Goal: Complete application form: Complete application form

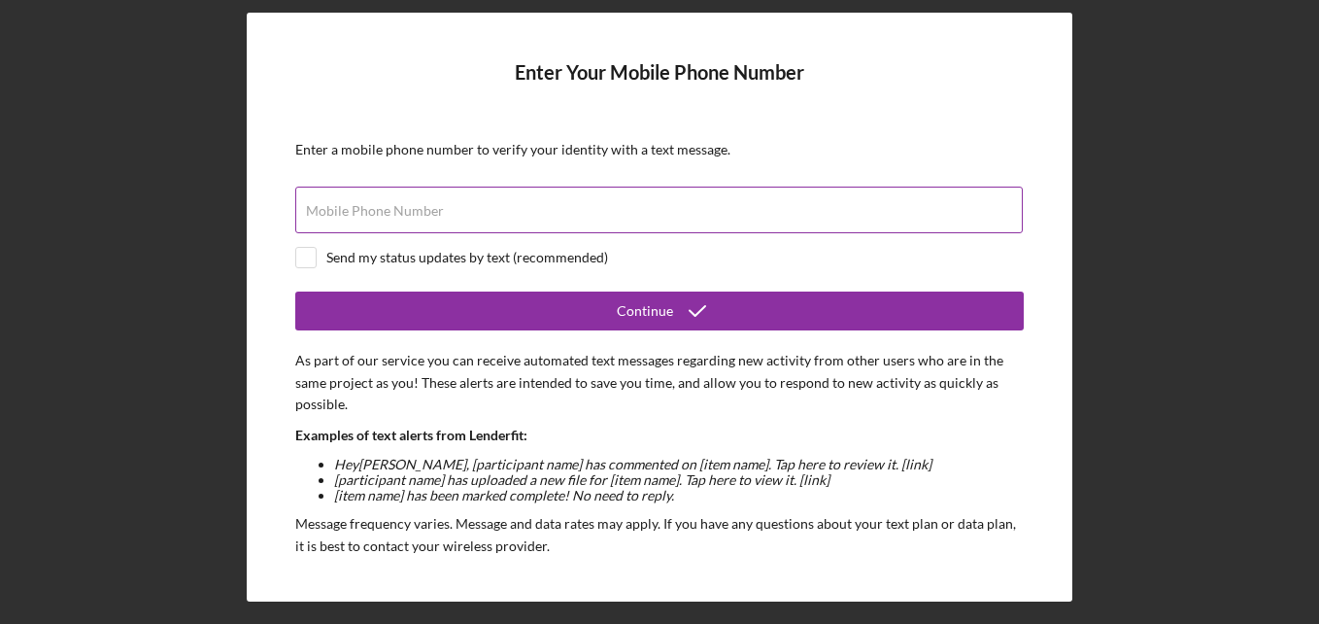
click at [364, 210] on label "Mobile Phone Number" at bounding box center [375, 211] width 138 height 16
click at [364, 210] on input "Mobile Phone Number" at bounding box center [659, 210] width 728 height 47
type input "[PHONE_NUMBER]"
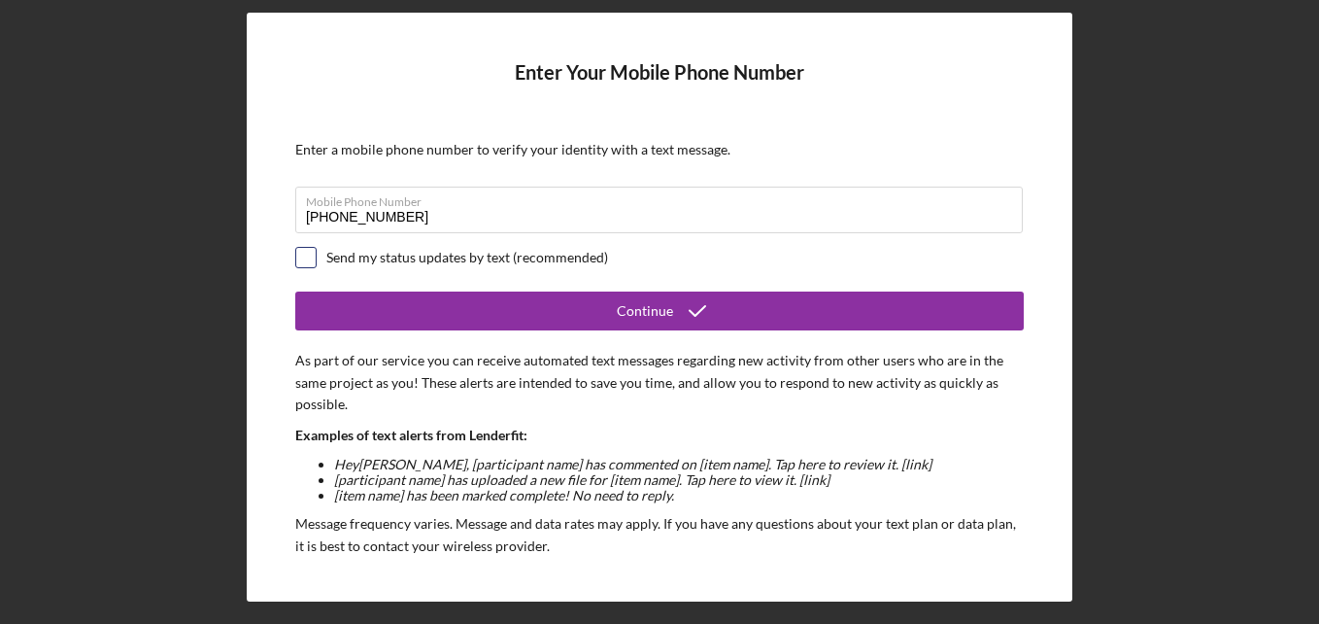
click at [305, 259] on input "checkbox" at bounding box center [305, 257] width 19 height 19
checkbox input "true"
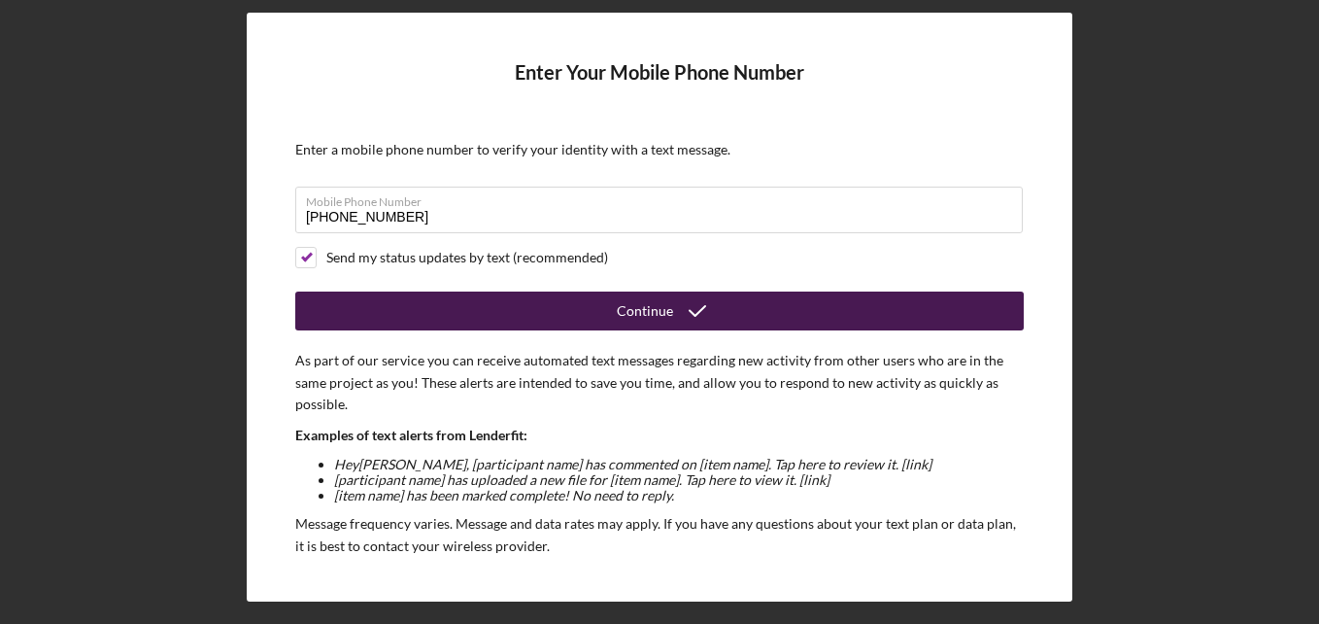
click at [678, 320] on icon "submit" at bounding box center [697, 311] width 49 height 49
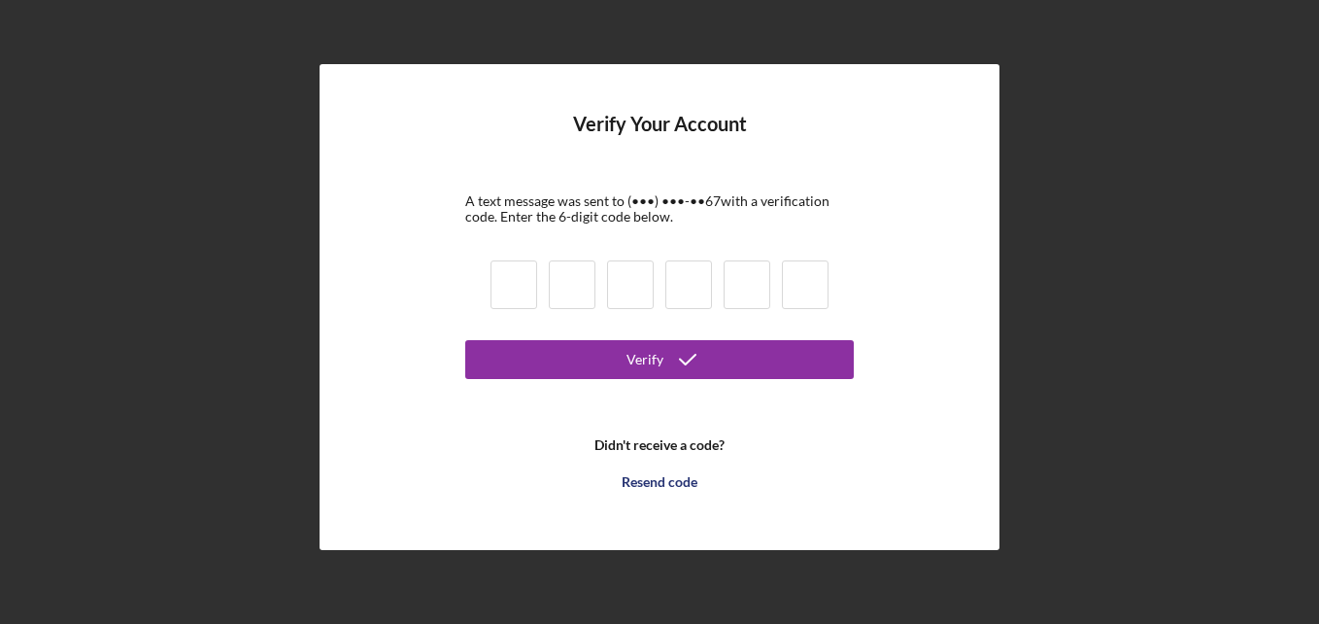
click at [494, 290] on input at bounding box center [514, 284] width 47 height 49
type input "4"
type input "7"
type input "1"
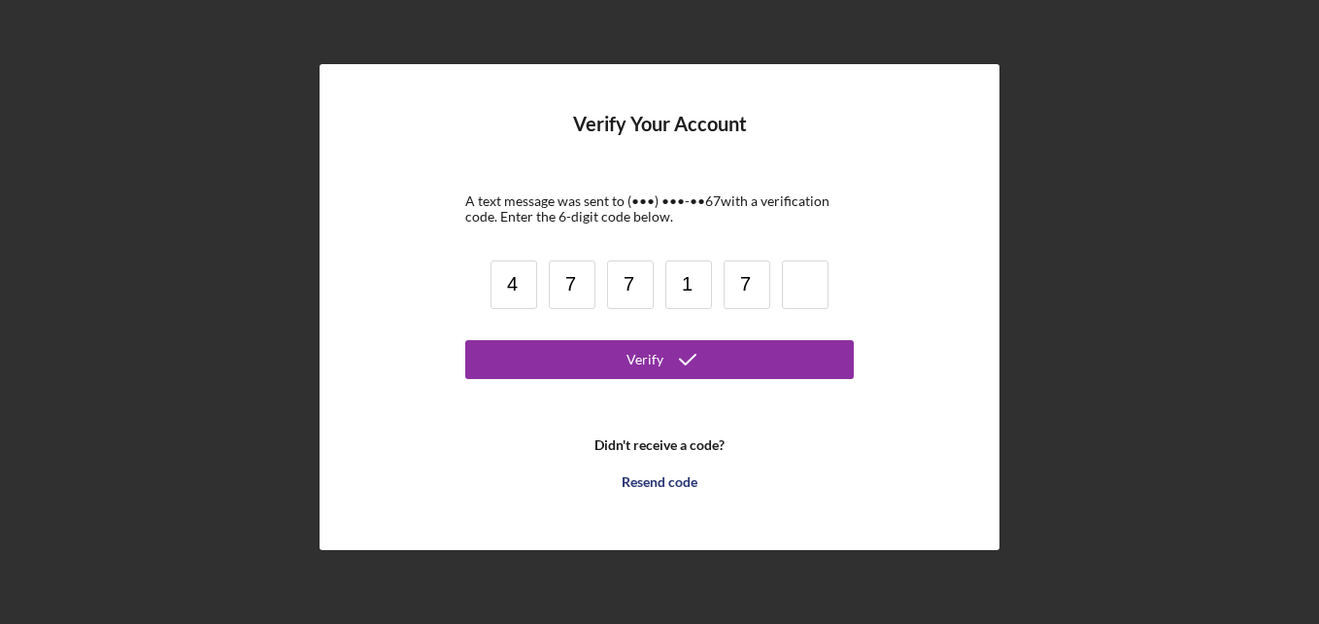
type input "7"
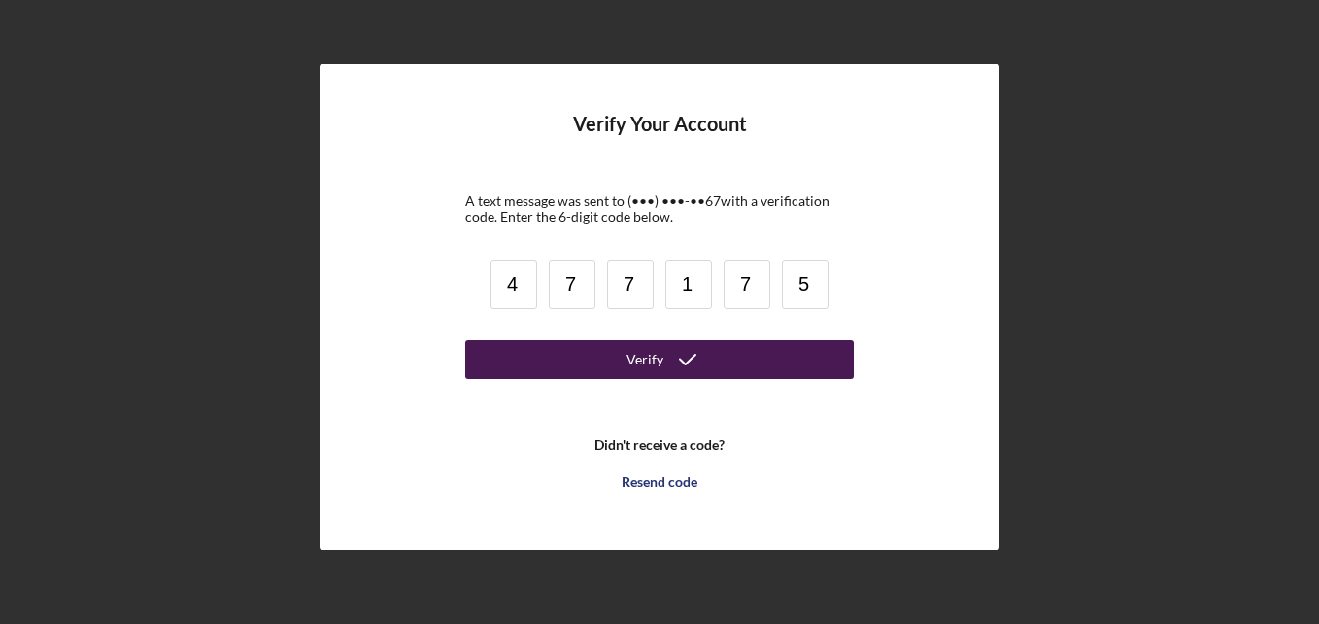
type input "5"
click at [709, 371] on icon "submit" at bounding box center [688, 359] width 49 height 49
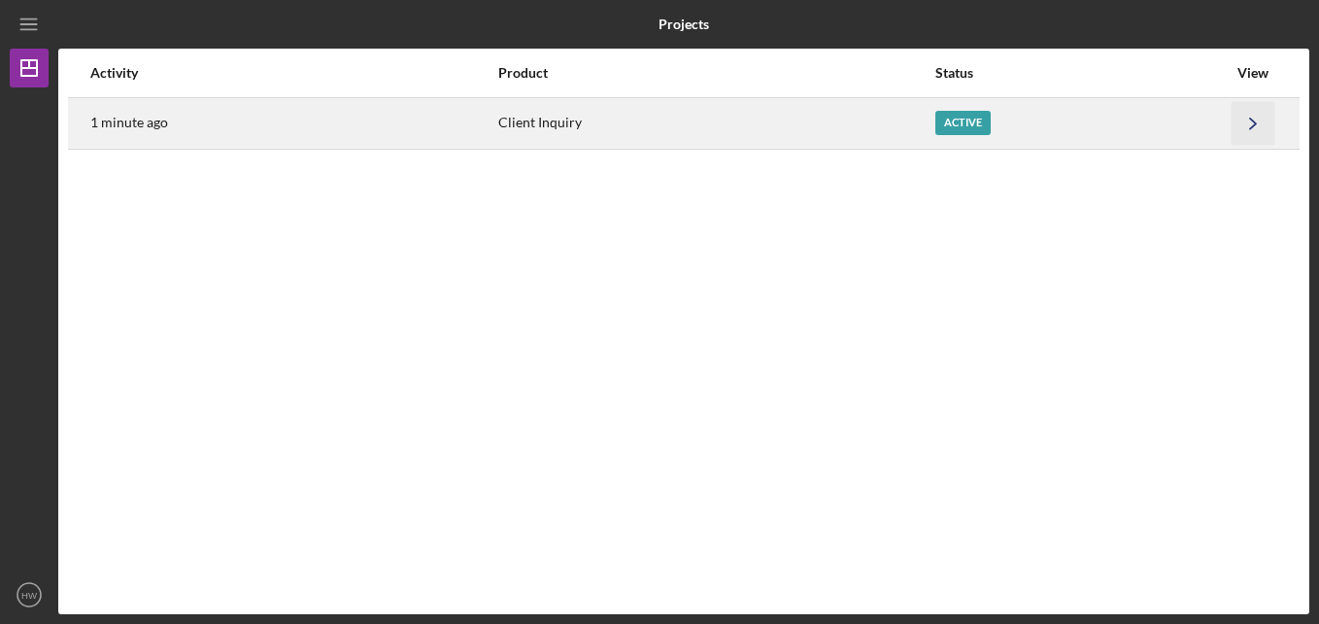
click at [1258, 122] on icon "Icon/Navigate" at bounding box center [1254, 123] width 44 height 44
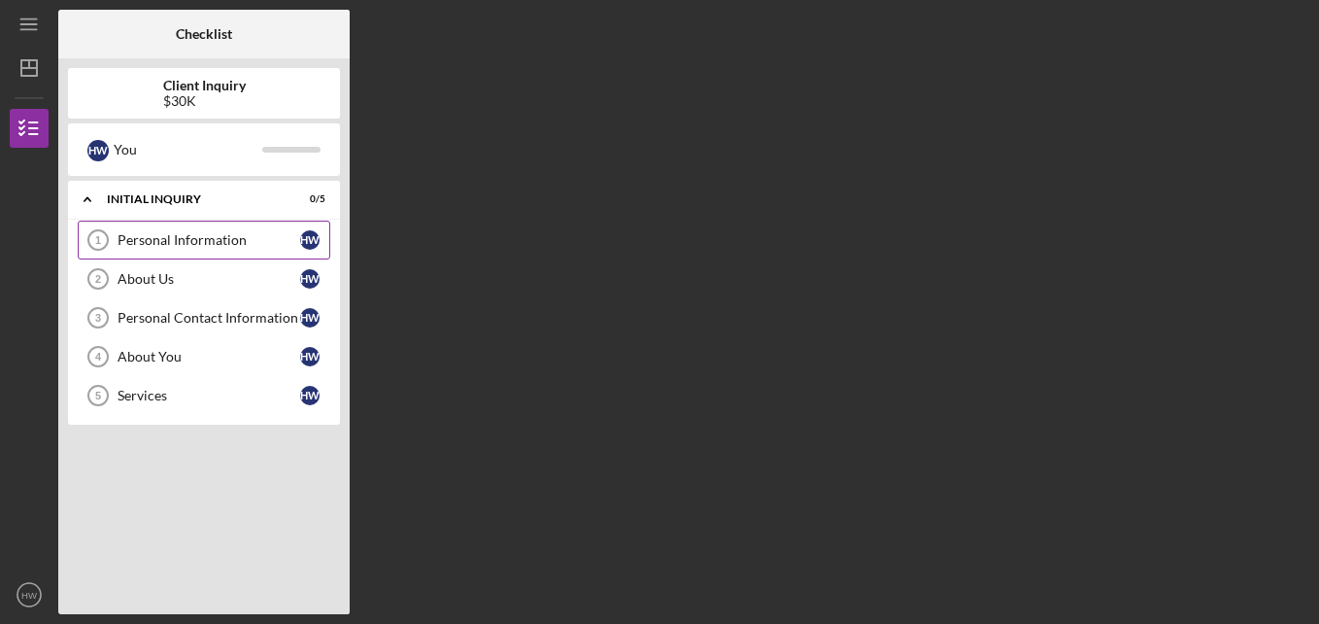
click at [193, 229] on link "Personal Information 1 Personal Information H W" at bounding box center [204, 240] width 253 height 39
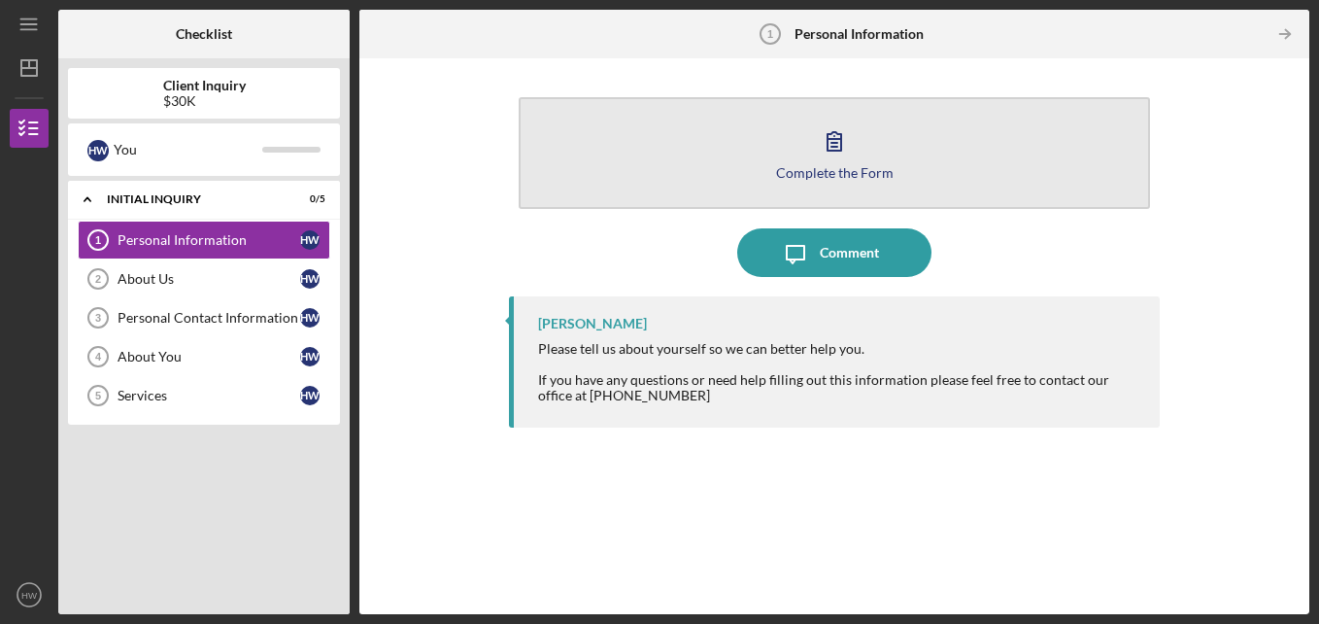
click at [836, 156] on icon "button" at bounding box center [834, 141] width 49 height 49
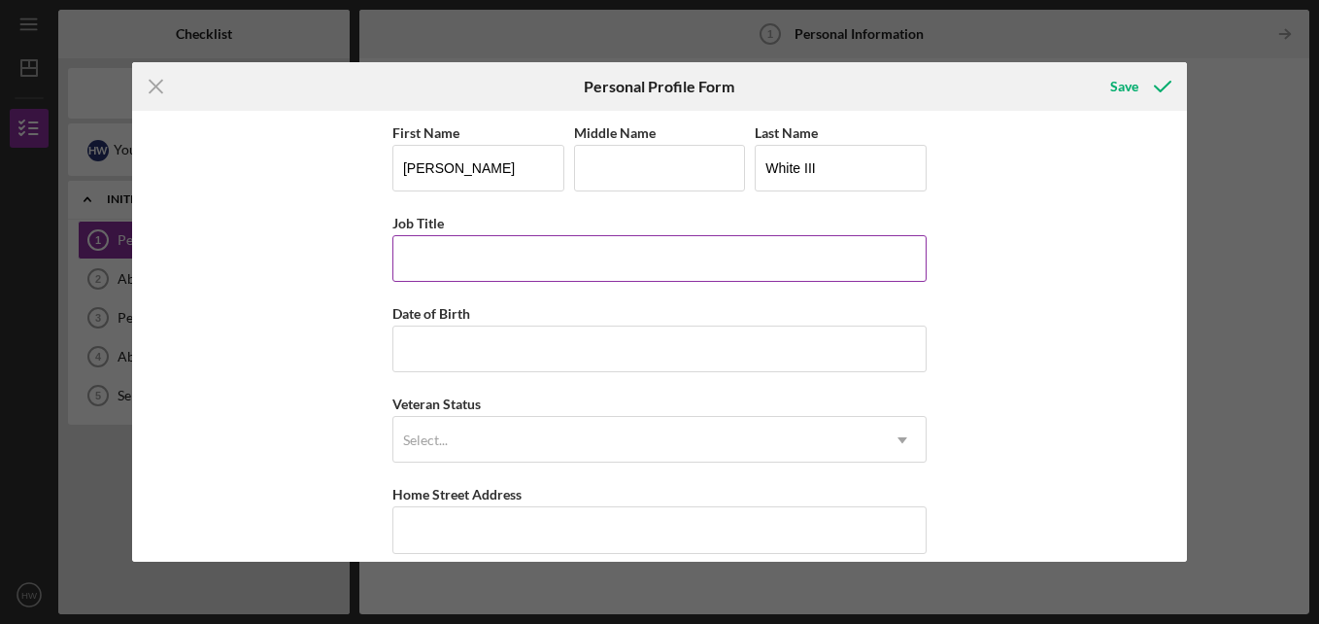
click at [468, 260] on input "Job Title" at bounding box center [660, 258] width 534 height 47
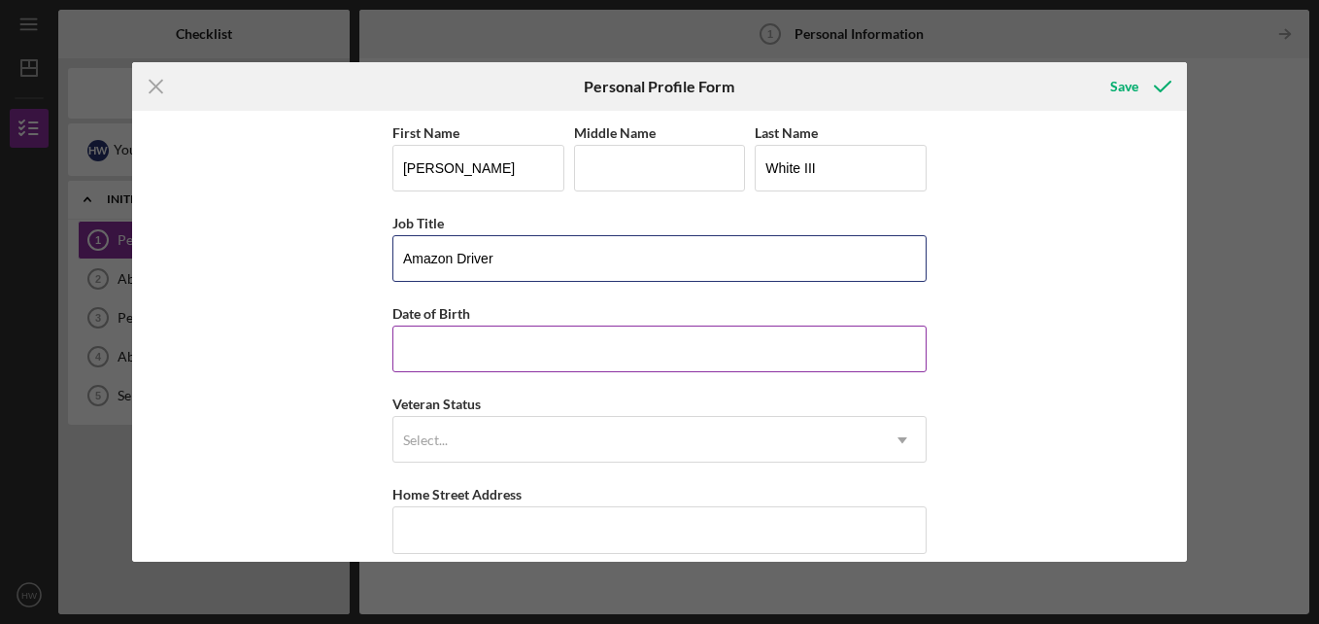
type input "Amazon Driver"
click at [434, 348] on input "Date of Birth" at bounding box center [660, 348] width 534 height 47
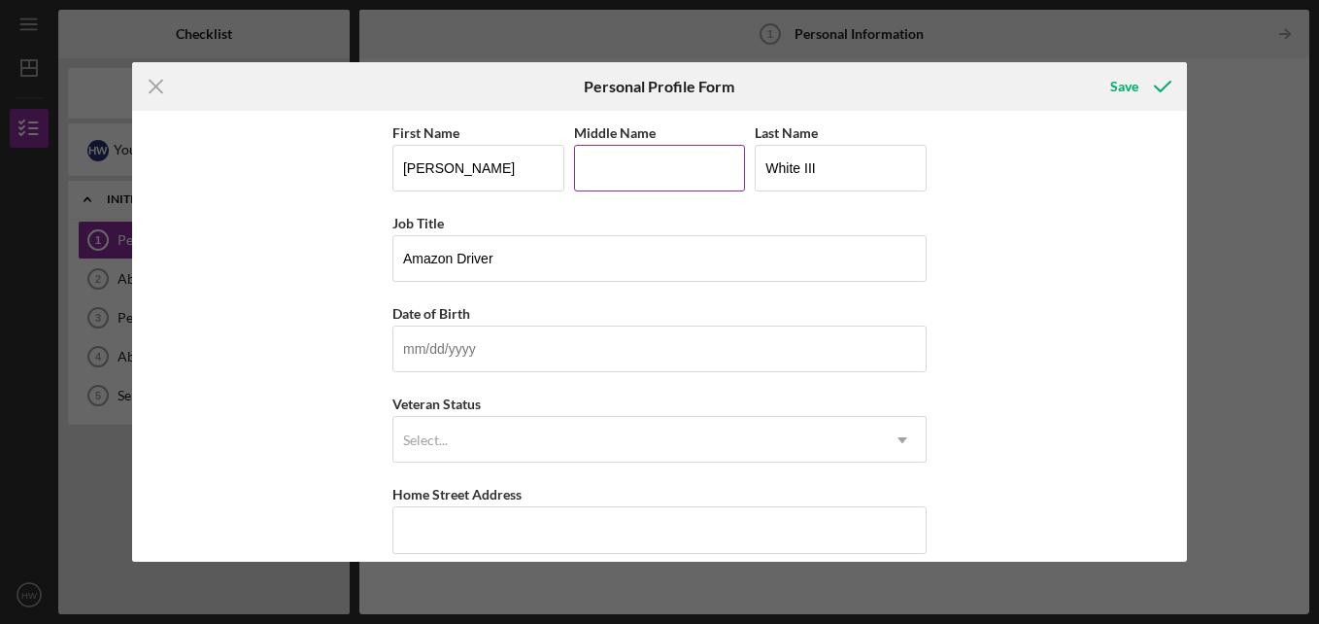
click at [603, 167] on input "Middle Name" at bounding box center [660, 168] width 172 height 47
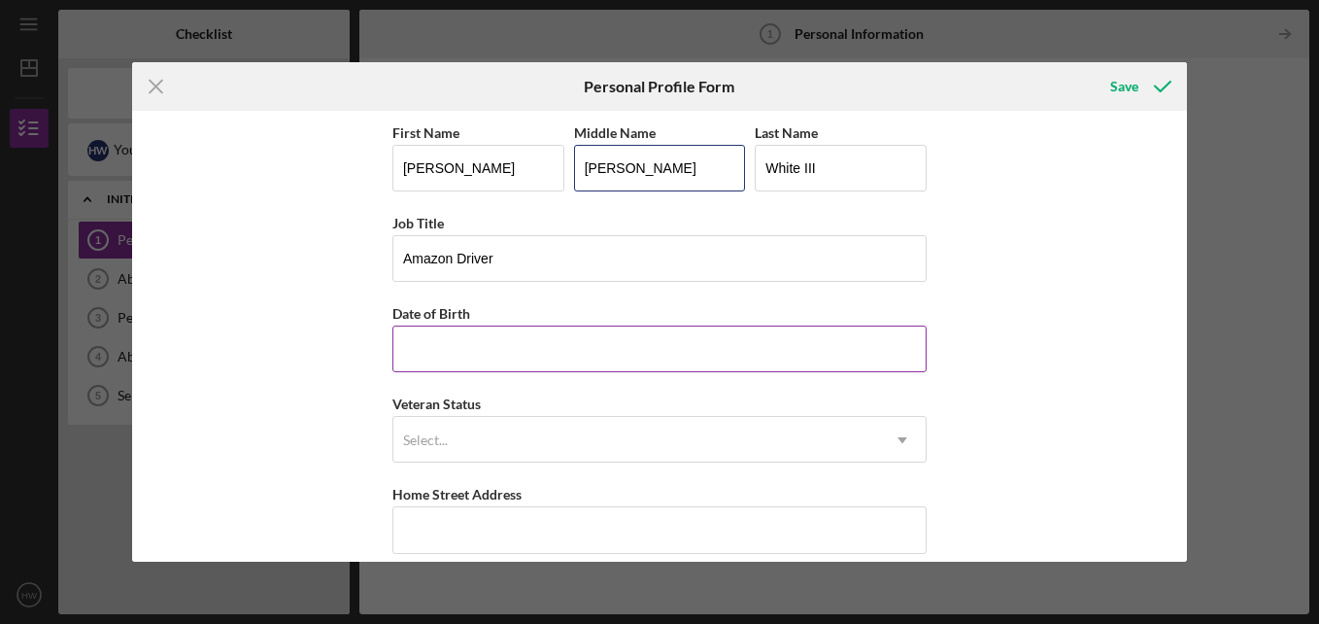
type input "[PERSON_NAME]"
click at [464, 354] on input "Date of Birth" at bounding box center [660, 348] width 534 height 47
type input "[DATE]"
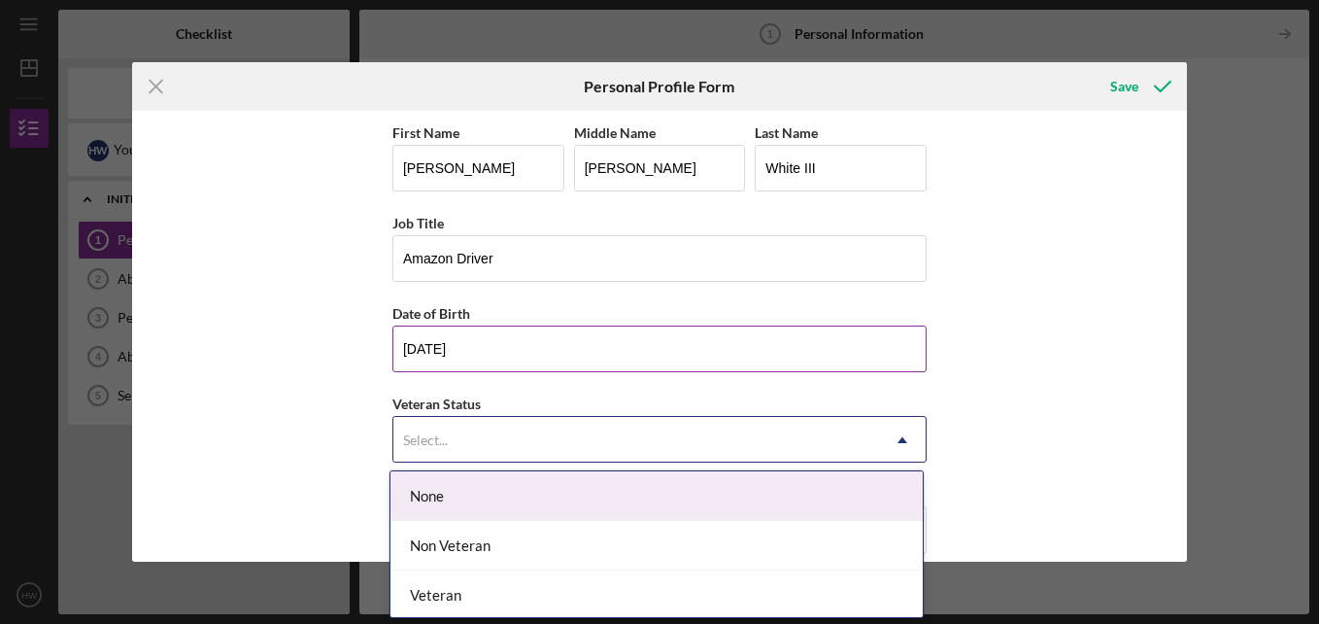
scroll to position [52, 0]
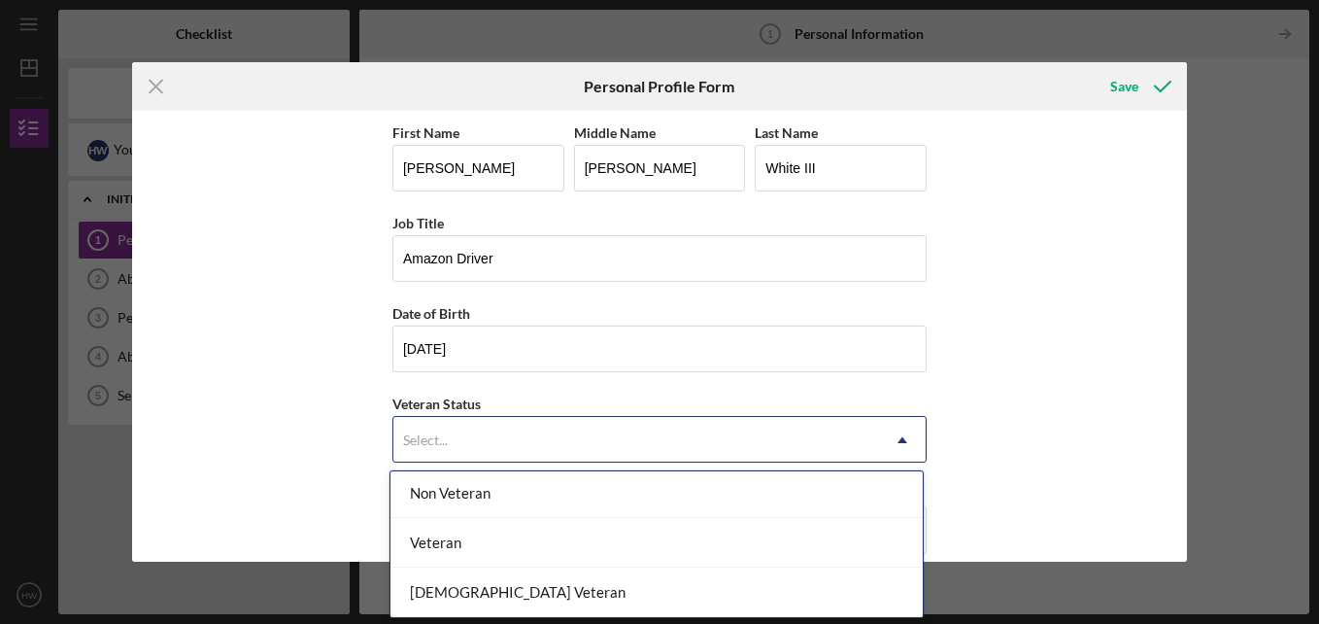
click at [447, 546] on div "Veteran" at bounding box center [657, 543] width 532 height 50
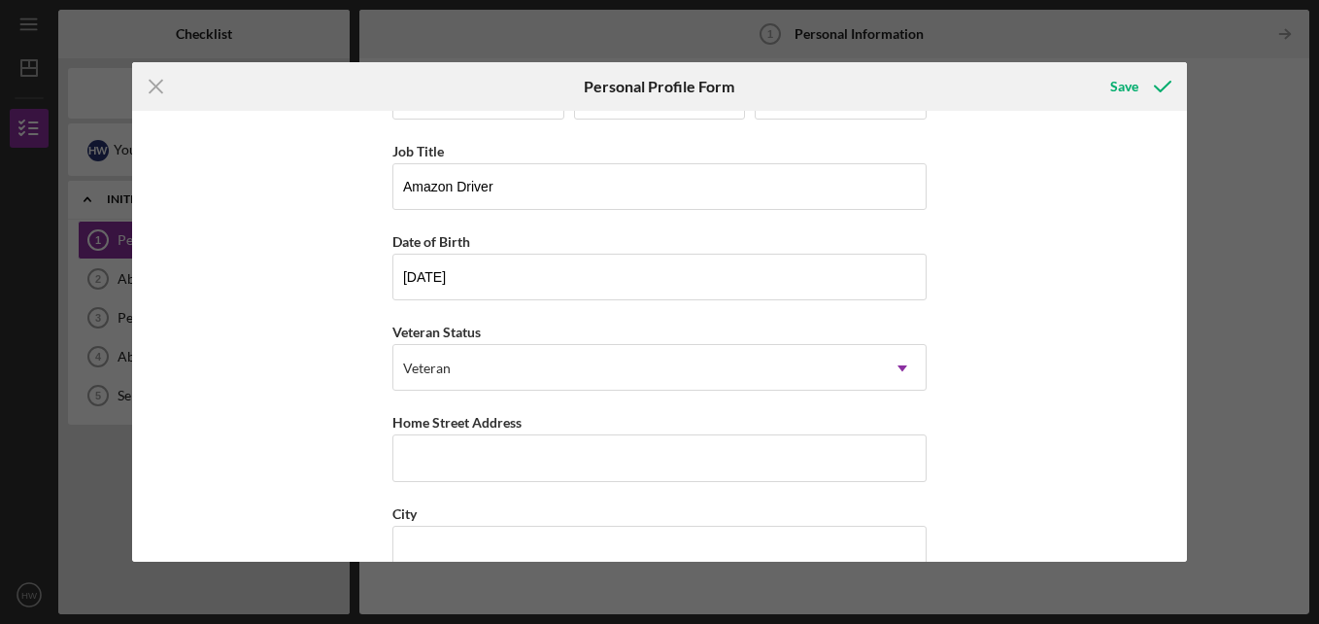
scroll to position [97, 0]
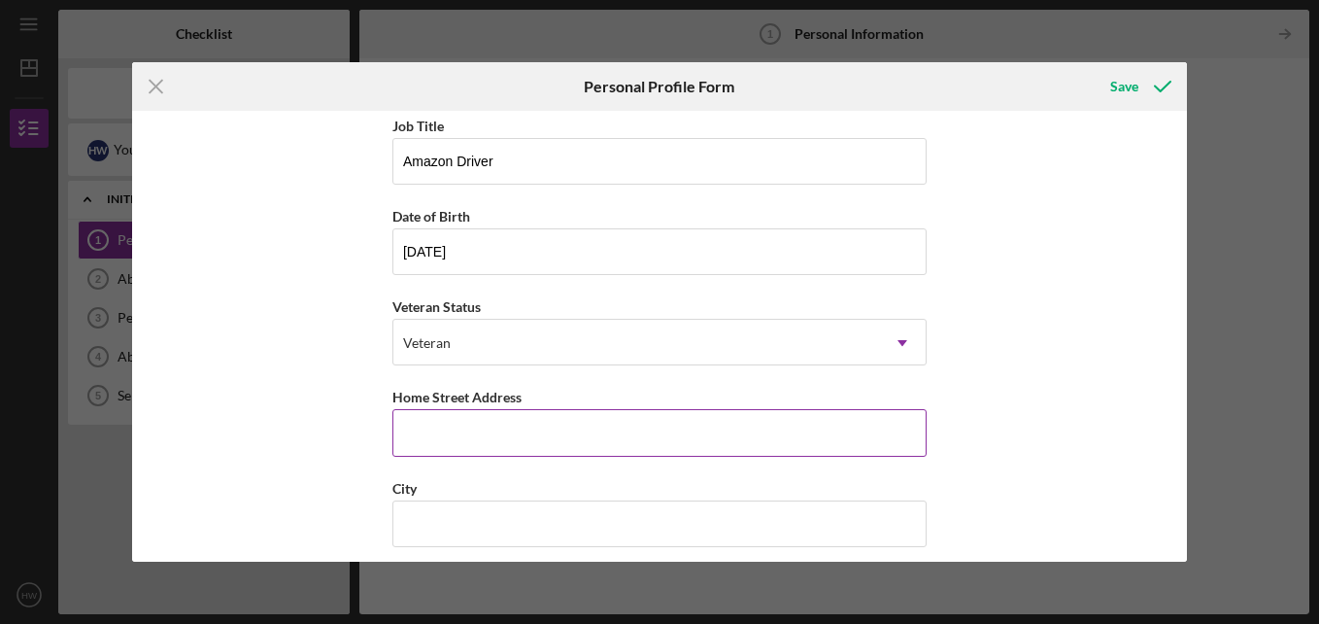
click at [472, 432] on input "Home Street Address" at bounding box center [660, 432] width 534 height 47
type input "[STREET_ADDRESS]"
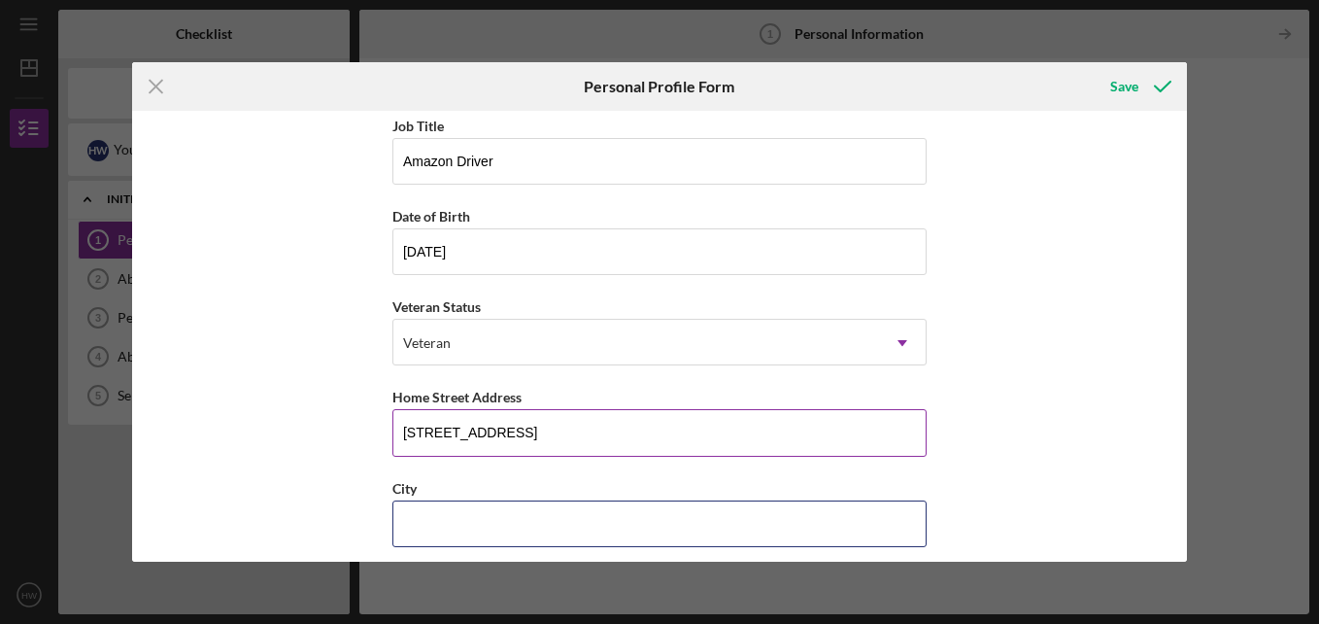
type input "Green Bay"
type input "54304"
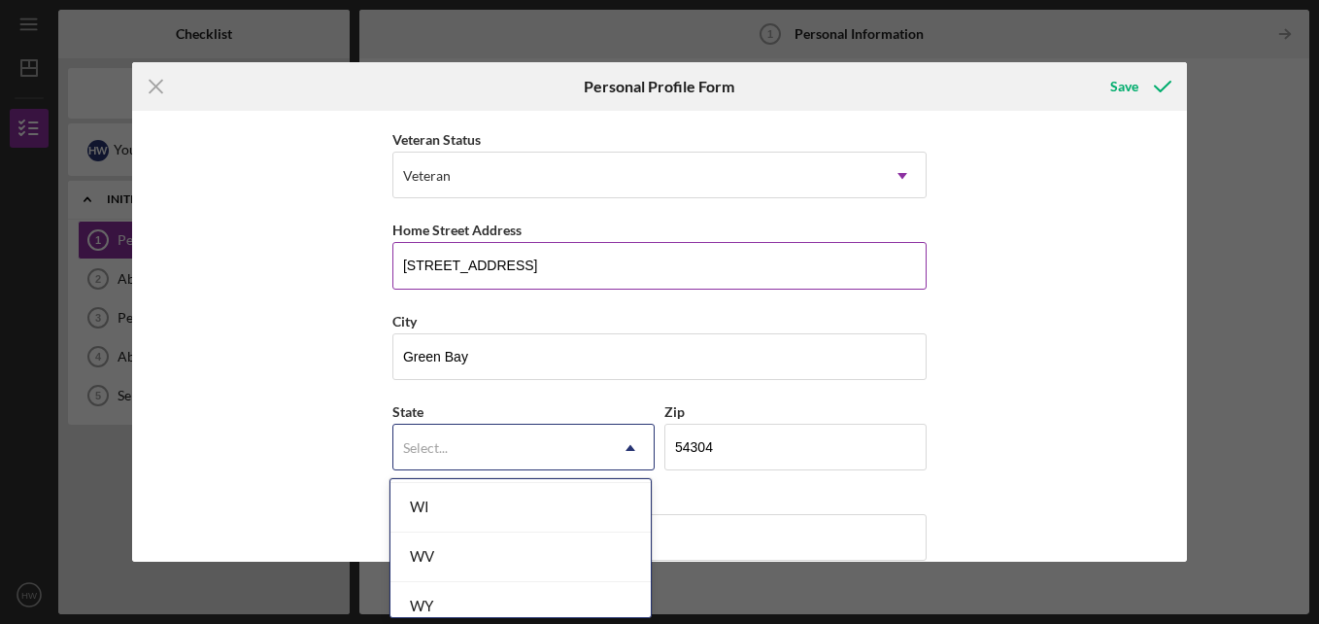
scroll to position [3560, 0]
click at [428, 515] on div "WI" at bounding box center [521, 512] width 260 height 50
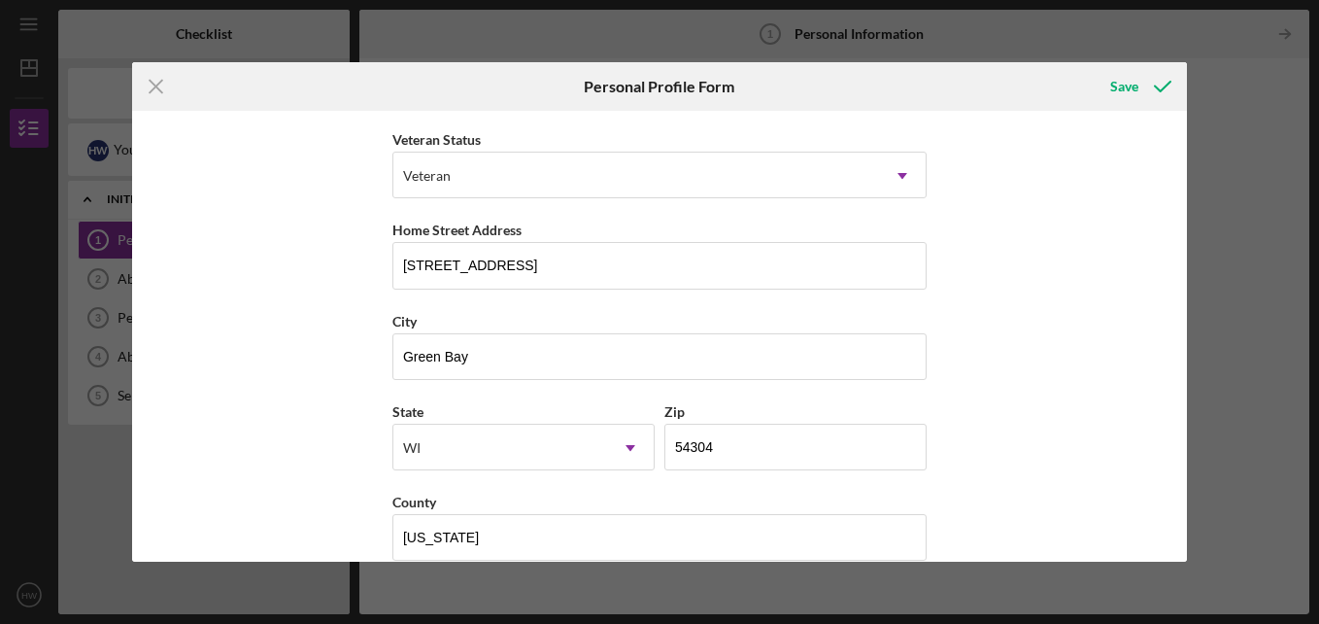
scroll to position [292, 0]
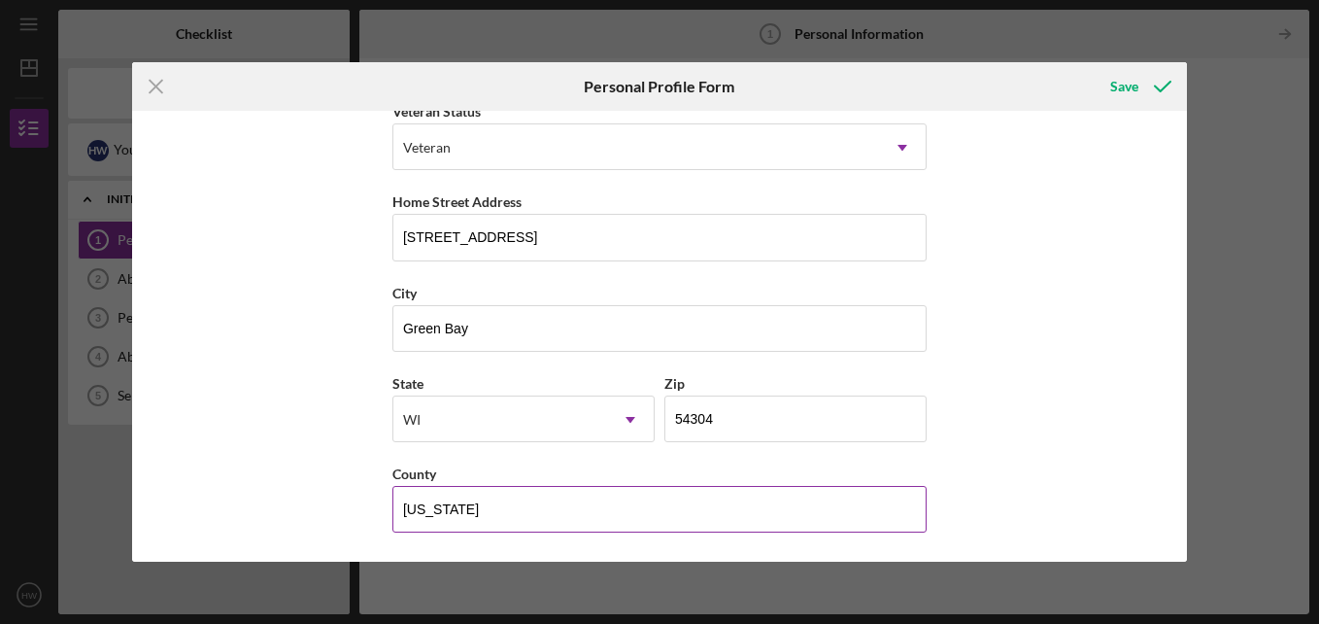
click at [480, 508] on input "[US_STATE]" at bounding box center [660, 509] width 534 height 47
type input "W"
click at [415, 513] on input "B" at bounding box center [660, 509] width 534 height 47
type input "B"
click at [439, 510] on input "B" at bounding box center [660, 509] width 534 height 47
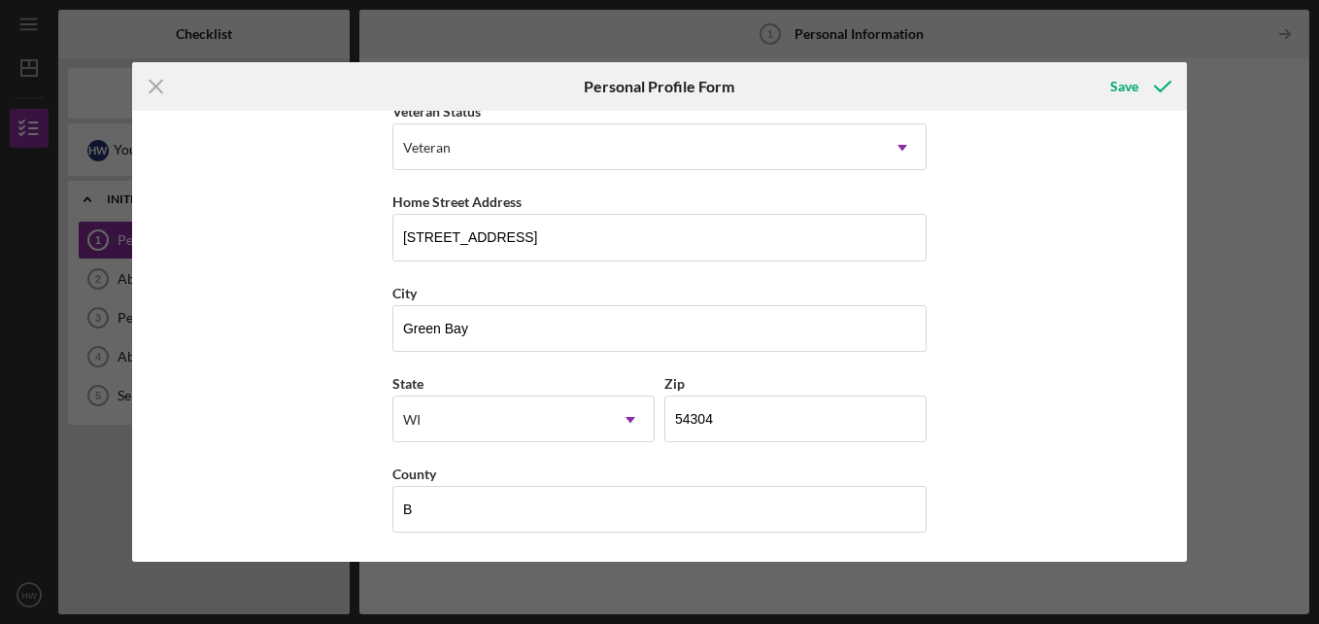
click at [1037, 417] on div "First Name [PERSON_NAME] Middle Name [PERSON_NAME] Last Name White III Job Titl…" at bounding box center [659, 336] width 1055 height 451
click at [428, 512] on input "B" at bounding box center [660, 509] width 534 height 47
type input "brown"
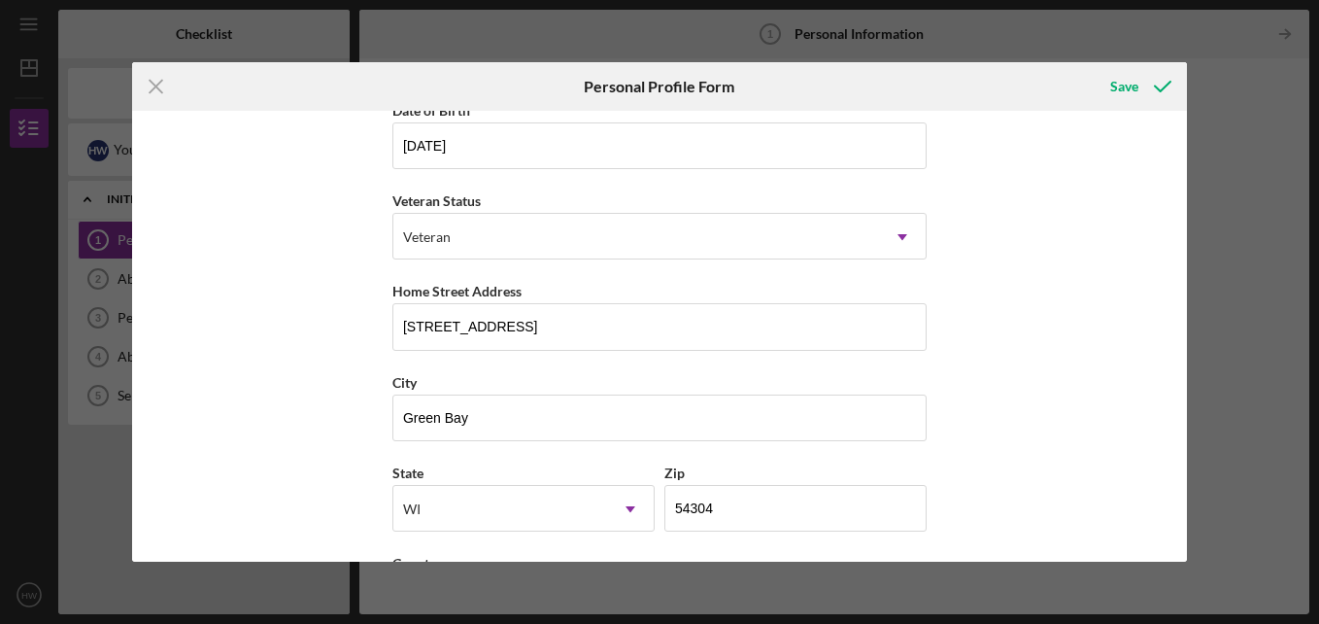
scroll to position [0, 0]
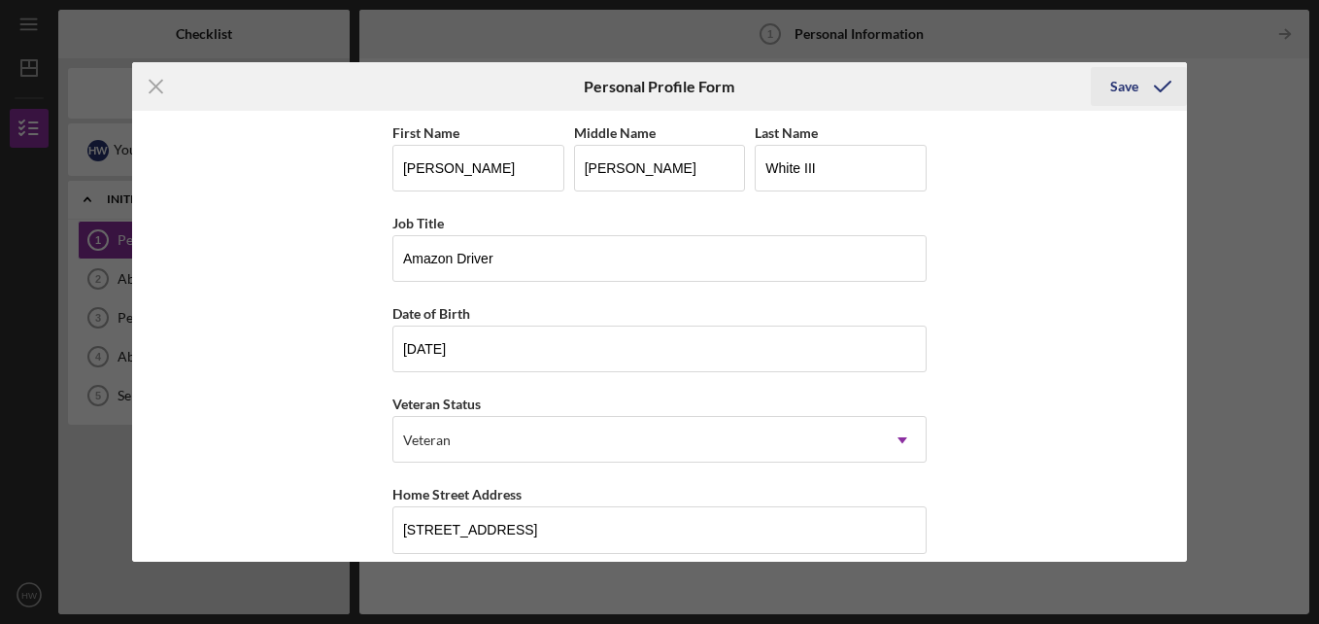
click at [1131, 87] on div "Save" at bounding box center [1124, 86] width 28 height 39
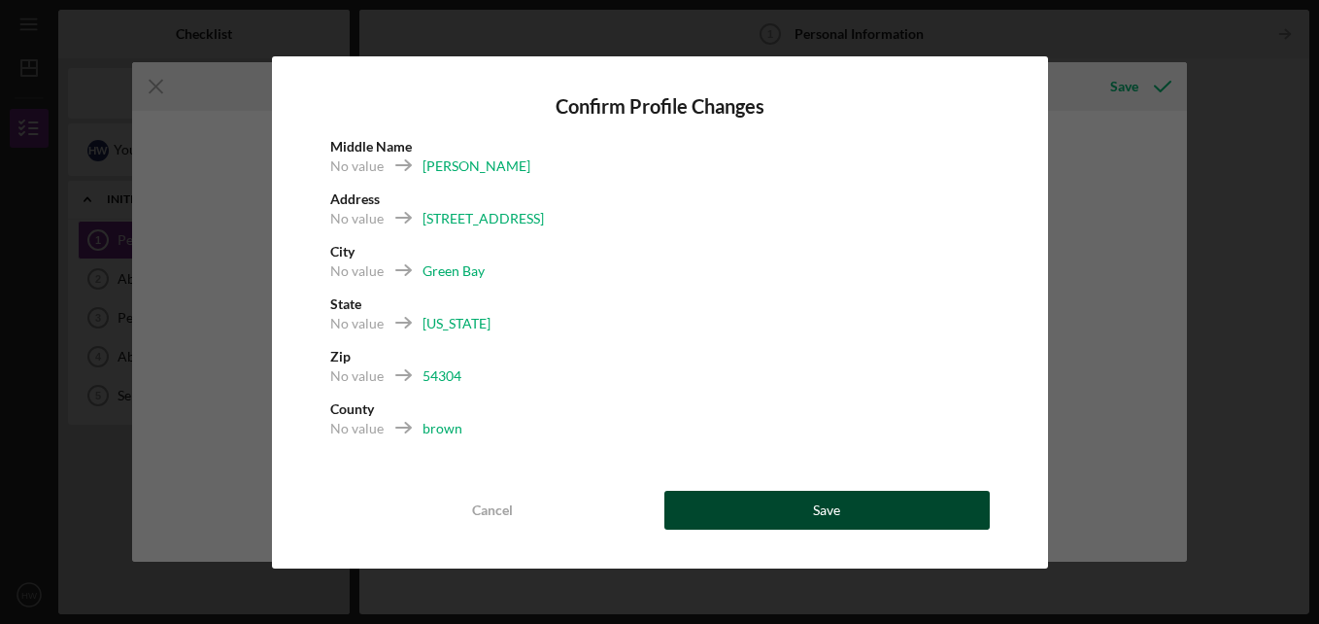
click at [840, 516] on div "Save" at bounding box center [826, 510] width 27 height 39
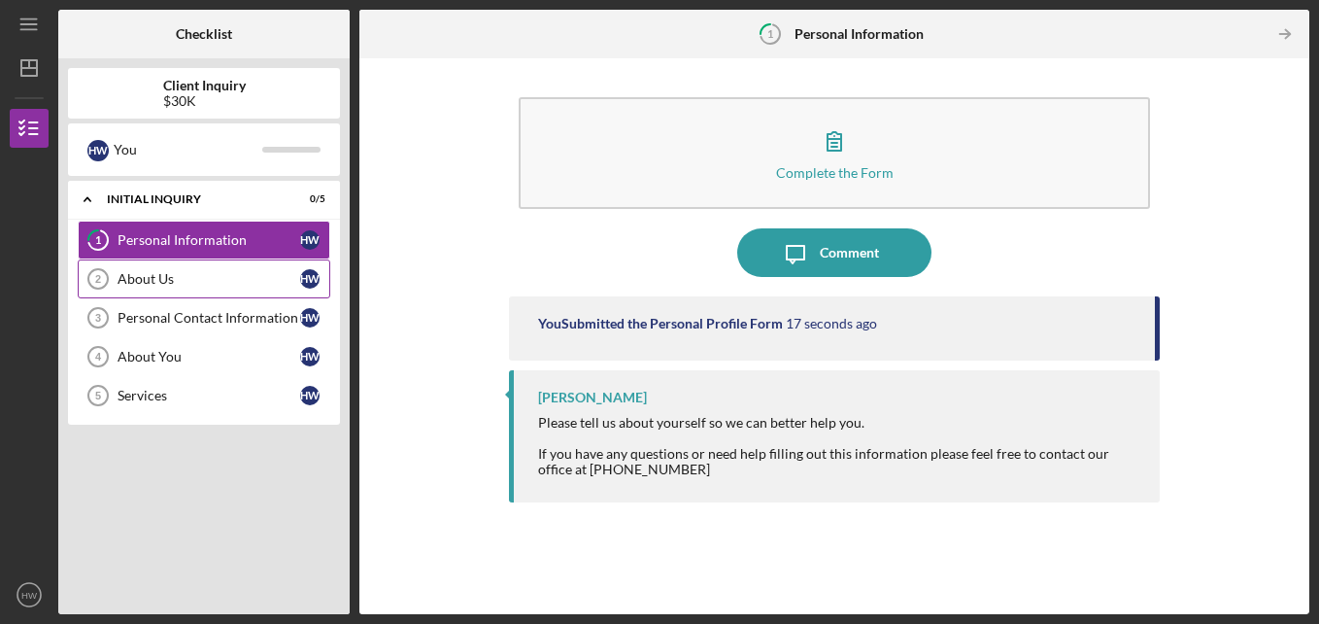
click at [168, 279] on div "About Us" at bounding box center [209, 279] width 183 height 16
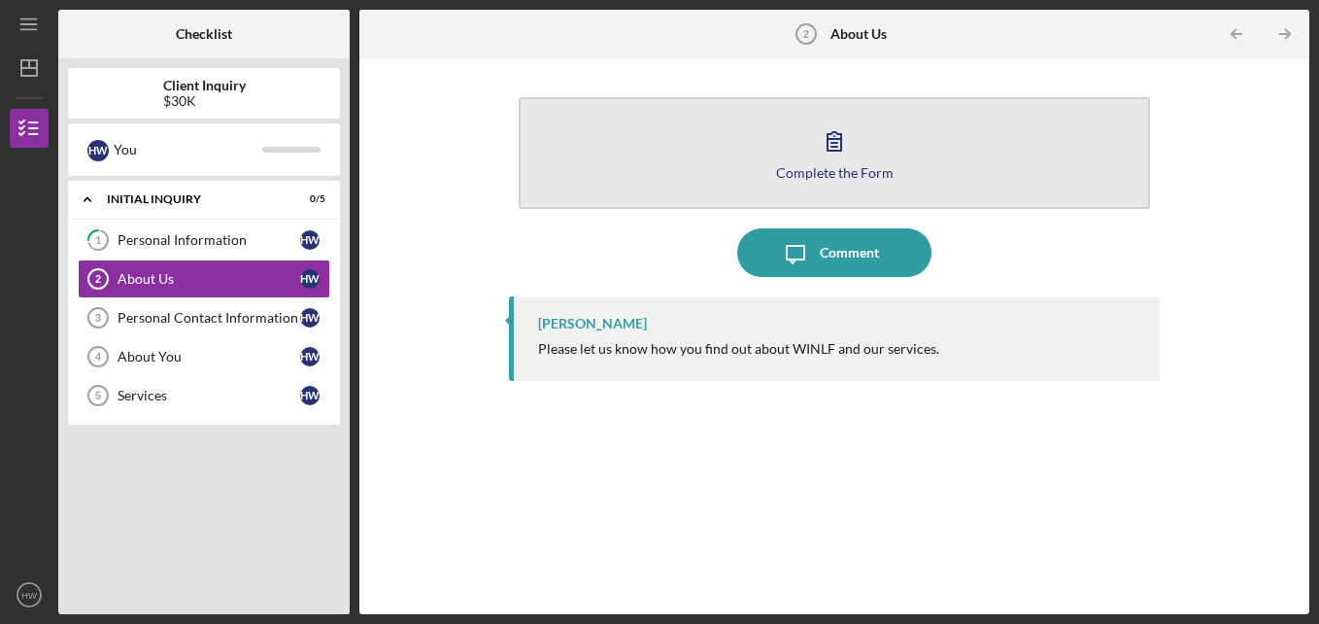
click at [838, 162] on icon "button" at bounding box center [834, 141] width 49 height 49
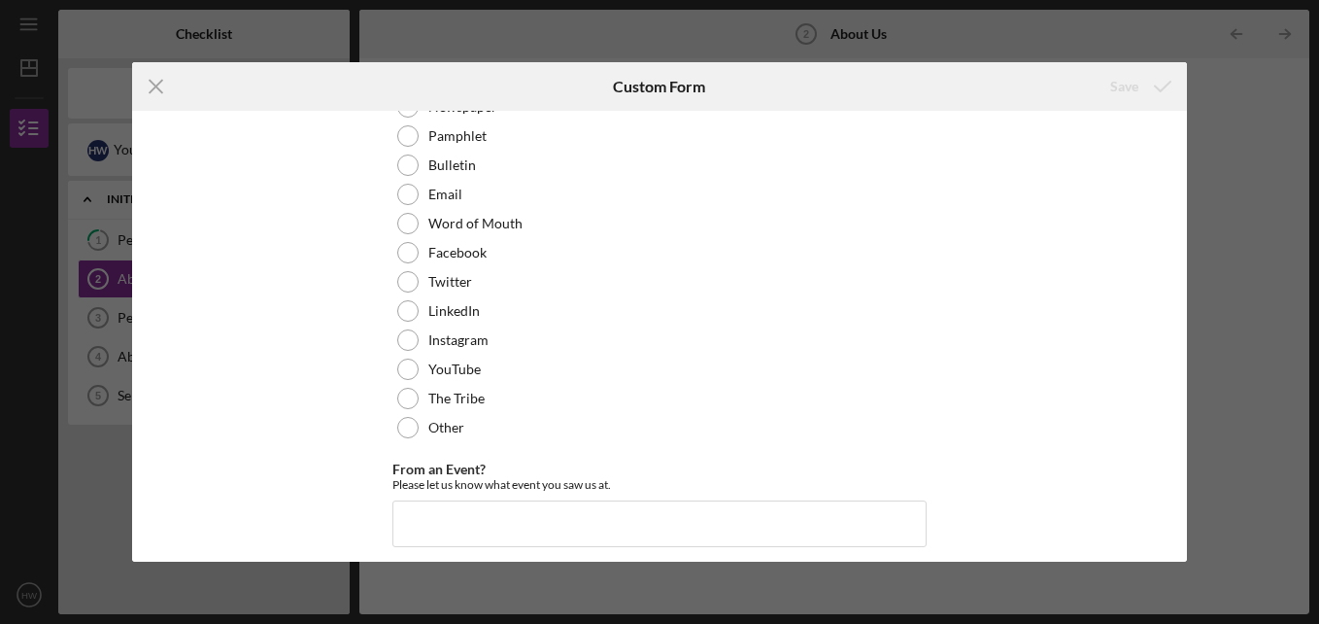
scroll to position [195, 0]
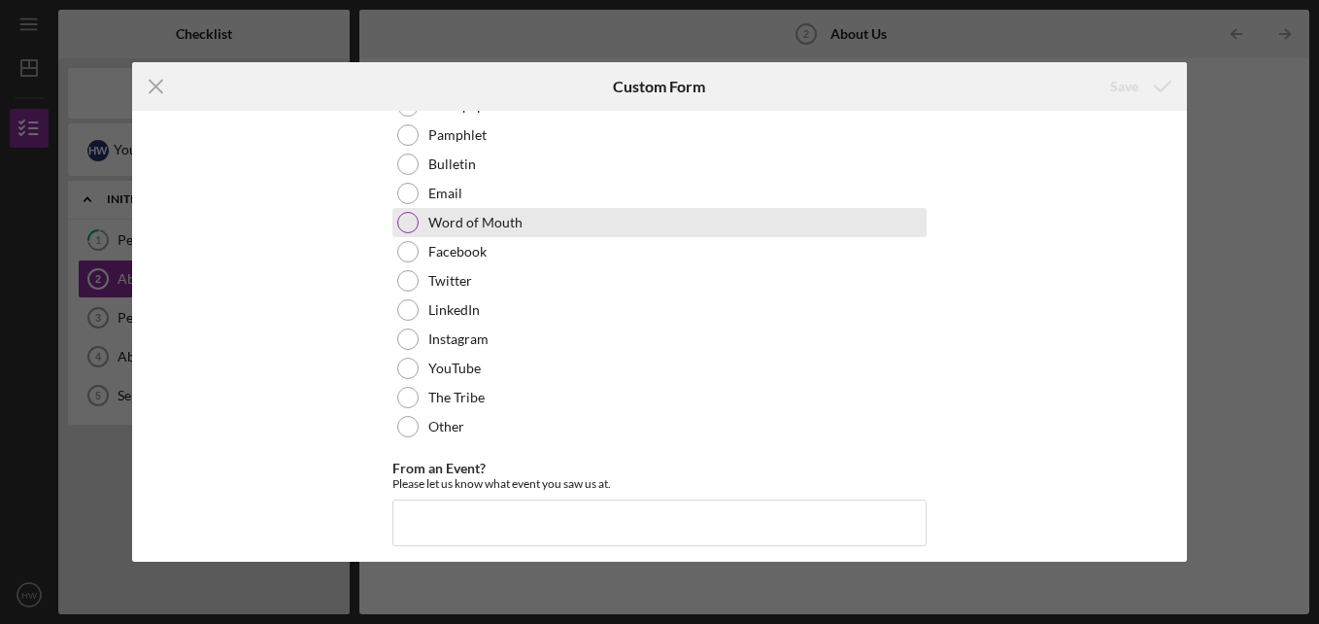
click at [403, 221] on div at bounding box center [407, 222] width 21 height 21
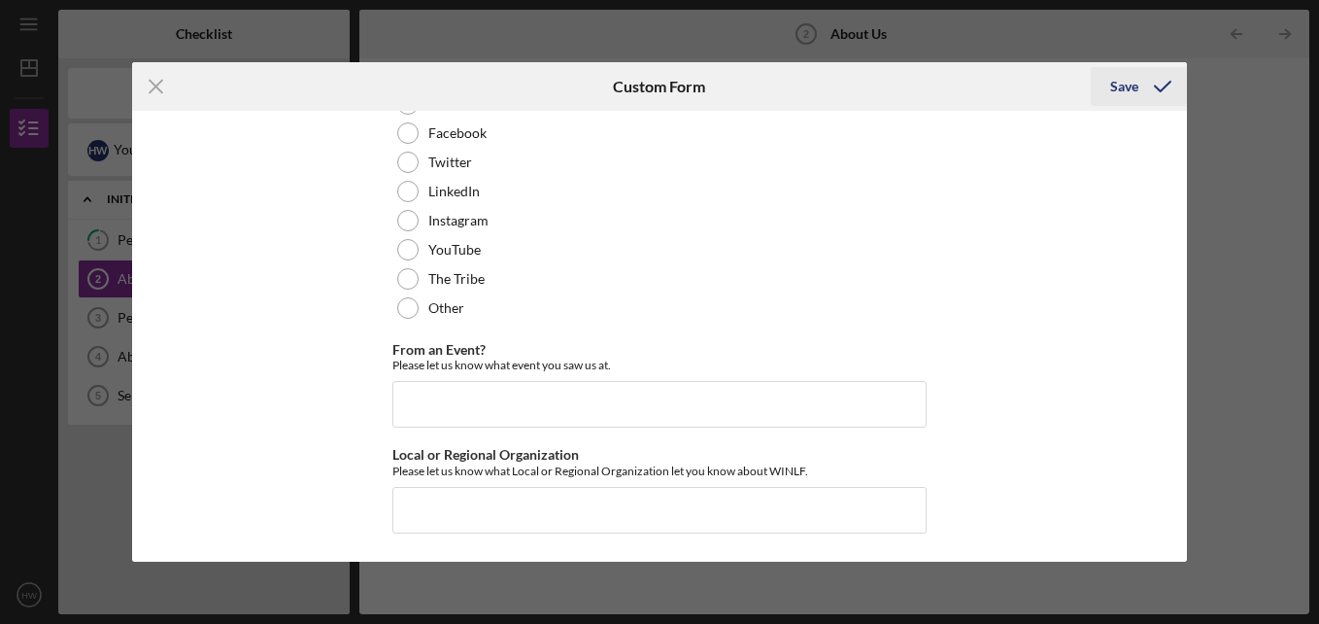
click at [1129, 83] on div "Save" at bounding box center [1124, 86] width 28 height 39
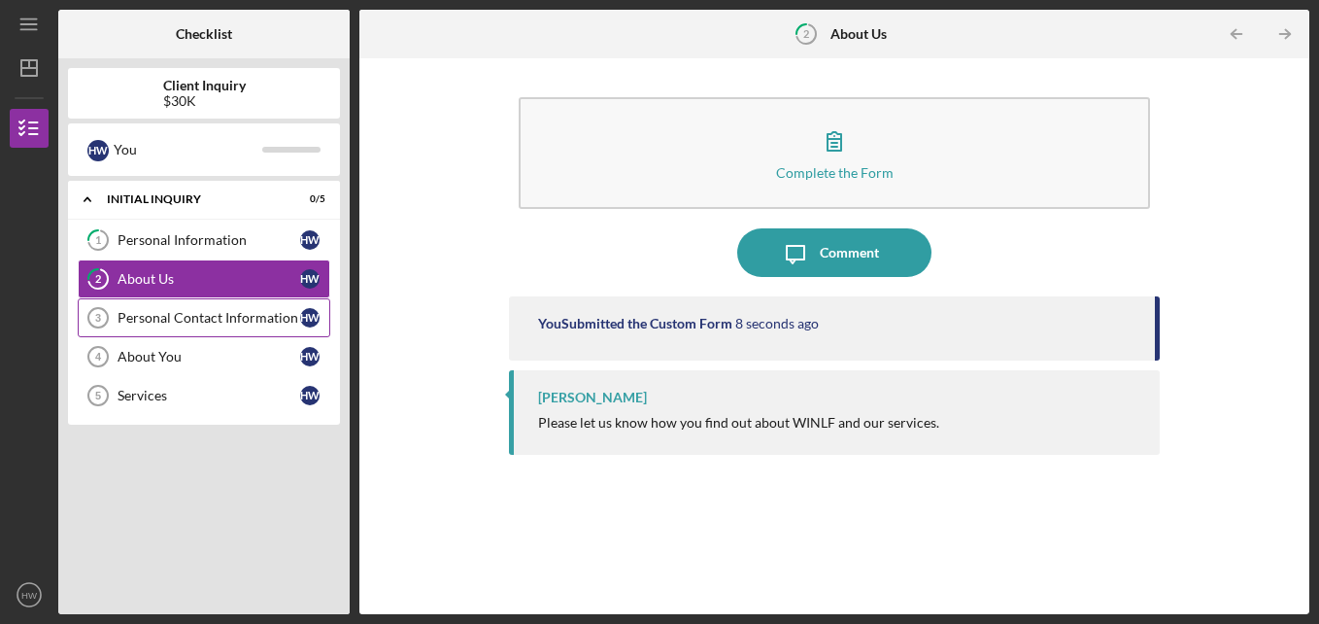
click at [191, 324] on div "Personal Contact Information" at bounding box center [209, 318] width 183 height 16
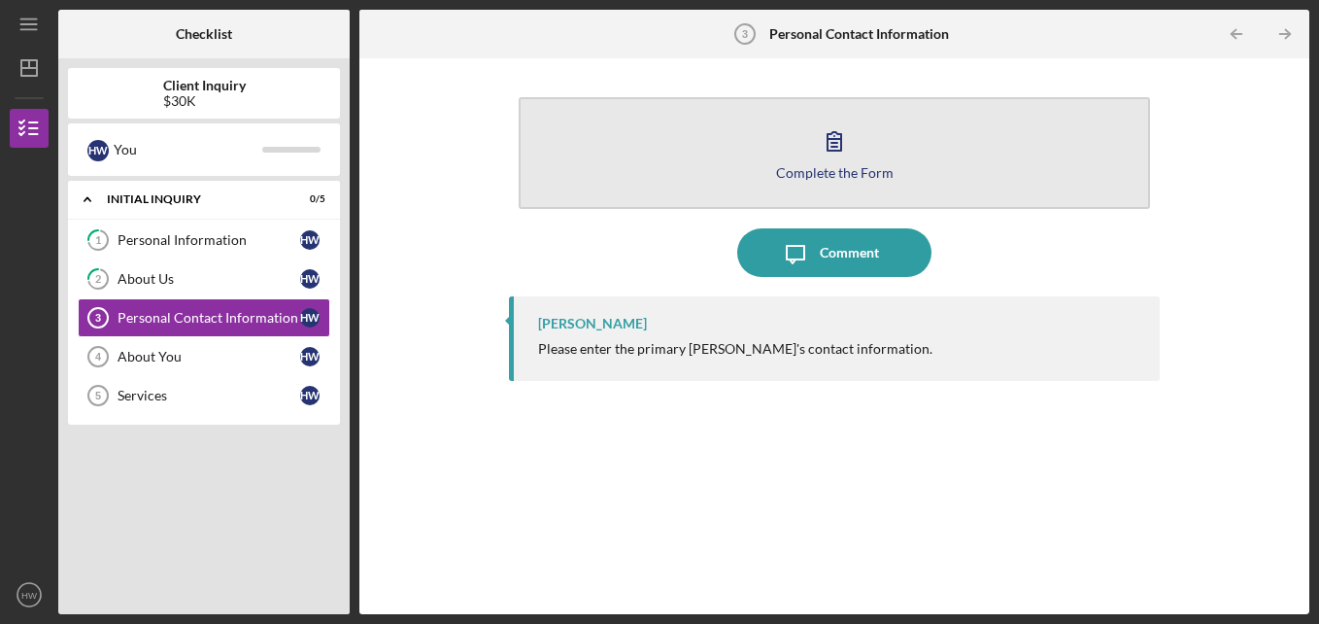
click at [828, 162] on icon "button" at bounding box center [834, 141] width 49 height 49
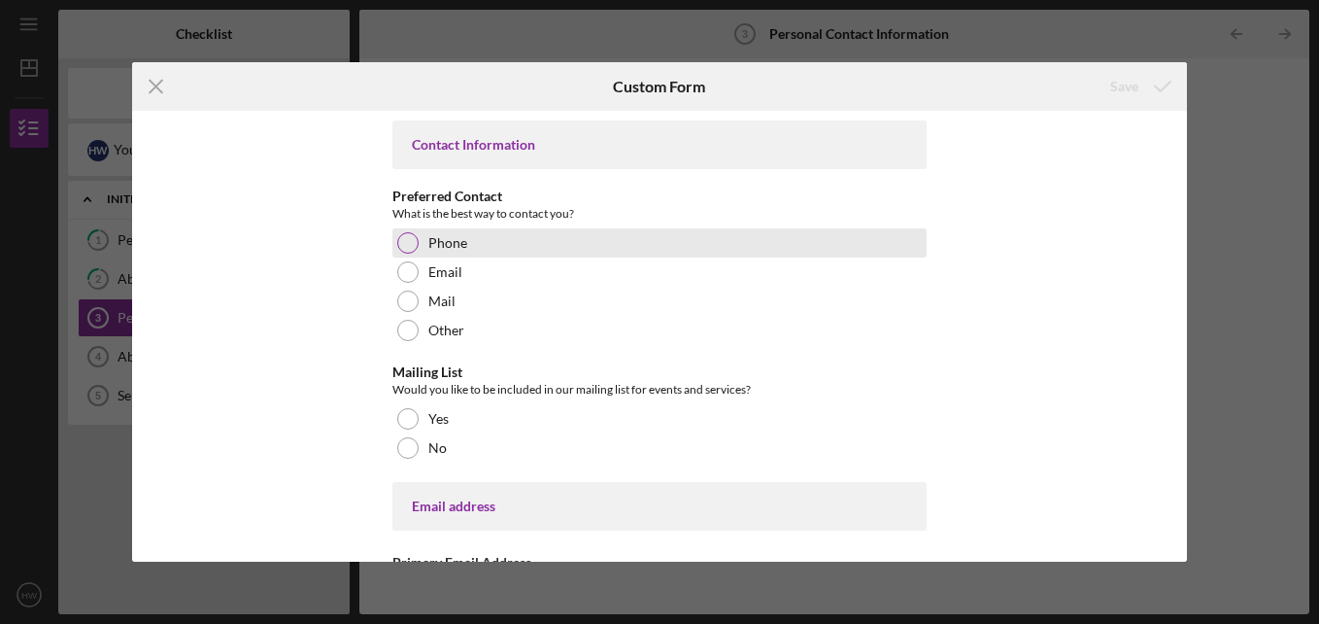
click at [404, 239] on div at bounding box center [407, 242] width 21 height 21
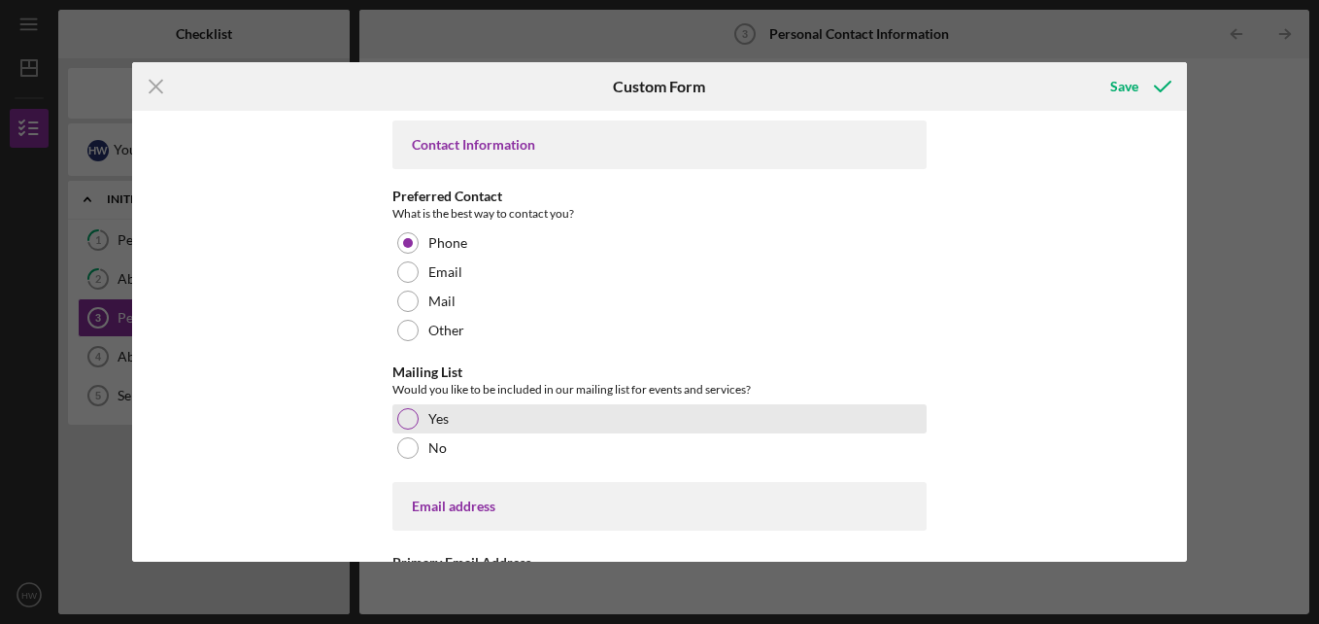
click at [411, 418] on div at bounding box center [407, 418] width 21 height 21
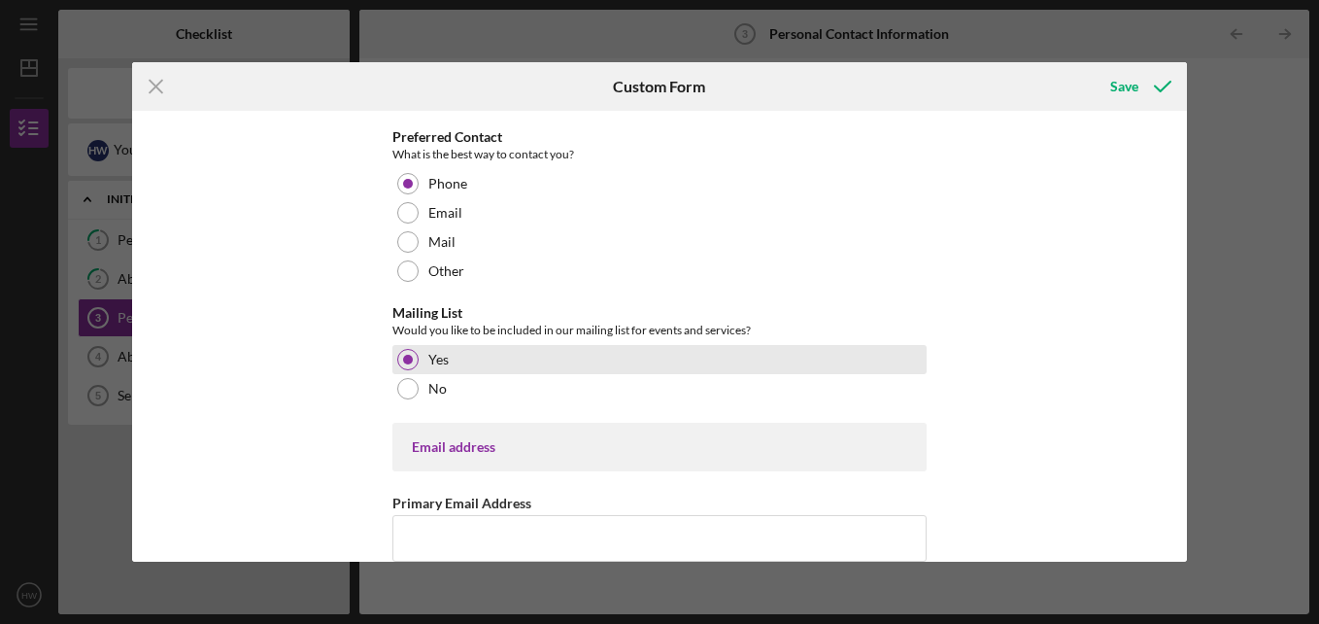
scroll to position [89, 0]
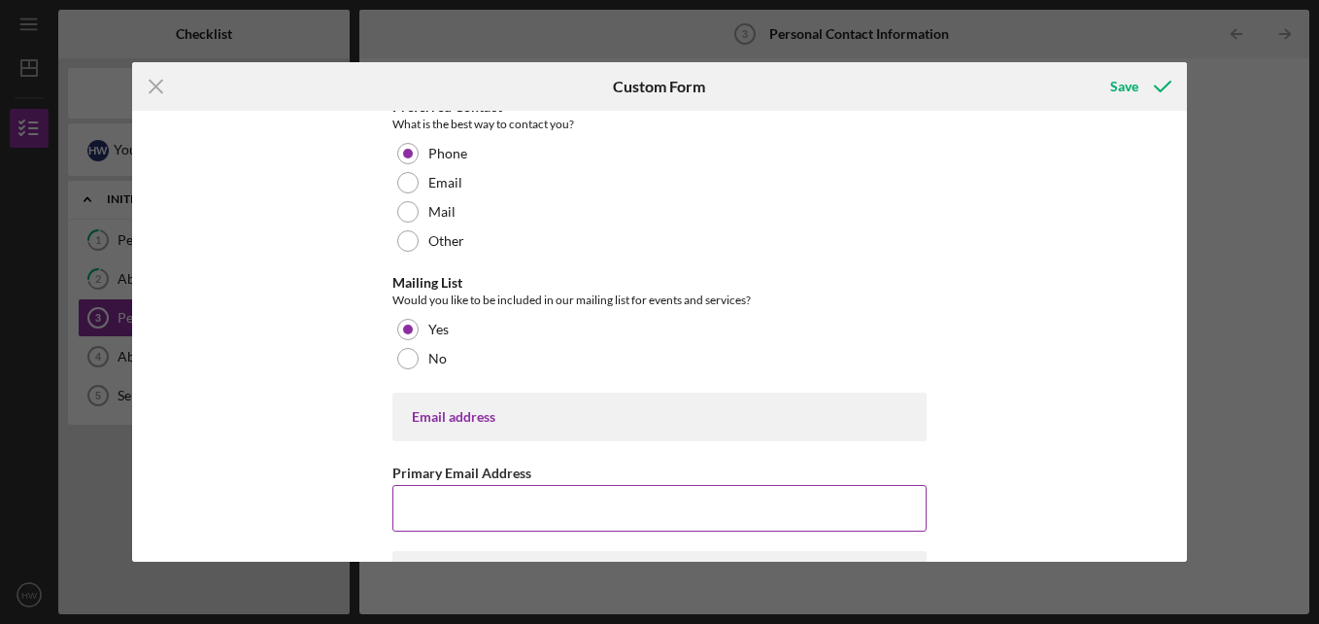
click at [411, 513] on input "Primary Email Address" at bounding box center [660, 508] width 534 height 47
type input "[EMAIL_ADDRESS][DOMAIN_NAME]"
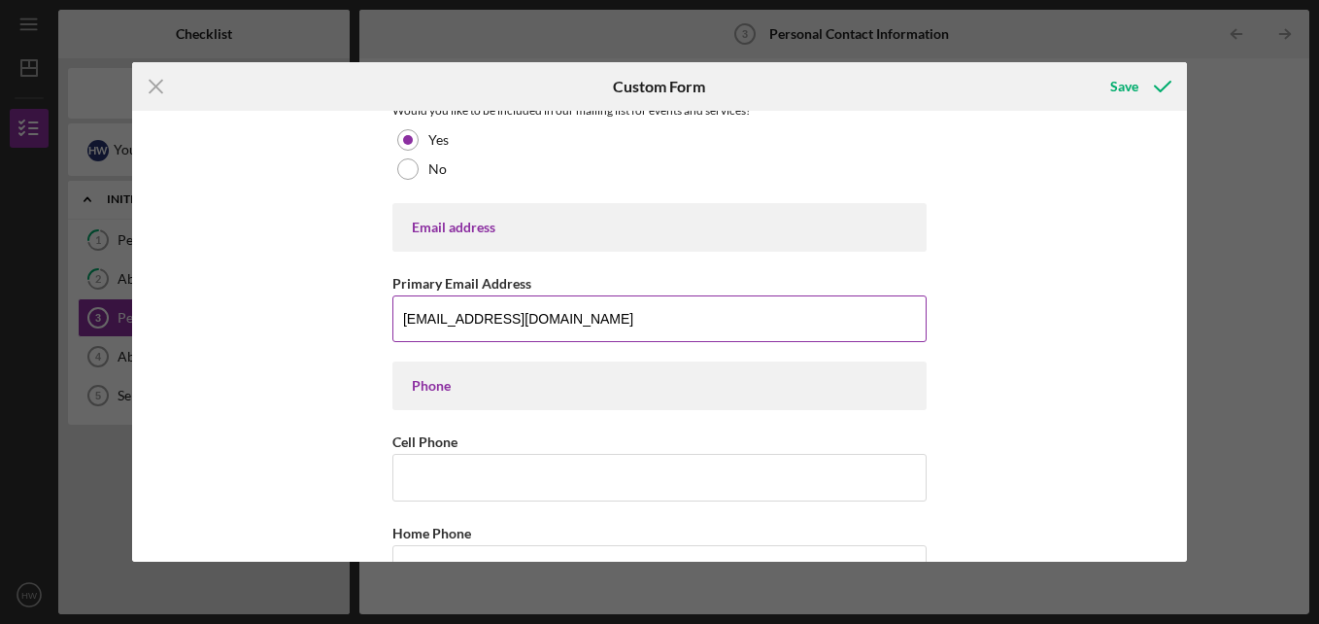
scroll to position [305, 0]
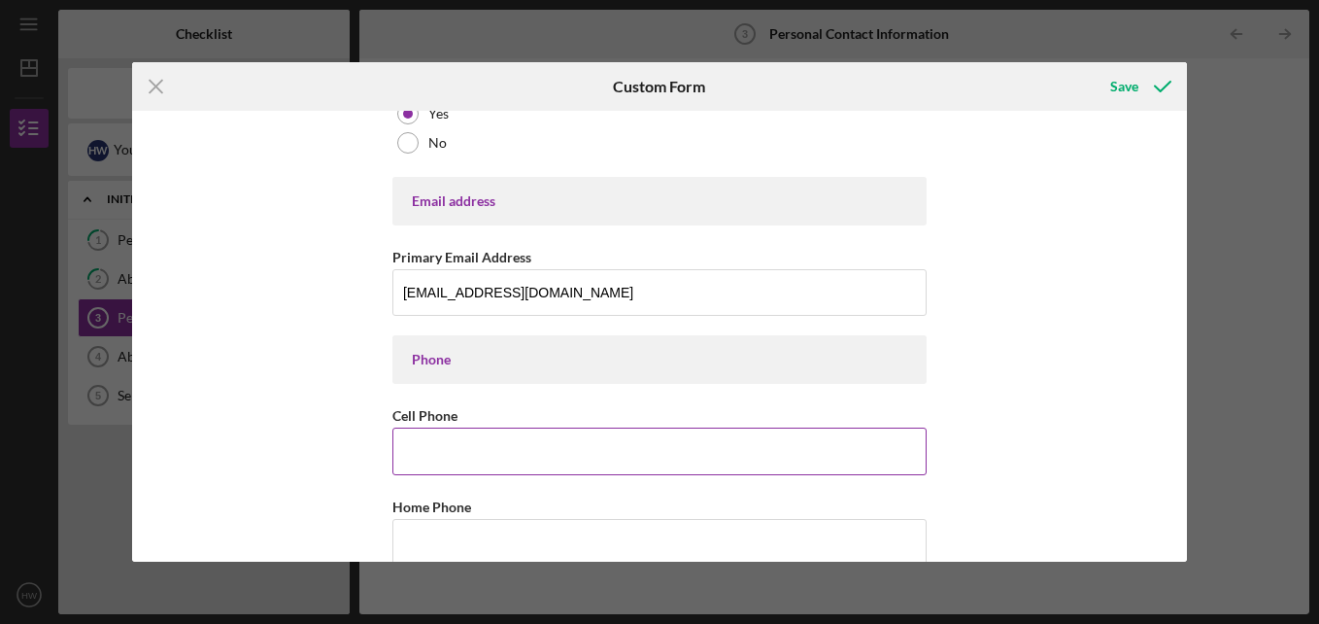
click at [463, 446] on input "Cell Phone" at bounding box center [660, 450] width 534 height 47
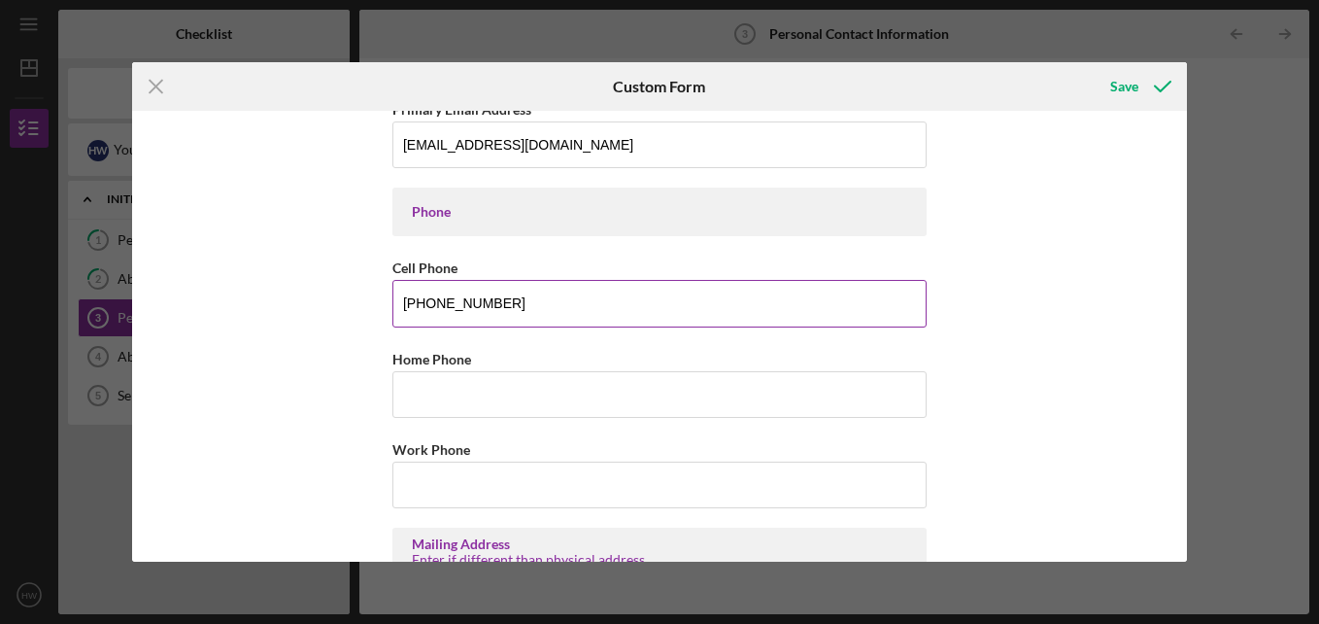
scroll to position [454, 0]
type input "[PHONE_NUMBER]"
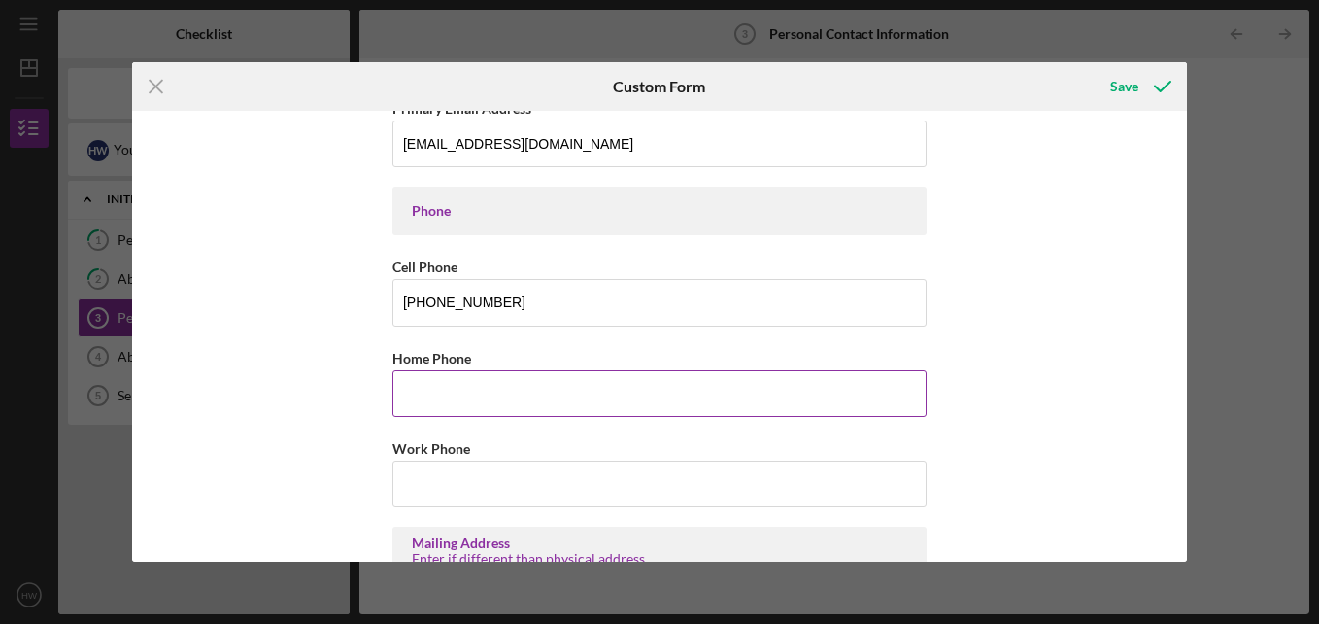
click at [433, 393] on input "Home Phone" at bounding box center [660, 393] width 534 height 47
click at [461, 414] on input "Home Phone" at bounding box center [660, 393] width 534 height 47
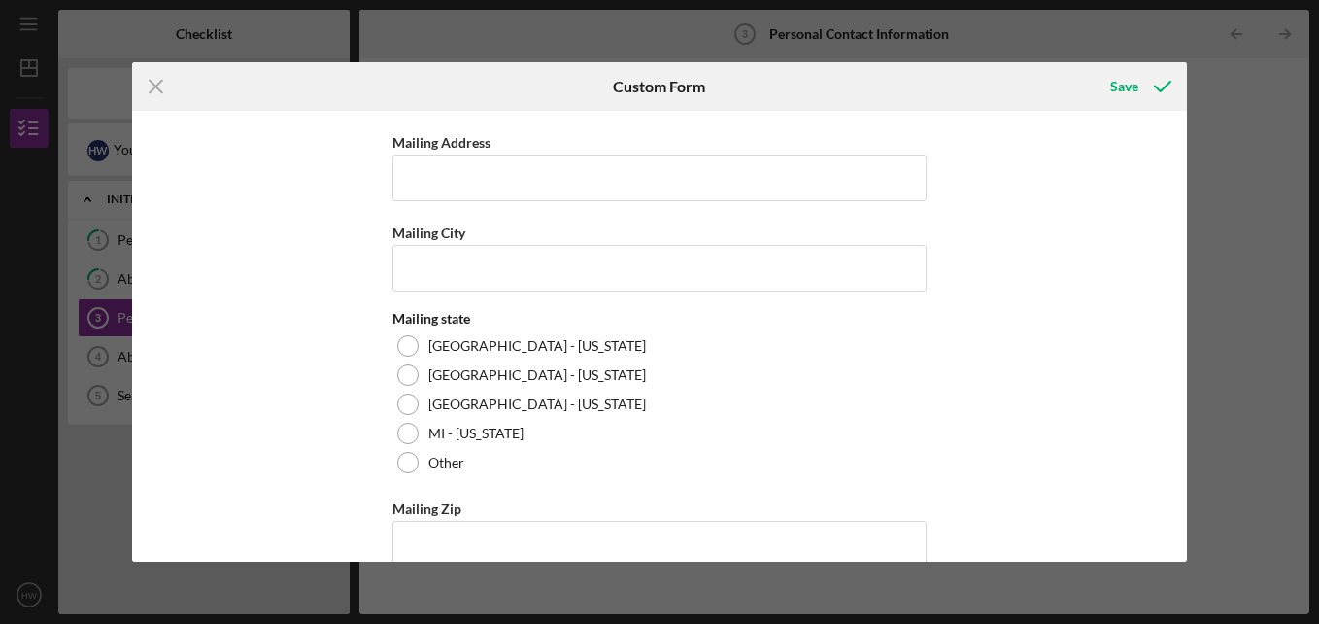
scroll to position [919, 0]
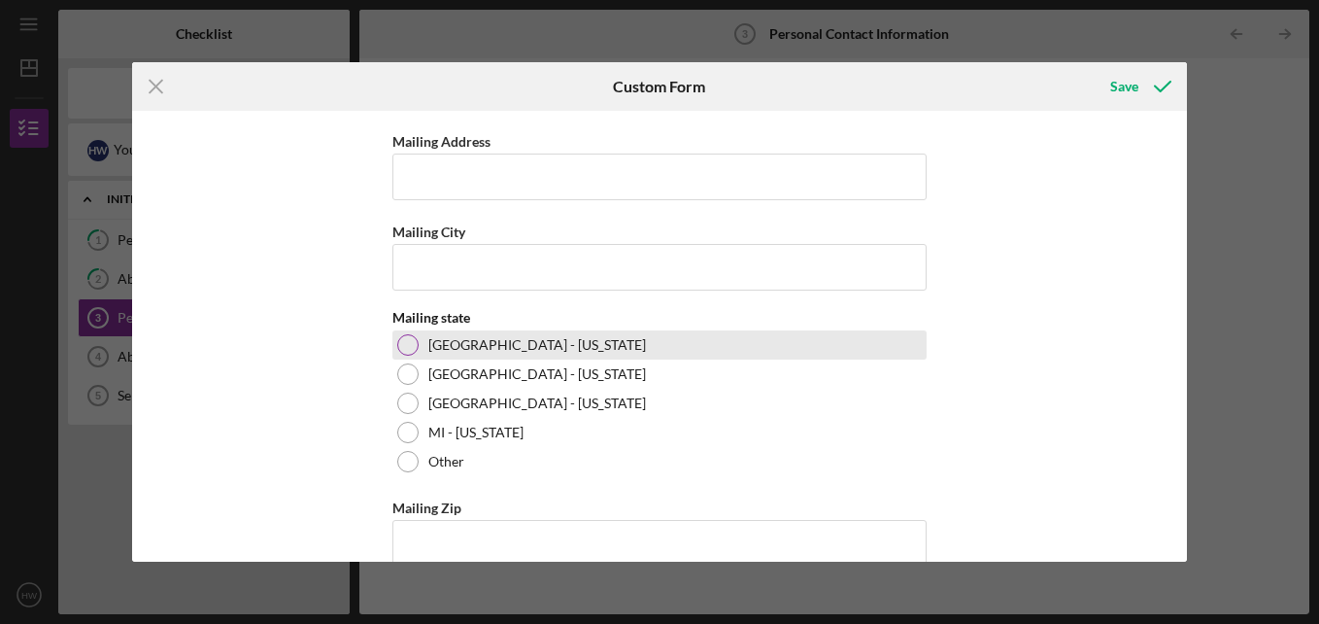
click at [418, 344] on div "[GEOGRAPHIC_DATA] - [US_STATE]" at bounding box center [660, 344] width 534 height 29
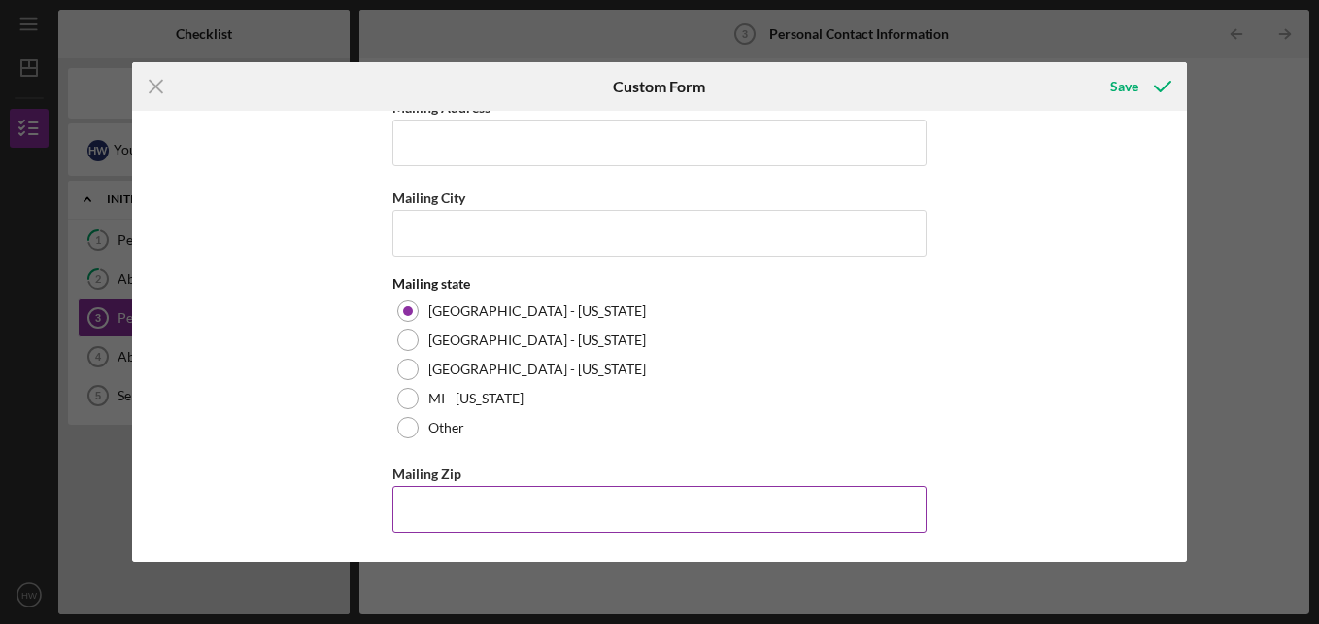
click at [441, 513] on input "Mailing Zip" at bounding box center [660, 509] width 534 height 47
type input "5"
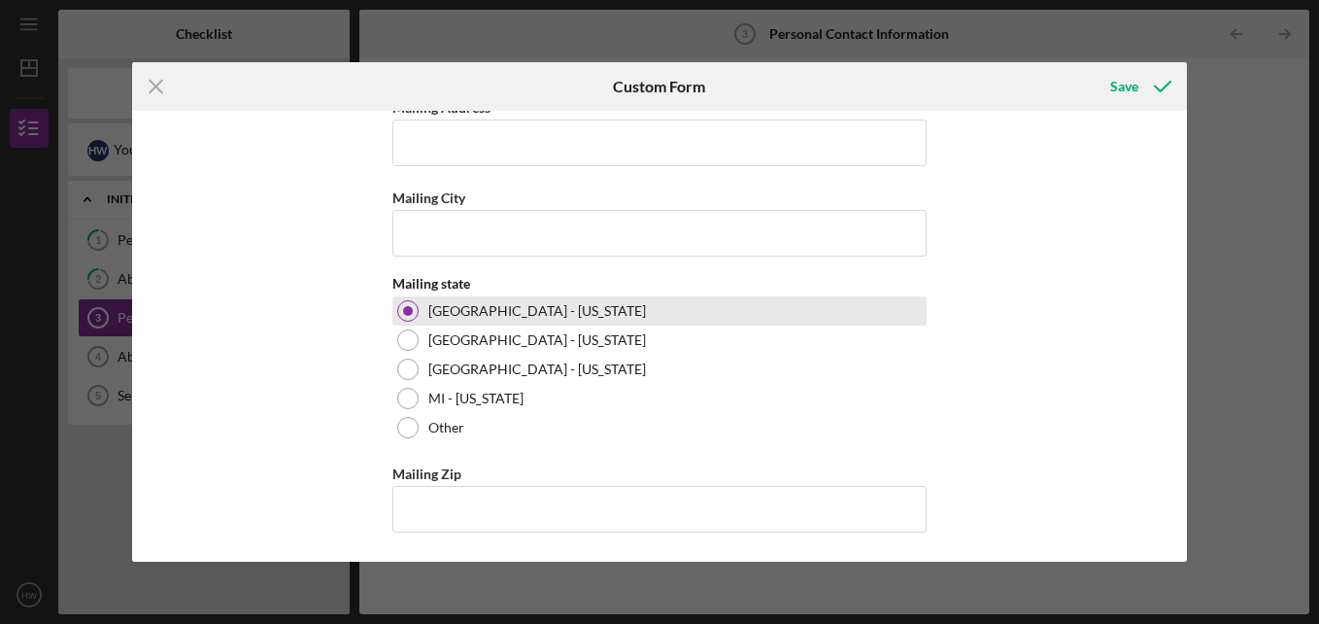
click at [409, 302] on div at bounding box center [407, 310] width 21 height 21
click at [404, 318] on div at bounding box center [407, 310] width 21 height 21
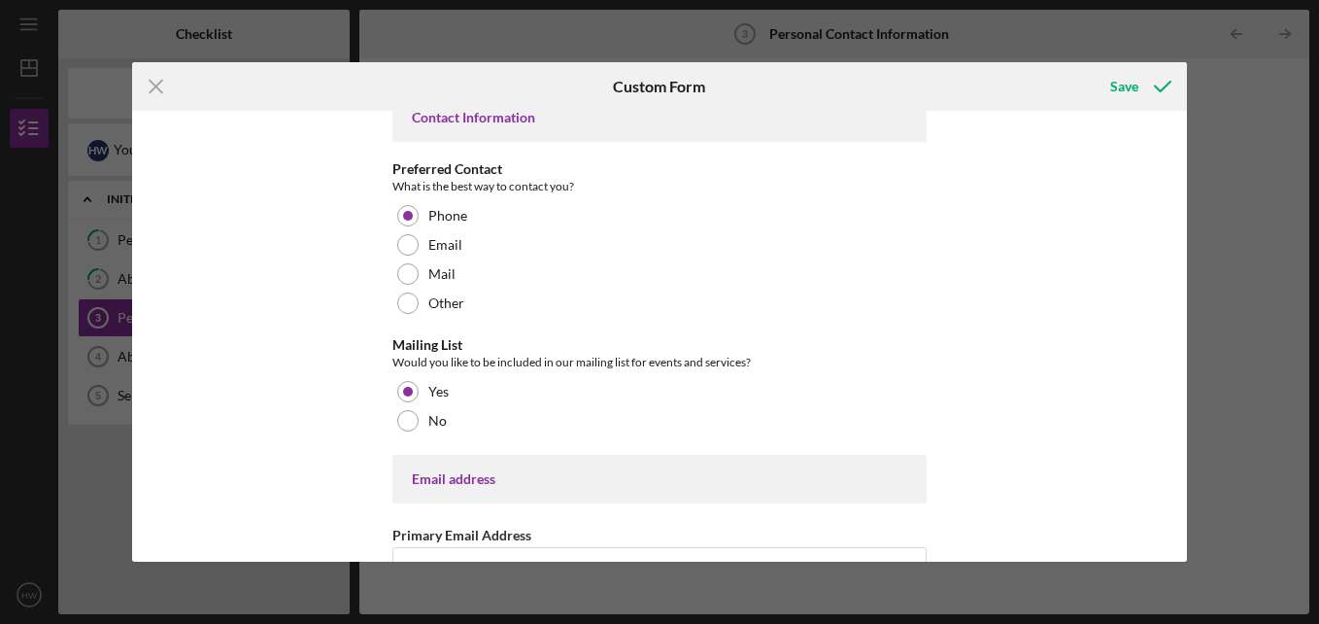
scroll to position [0, 0]
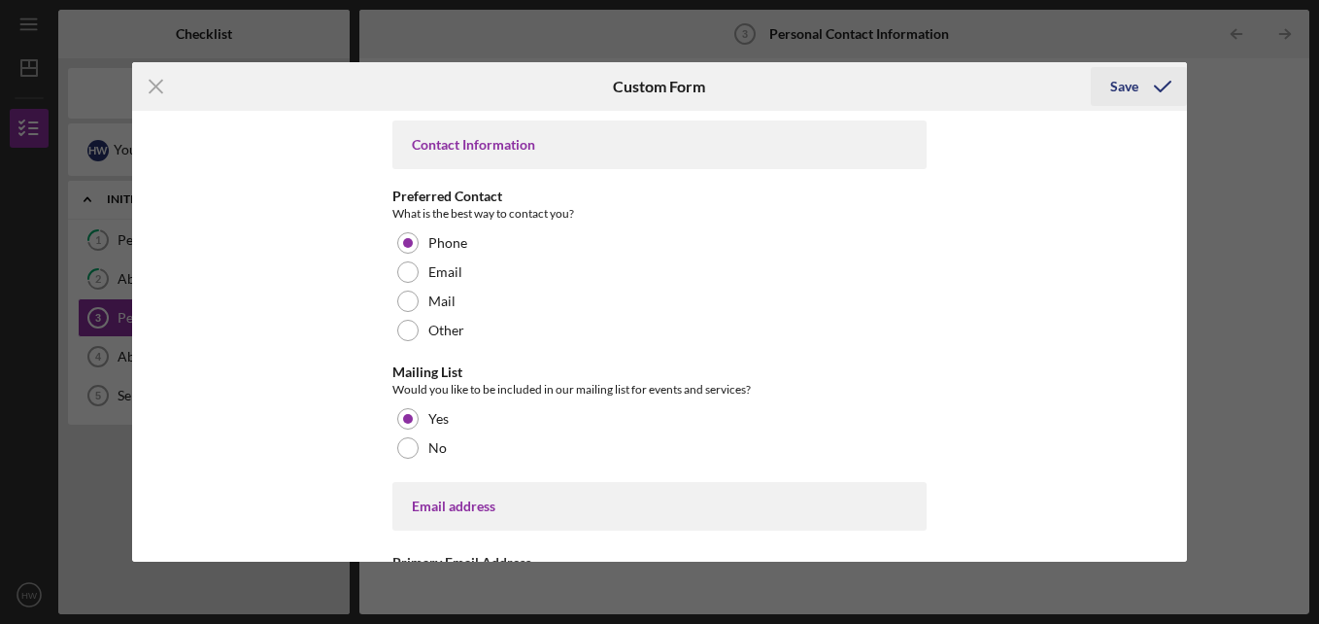
click at [1119, 76] on div "Save" at bounding box center [1124, 86] width 28 height 39
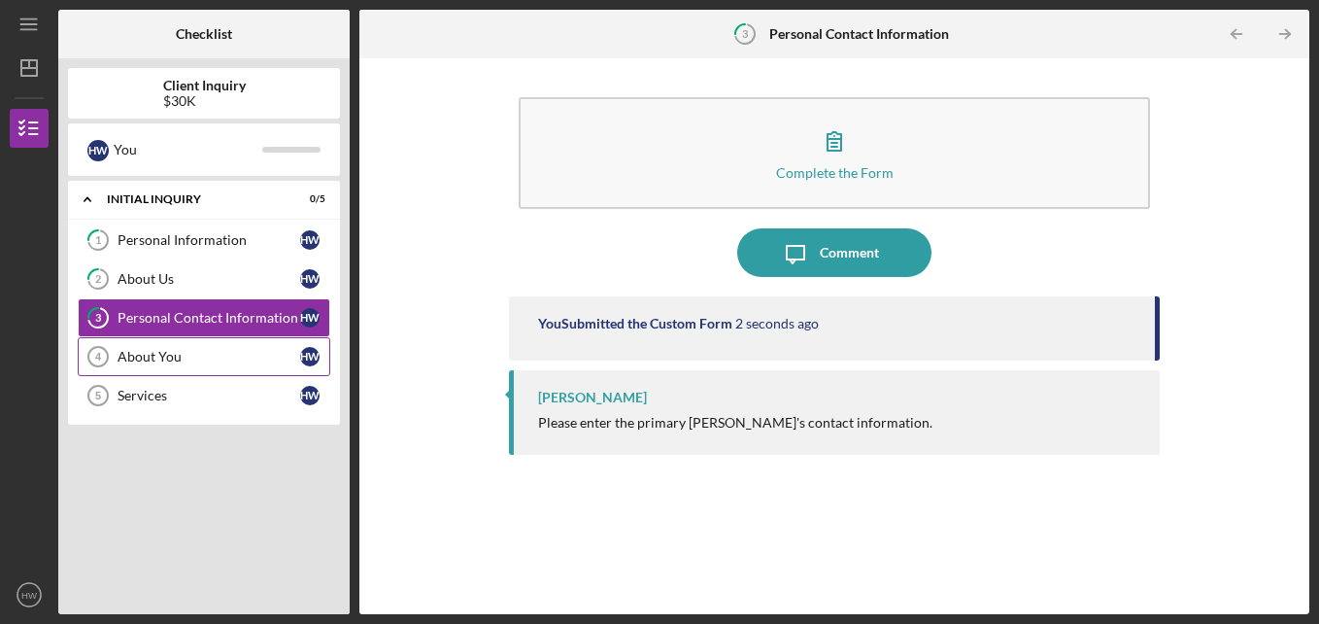
click at [142, 367] on link "About You 4 About You H W" at bounding box center [204, 356] width 253 height 39
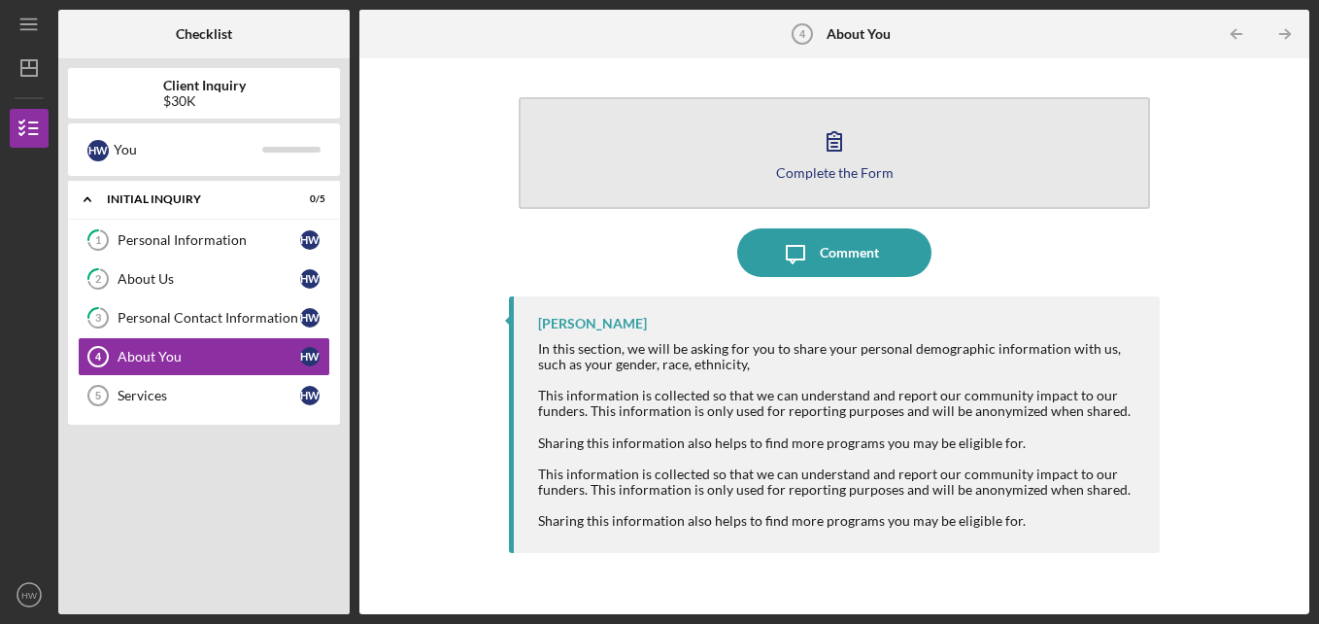
click at [843, 161] on icon "button" at bounding box center [834, 141] width 49 height 49
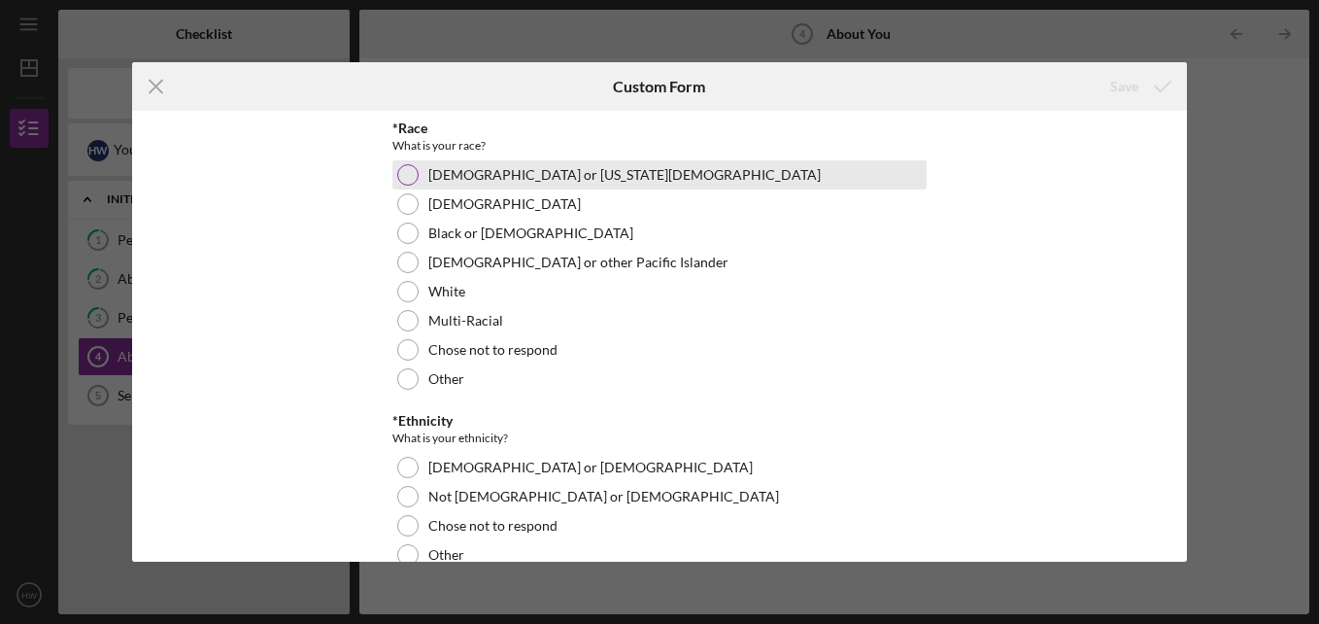
click at [397, 172] on div at bounding box center [407, 174] width 21 height 21
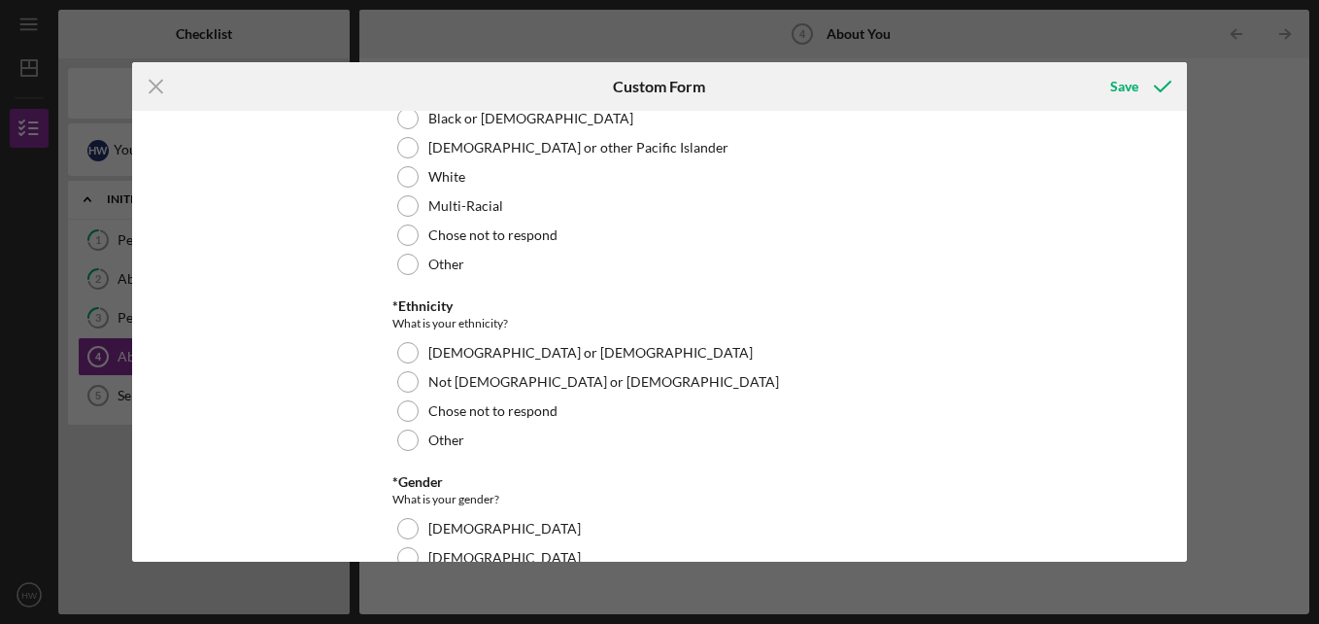
scroll to position [133, 0]
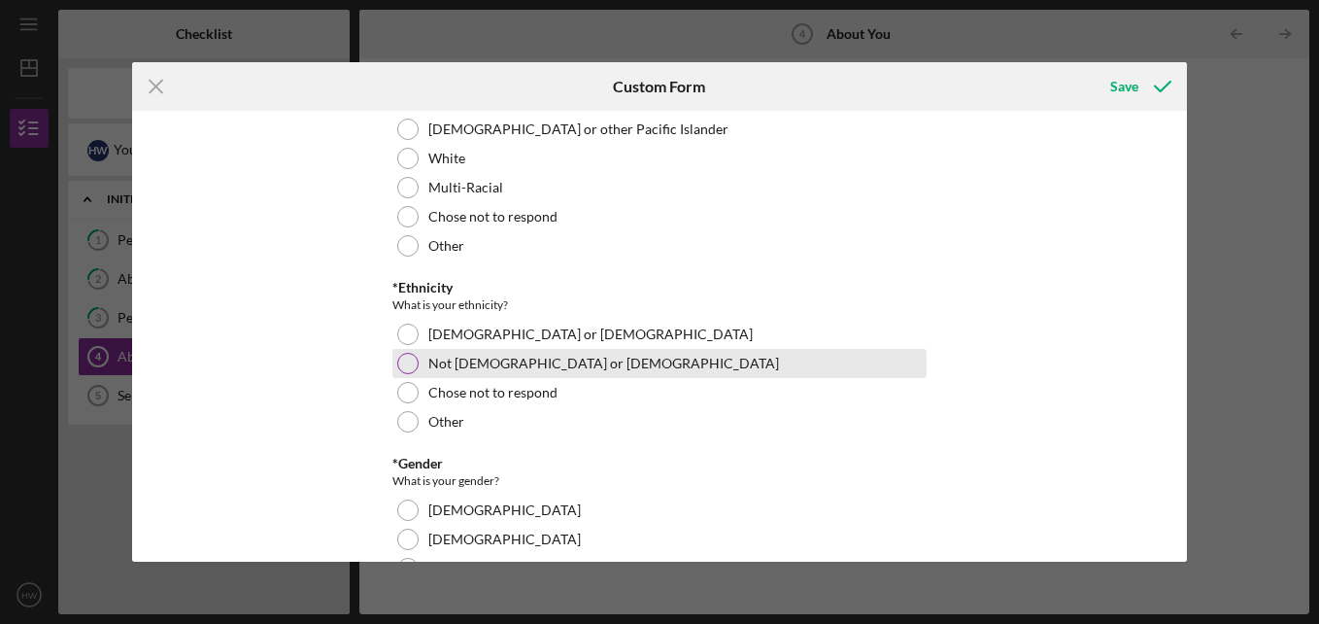
click at [399, 360] on div at bounding box center [407, 363] width 21 height 21
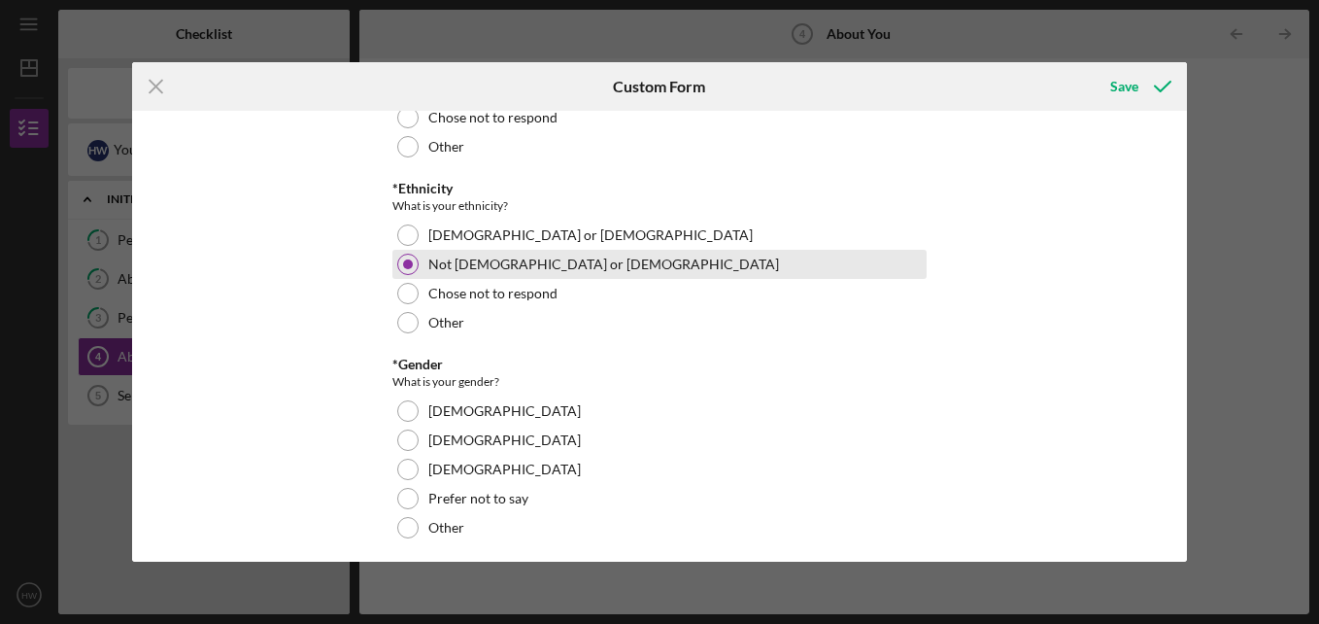
scroll to position [240, 0]
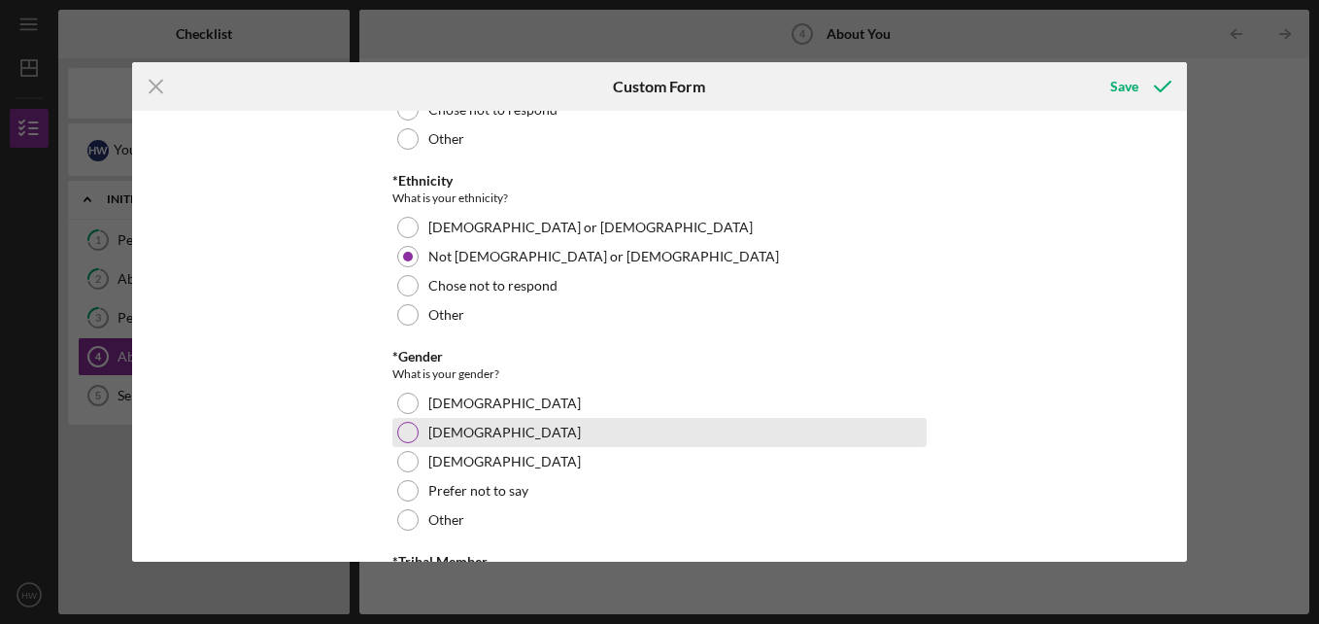
click at [398, 428] on div at bounding box center [407, 432] width 21 height 21
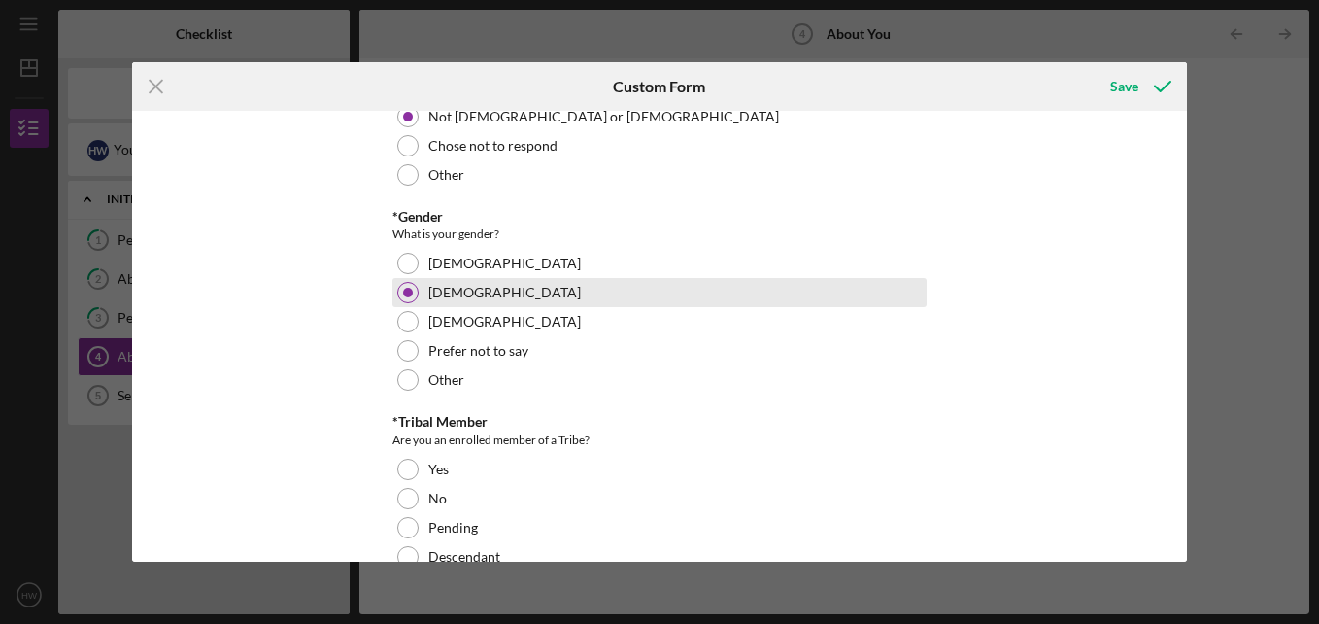
scroll to position [394, 0]
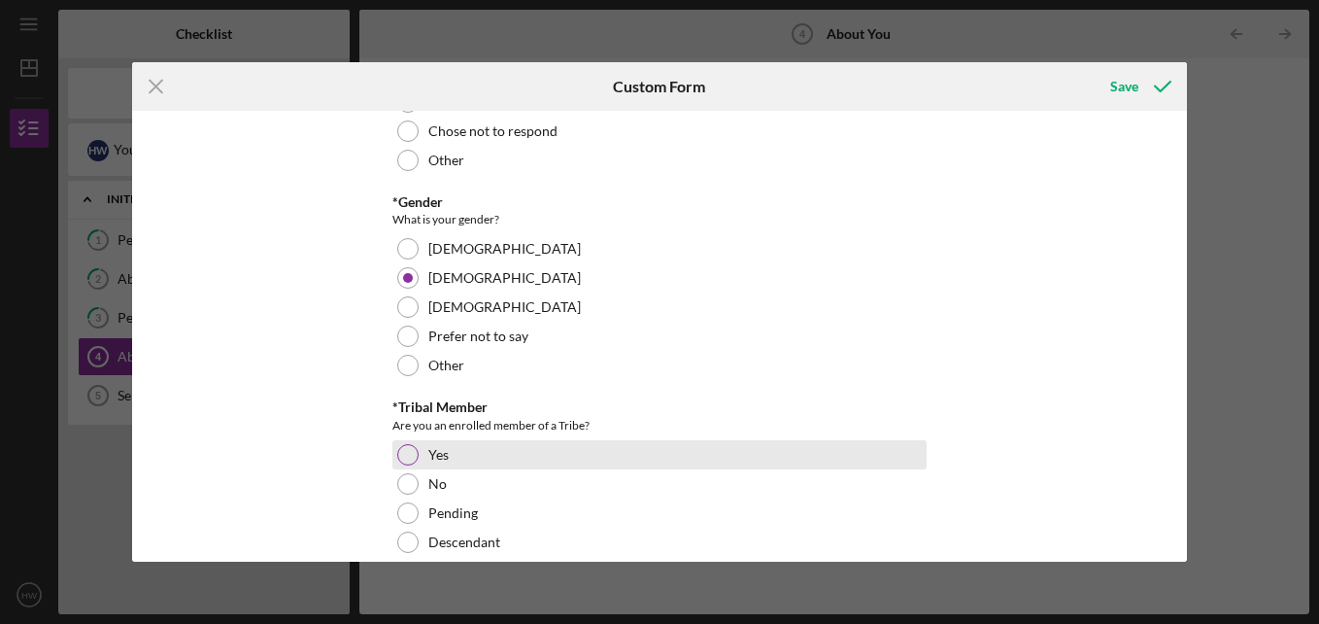
click at [397, 461] on div at bounding box center [407, 454] width 21 height 21
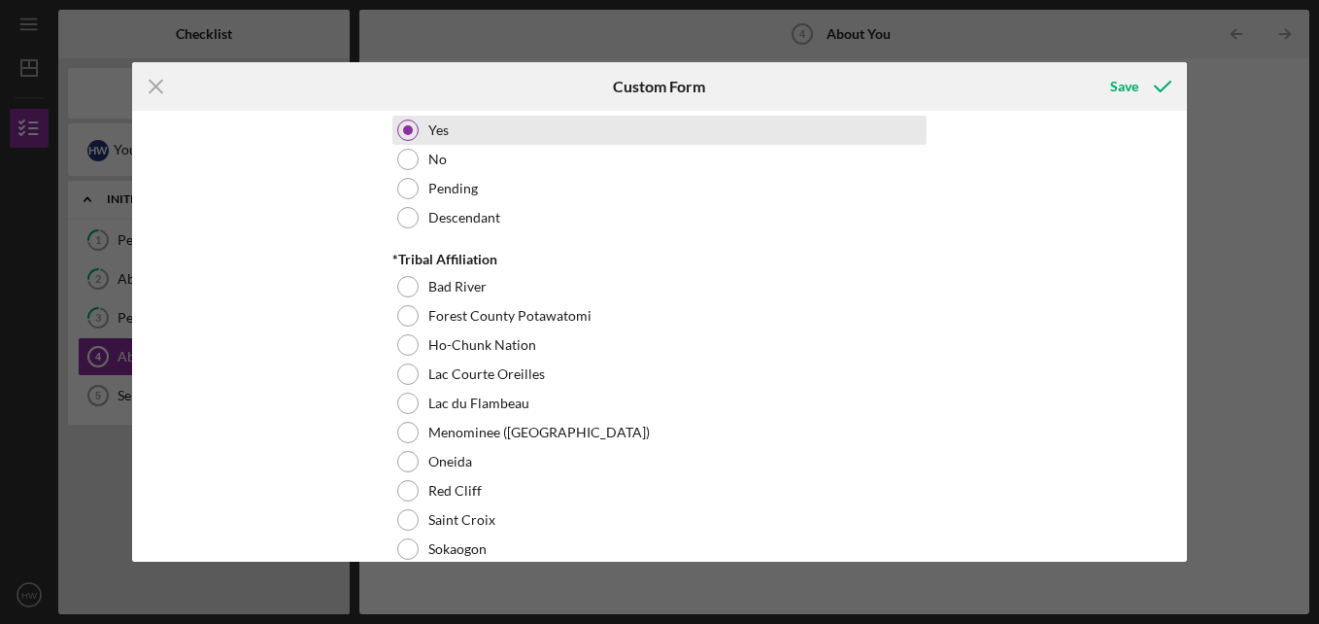
scroll to position [744, 0]
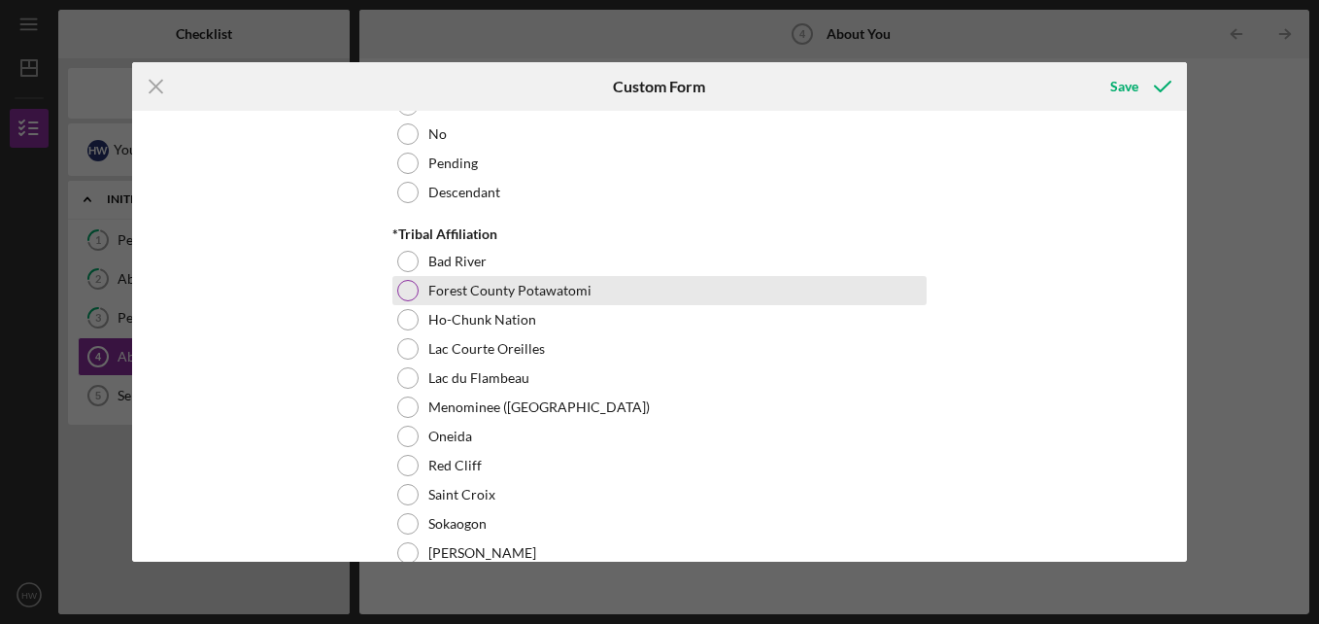
click at [398, 287] on div at bounding box center [407, 290] width 21 height 21
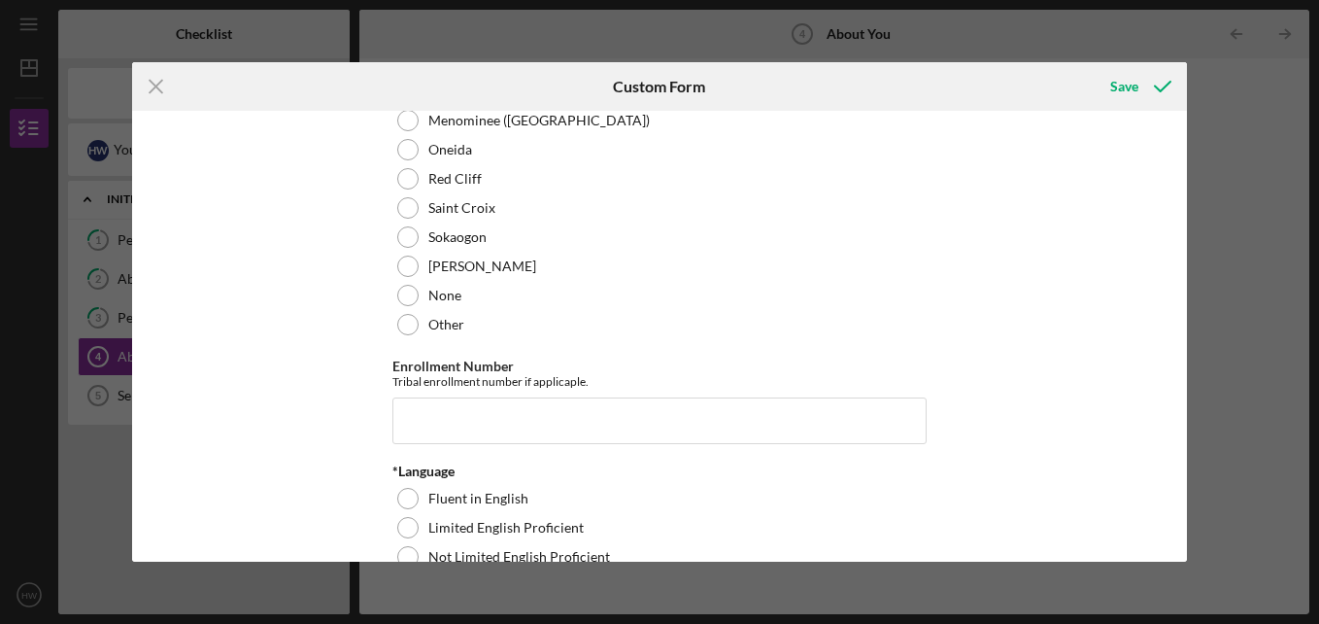
scroll to position [1042, 0]
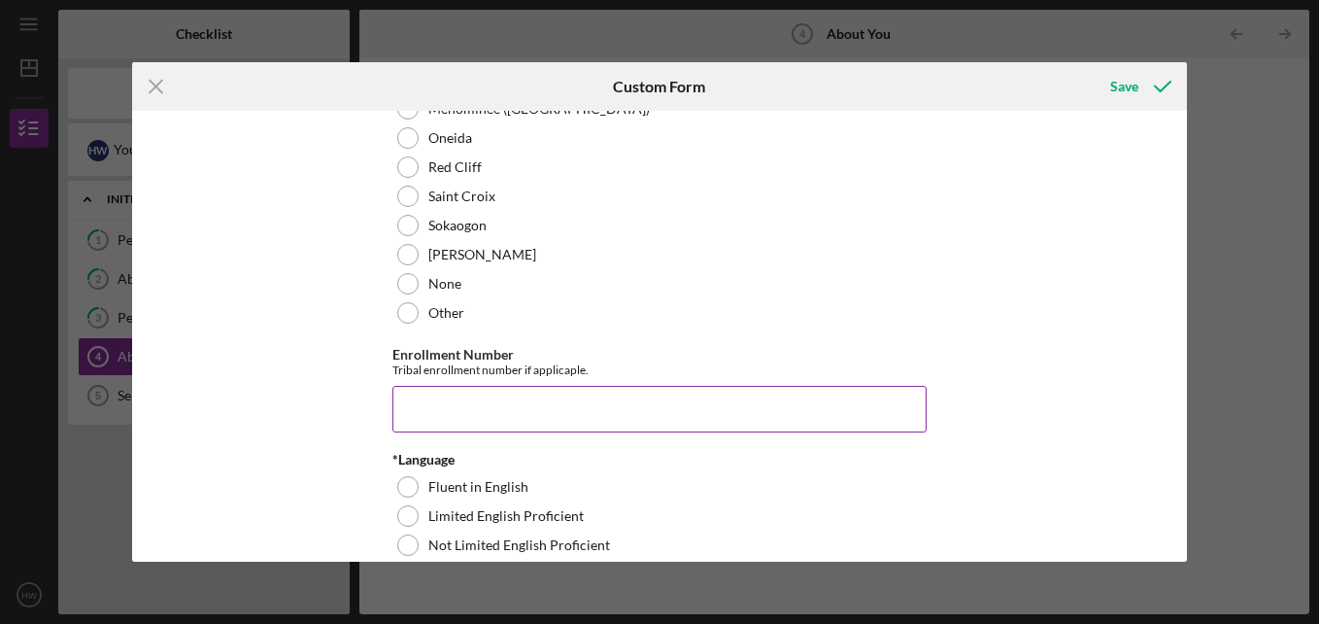
click at [439, 406] on input "Enrollment Number" at bounding box center [660, 409] width 534 height 47
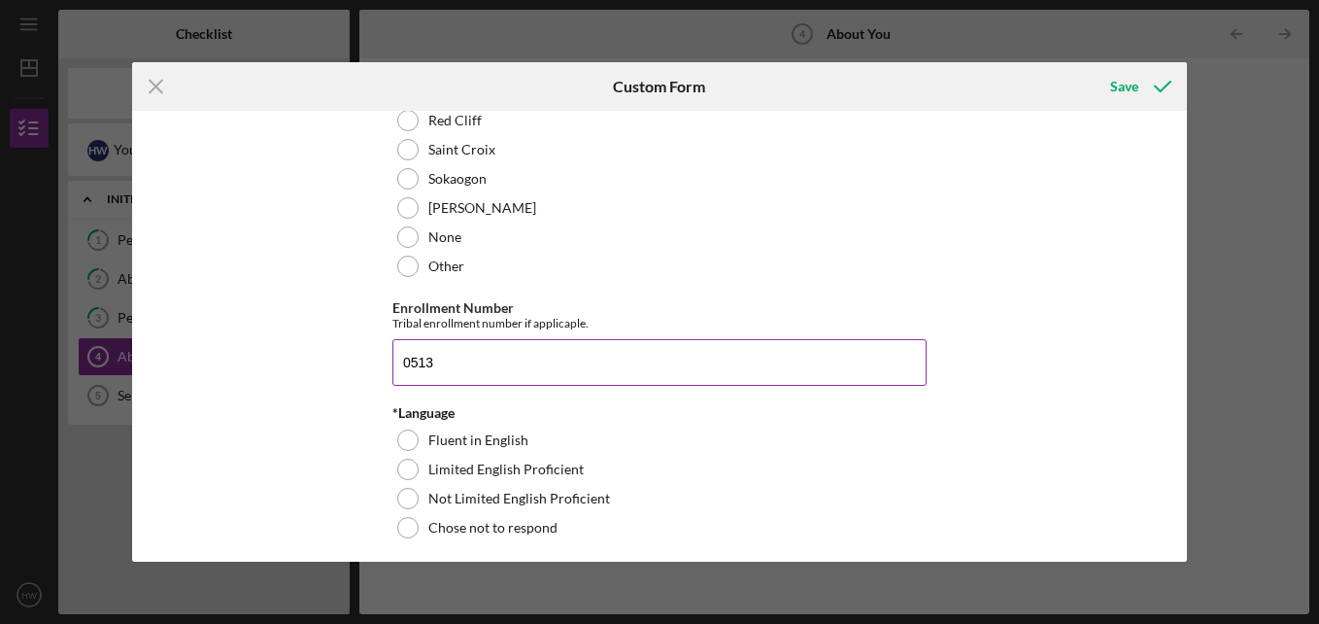
scroll to position [1135, 0]
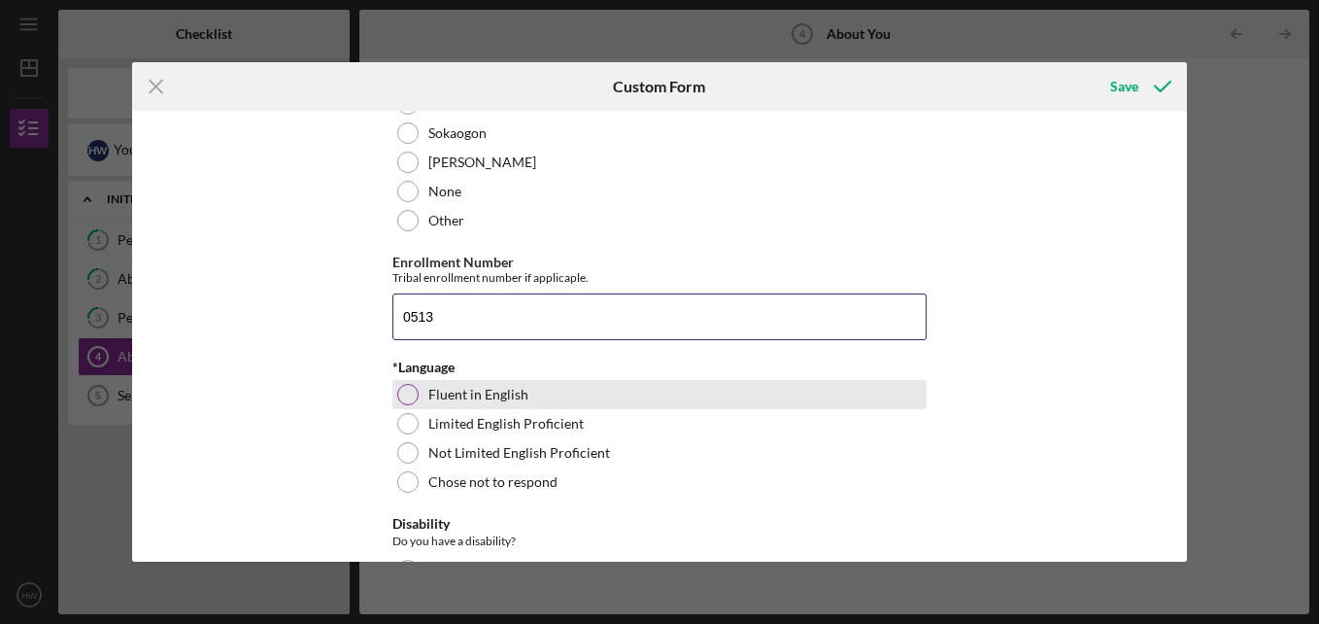
type input "0513"
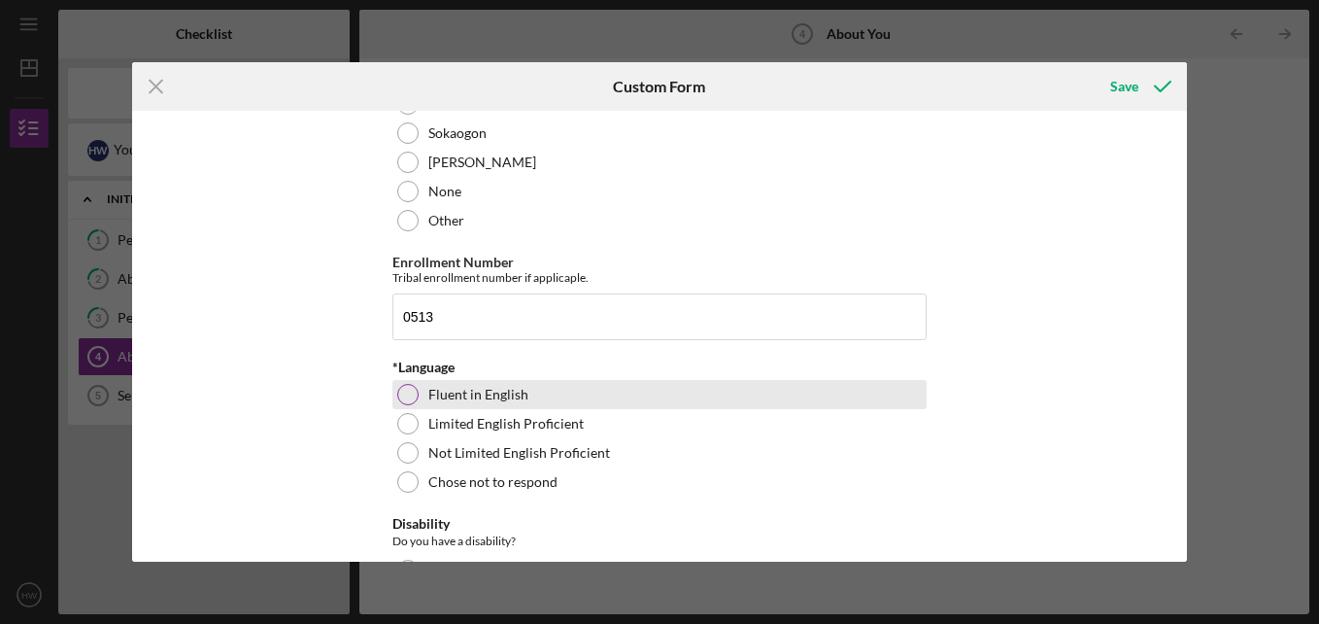
click at [404, 398] on div at bounding box center [407, 394] width 21 height 21
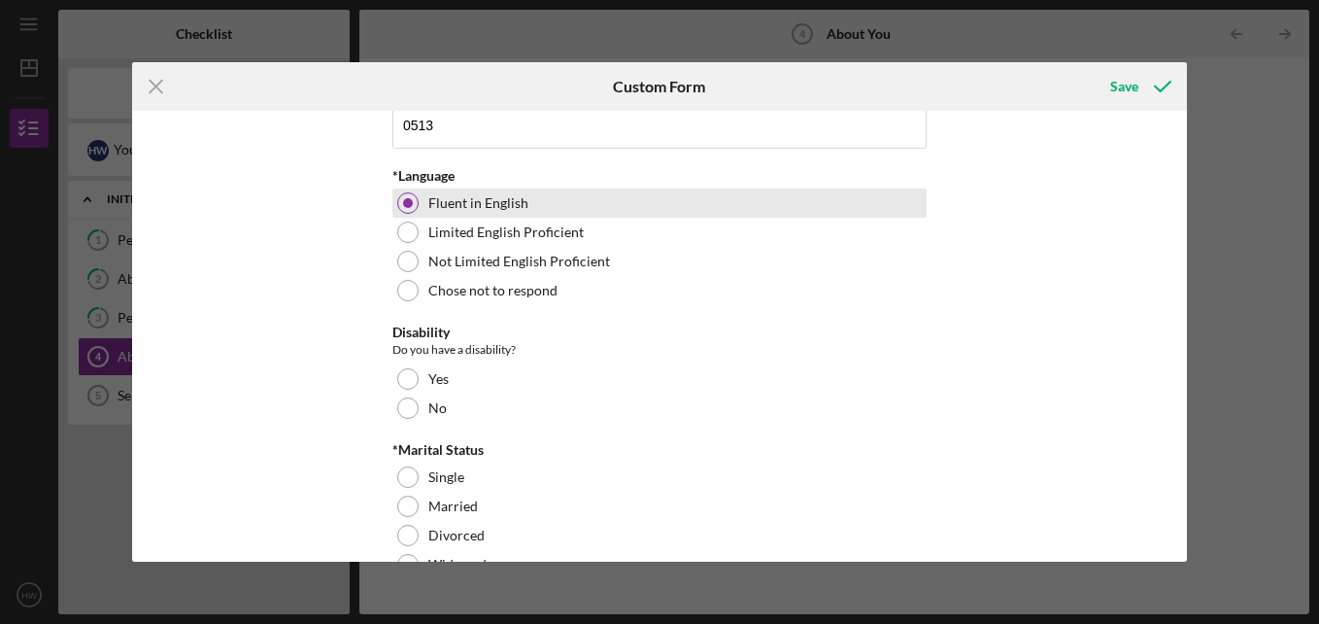
scroll to position [1327, 0]
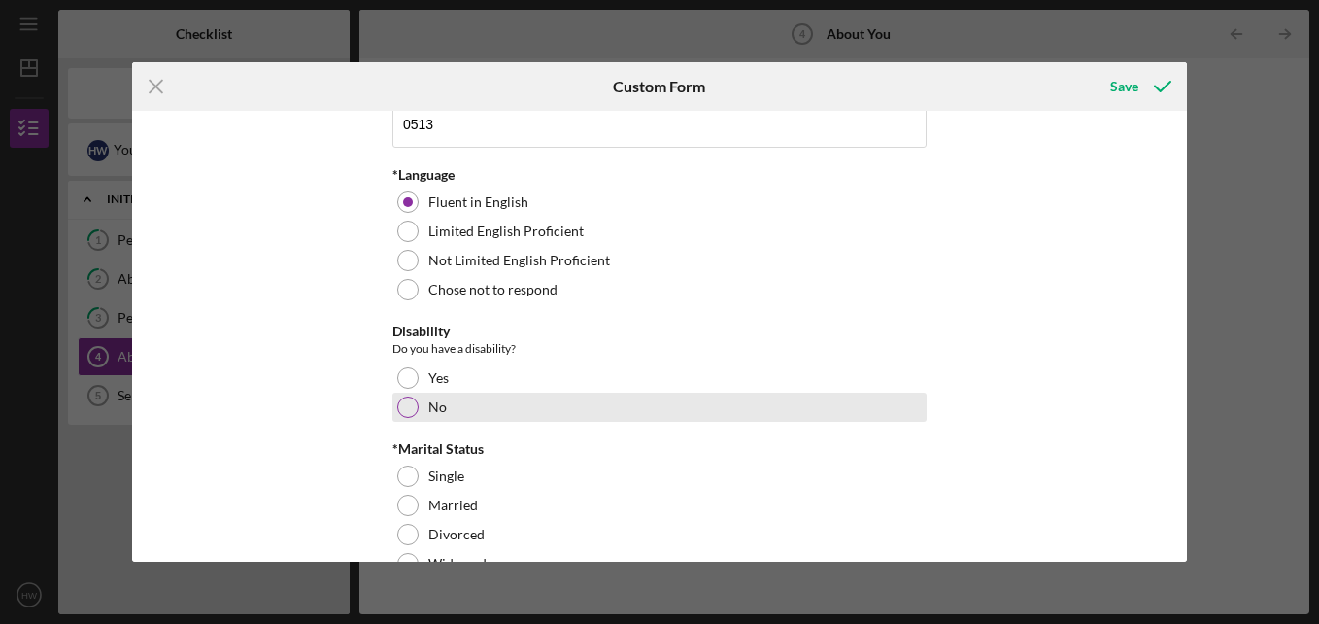
click at [398, 411] on div at bounding box center [407, 406] width 21 height 21
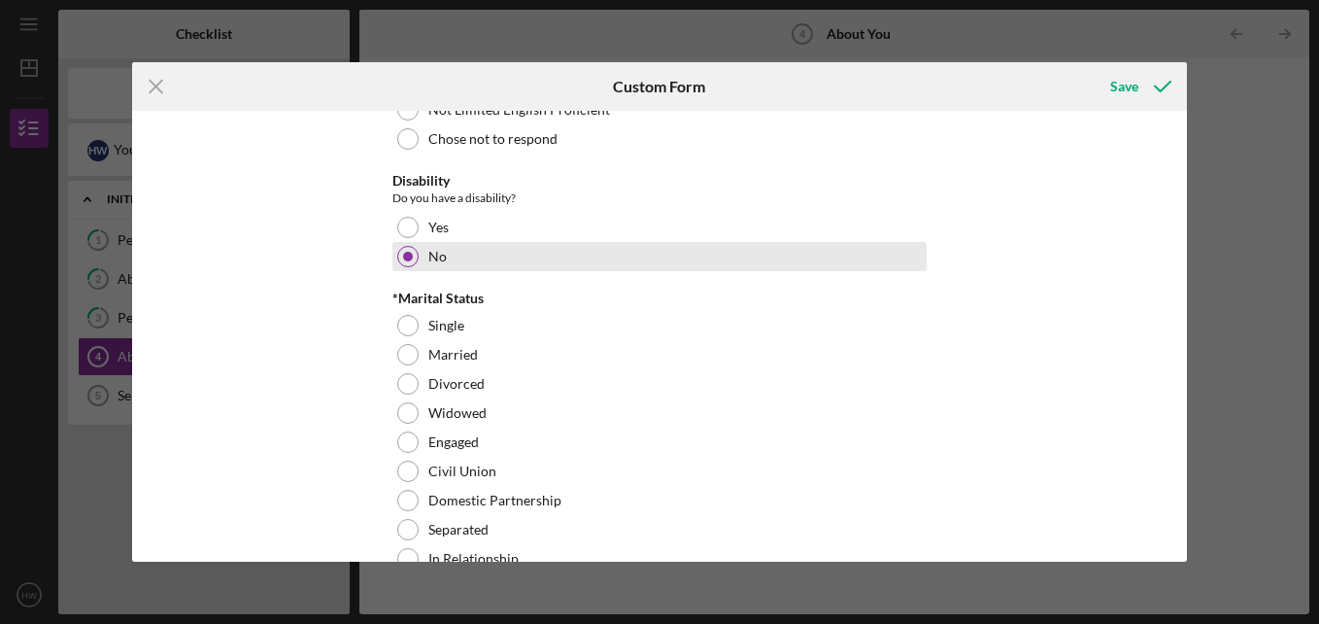
scroll to position [1485, 0]
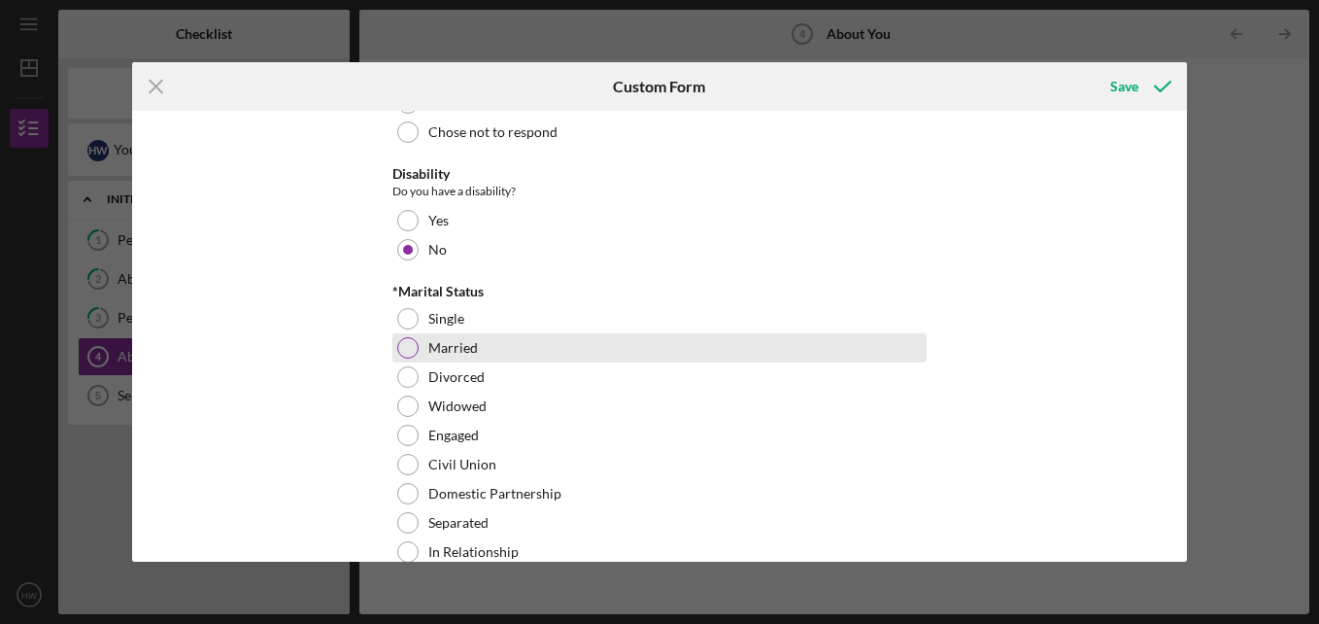
click at [412, 348] on div at bounding box center [407, 347] width 21 height 21
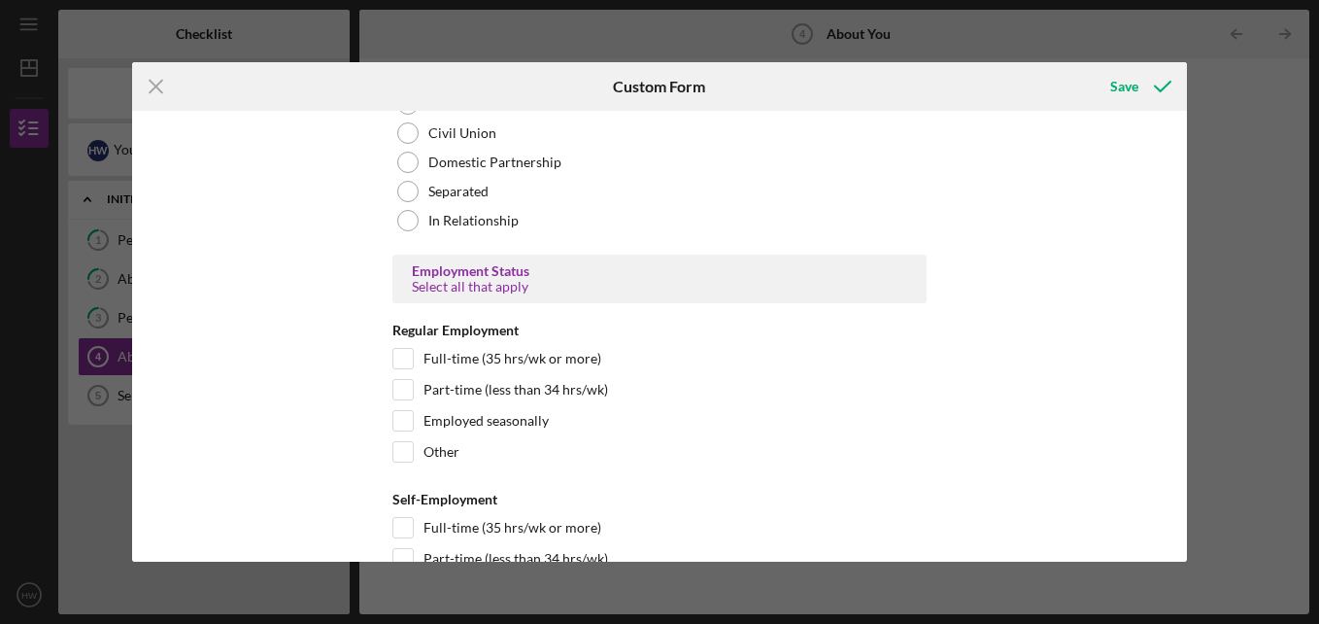
scroll to position [1819, 0]
click at [398, 383] on input "Part-time (less than 34 hrs/wk)" at bounding box center [402, 386] width 19 height 19
checkbox input "true"
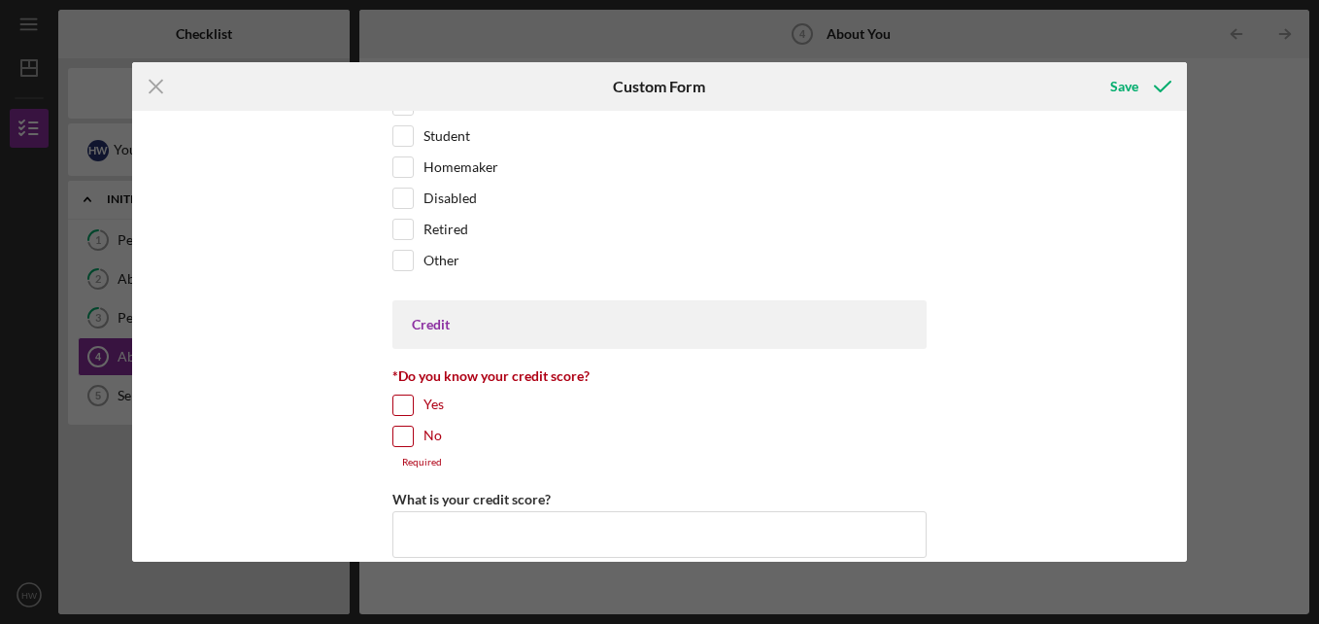
scroll to position [2442, 0]
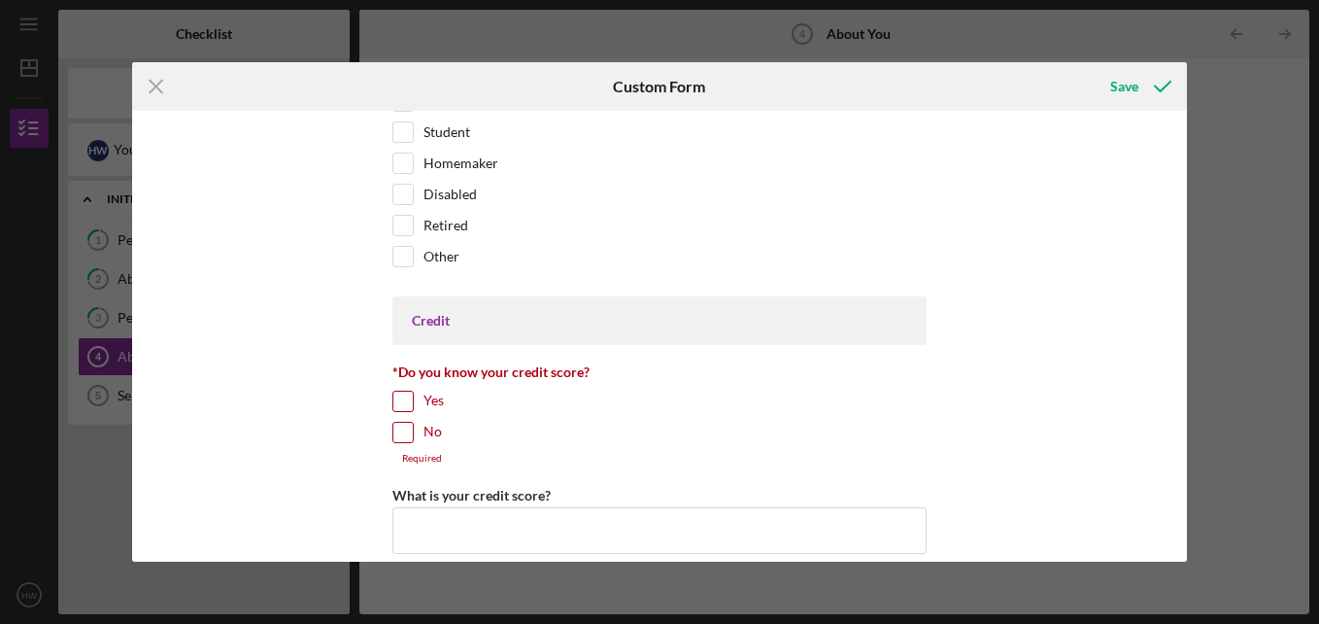
click at [398, 432] on input "No" at bounding box center [402, 432] width 19 height 19
checkbox input "true"
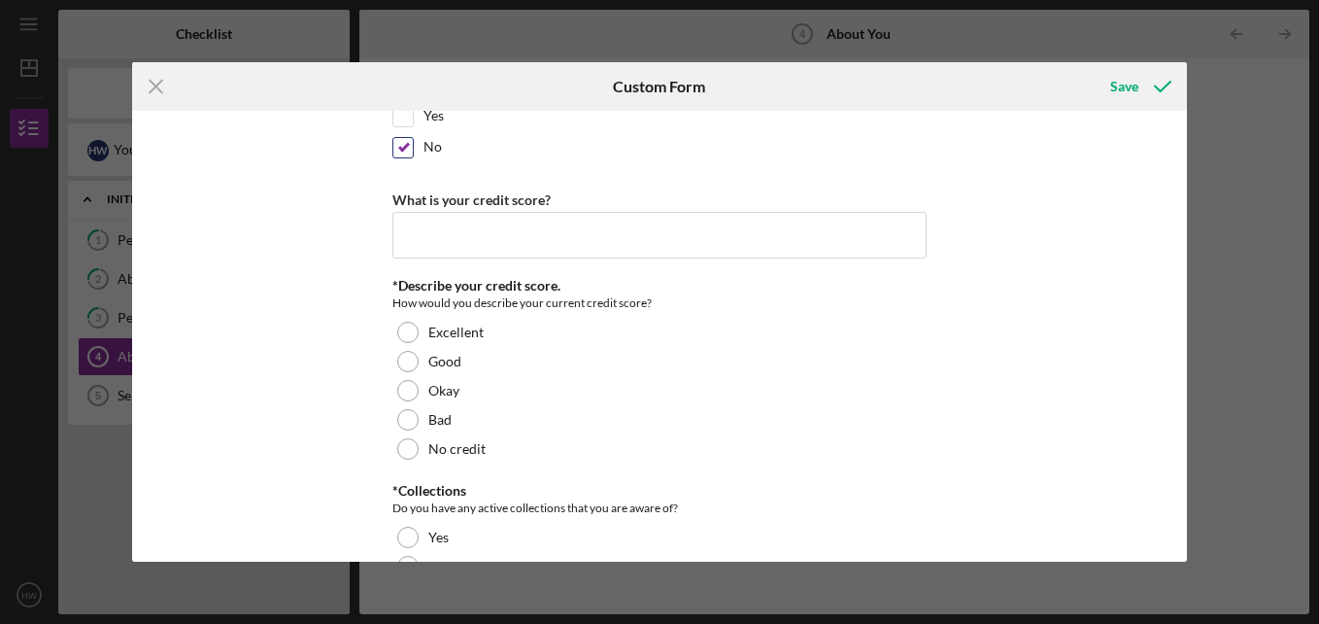
scroll to position [2748, 0]
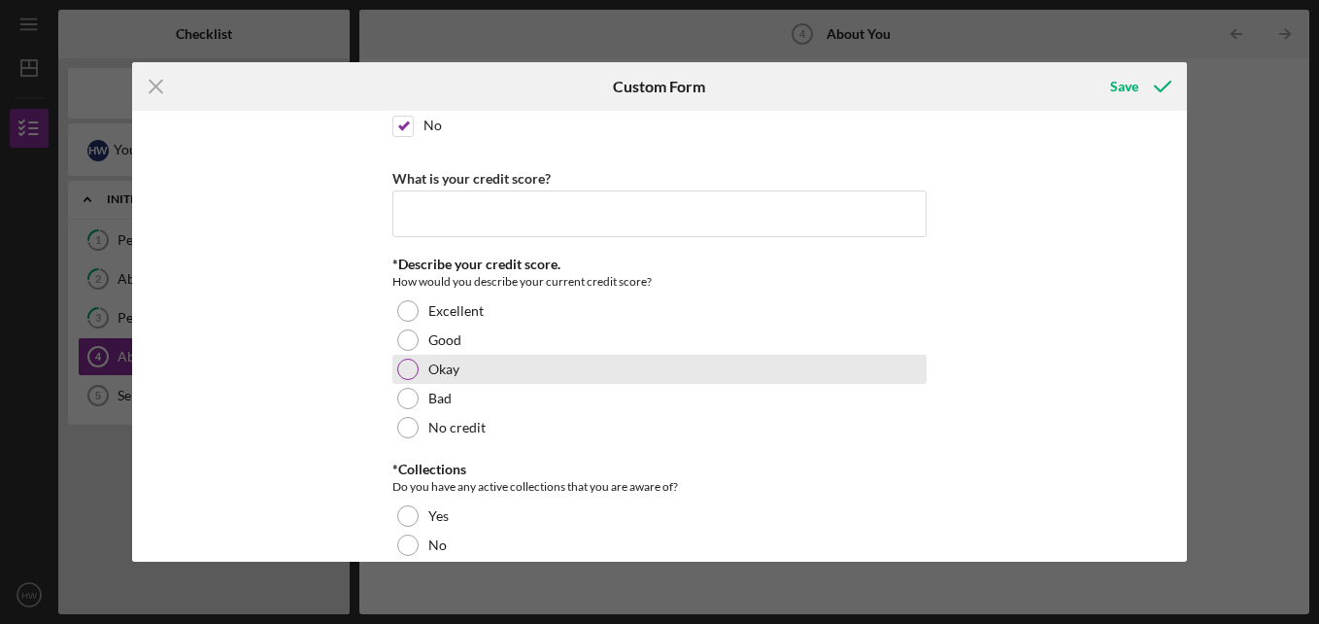
click at [410, 372] on div at bounding box center [407, 368] width 21 height 21
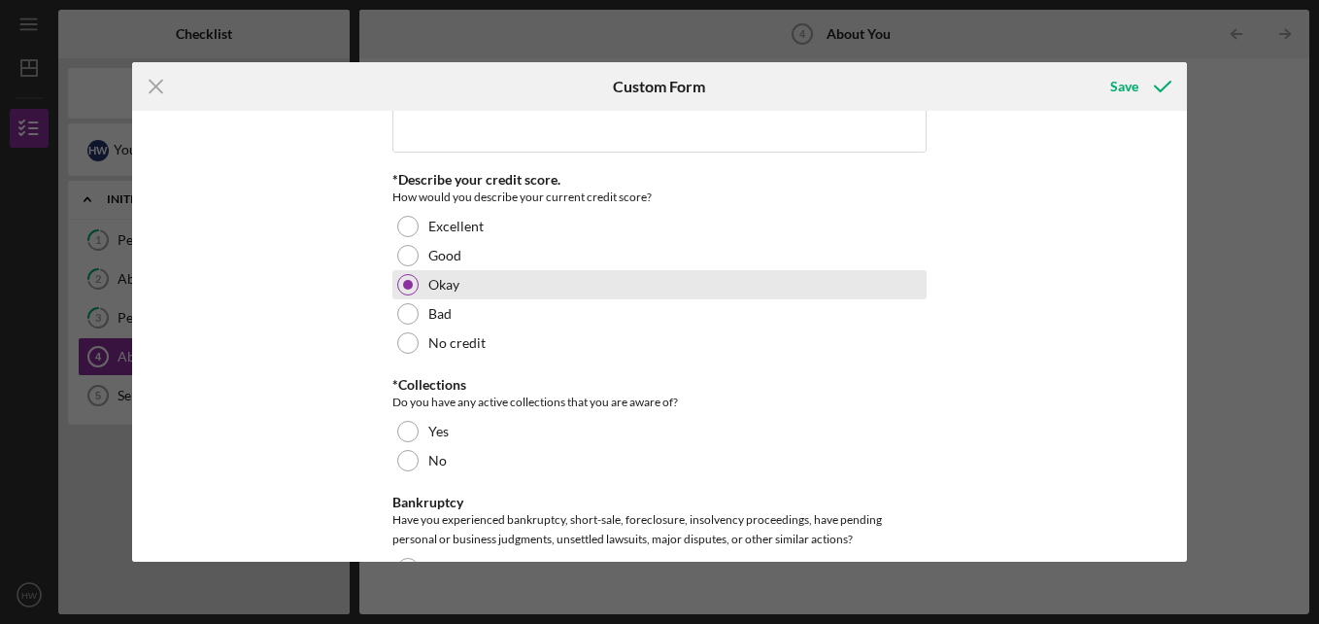
scroll to position [2850, 0]
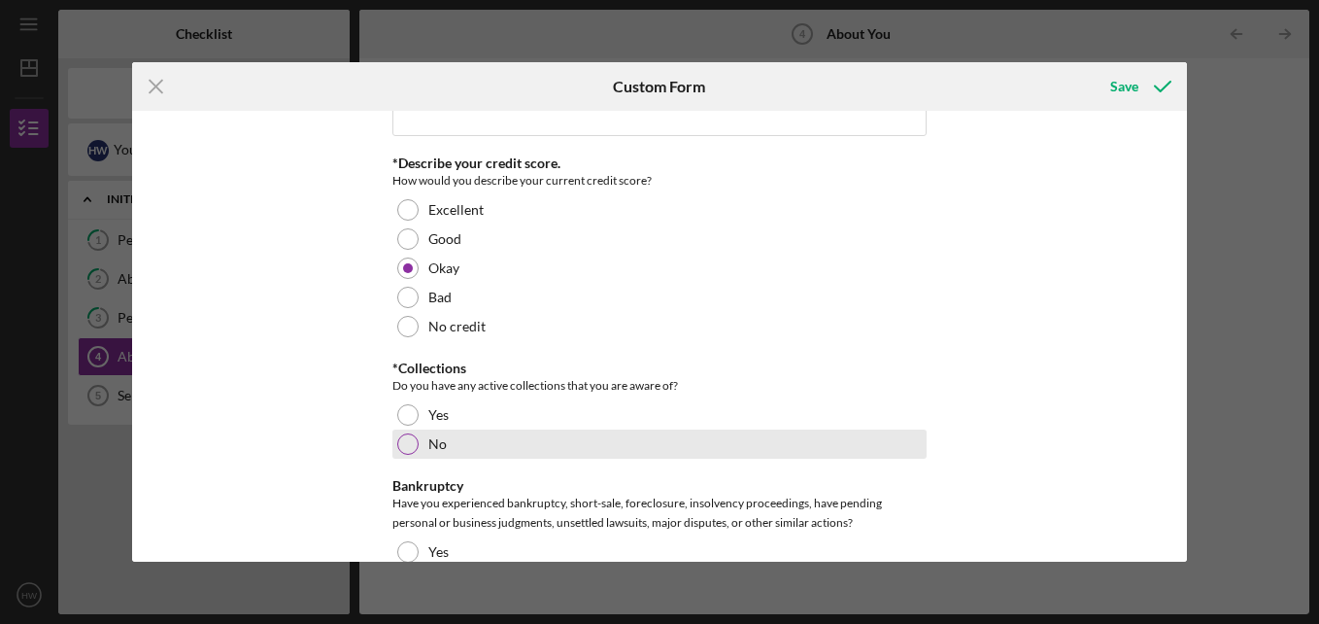
click at [405, 455] on div "No" at bounding box center [660, 443] width 534 height 29
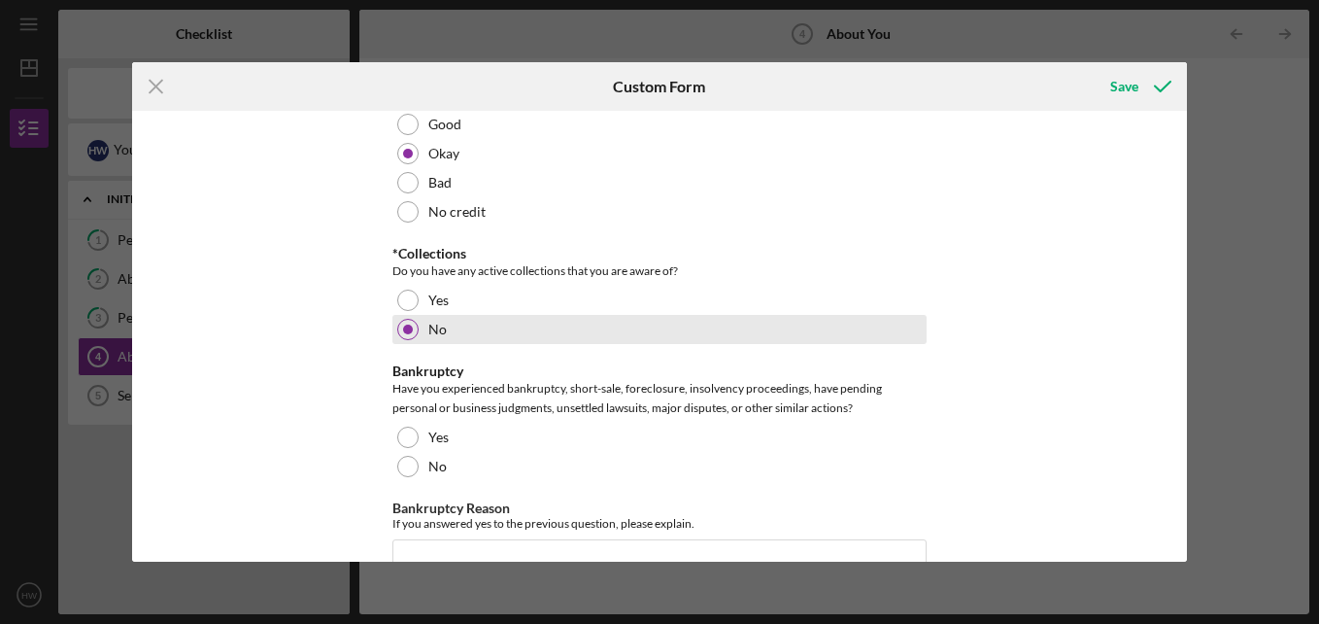
scroll to position [2967, 0]
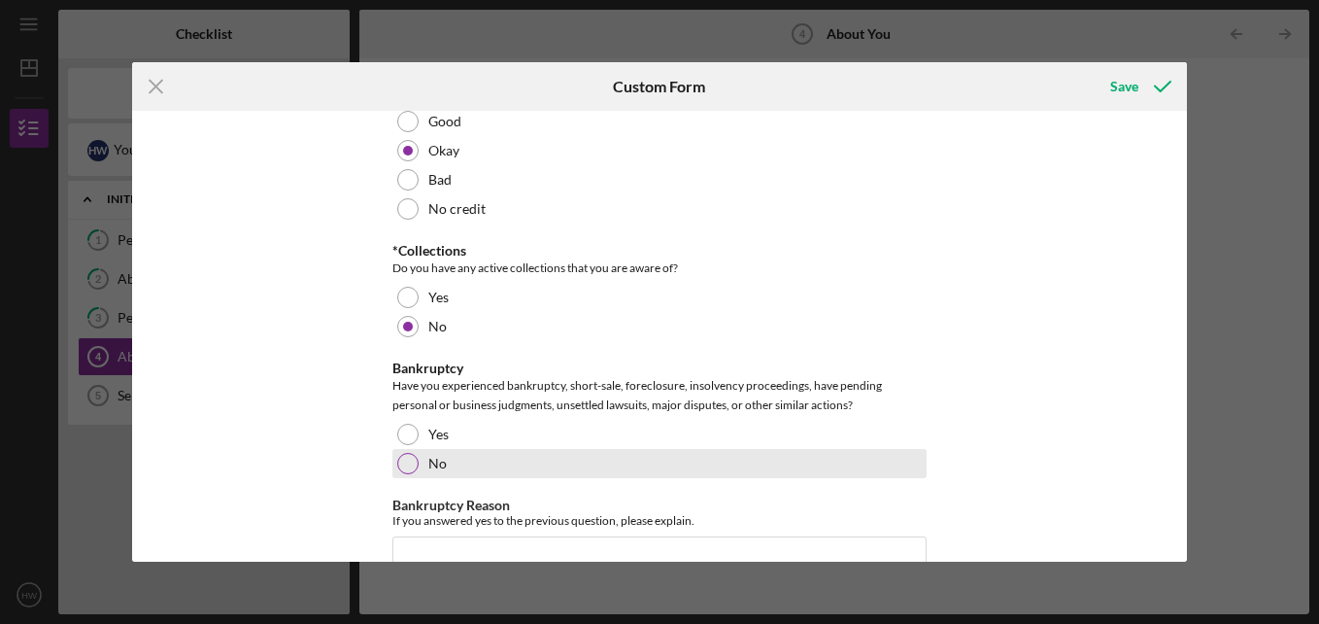
click at [415, 460] on div at bounding box center [407, 463] width 21 height 21
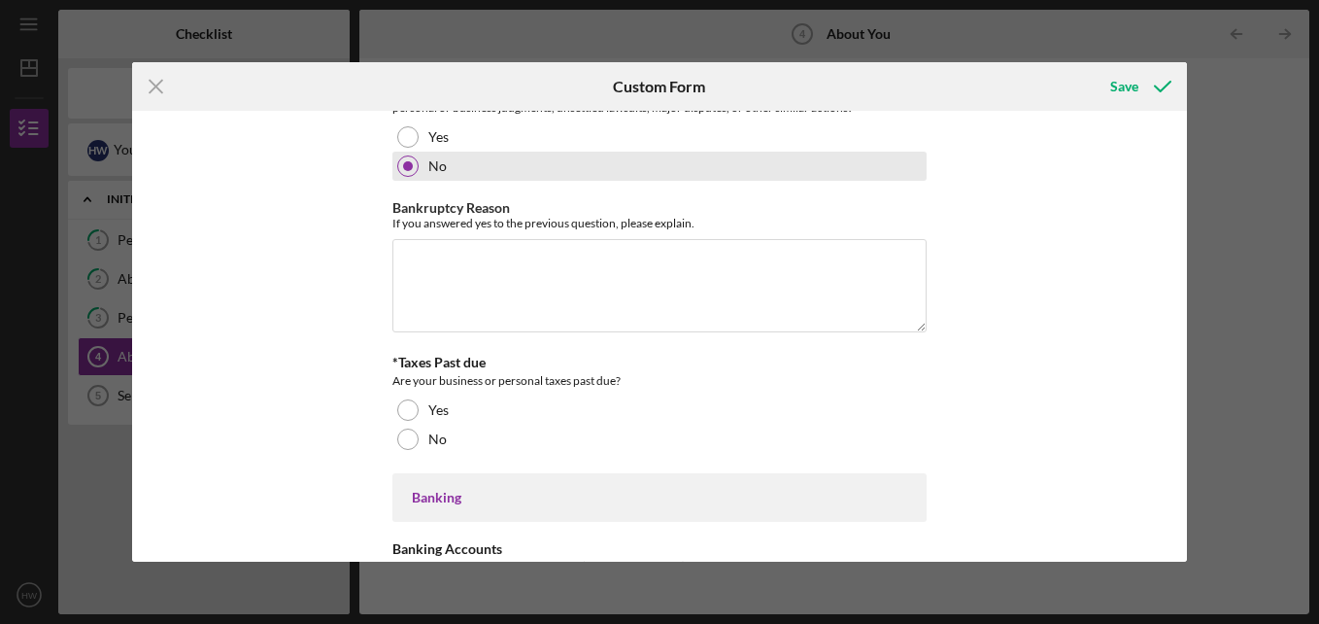
scroll to position [3270, 0]
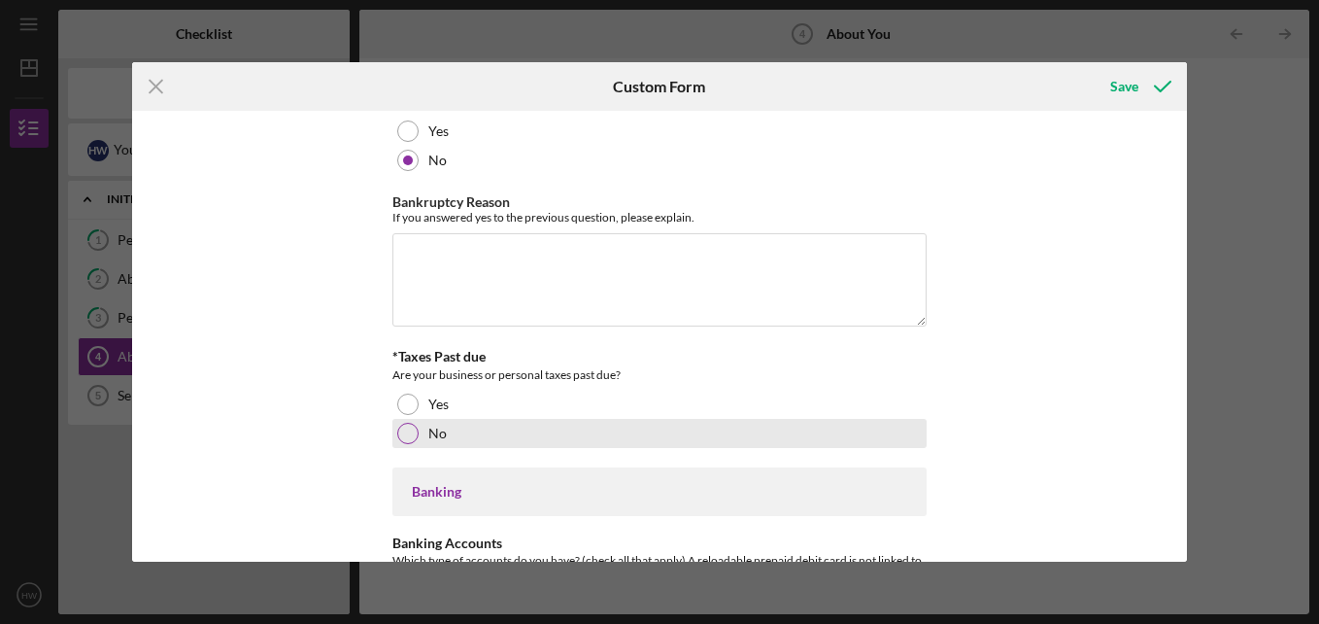
click at [408, 437] on div at bounding box center [407, 433] width 21 height 21
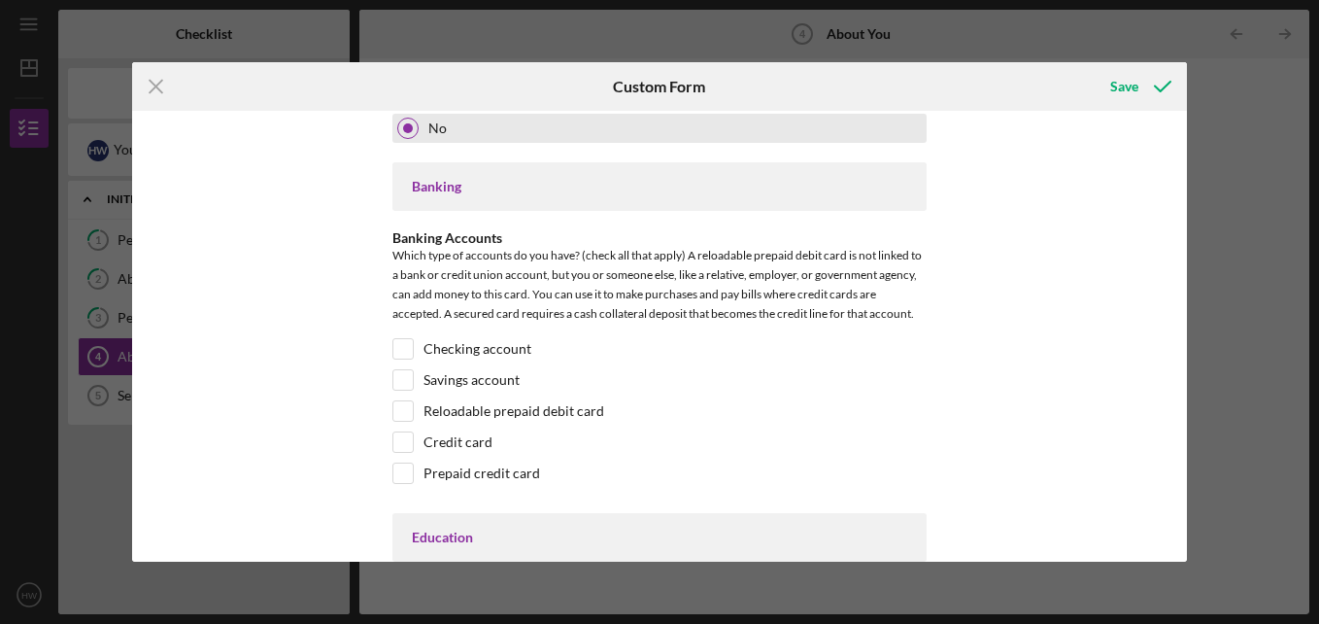
scroll to position [3583, 0]
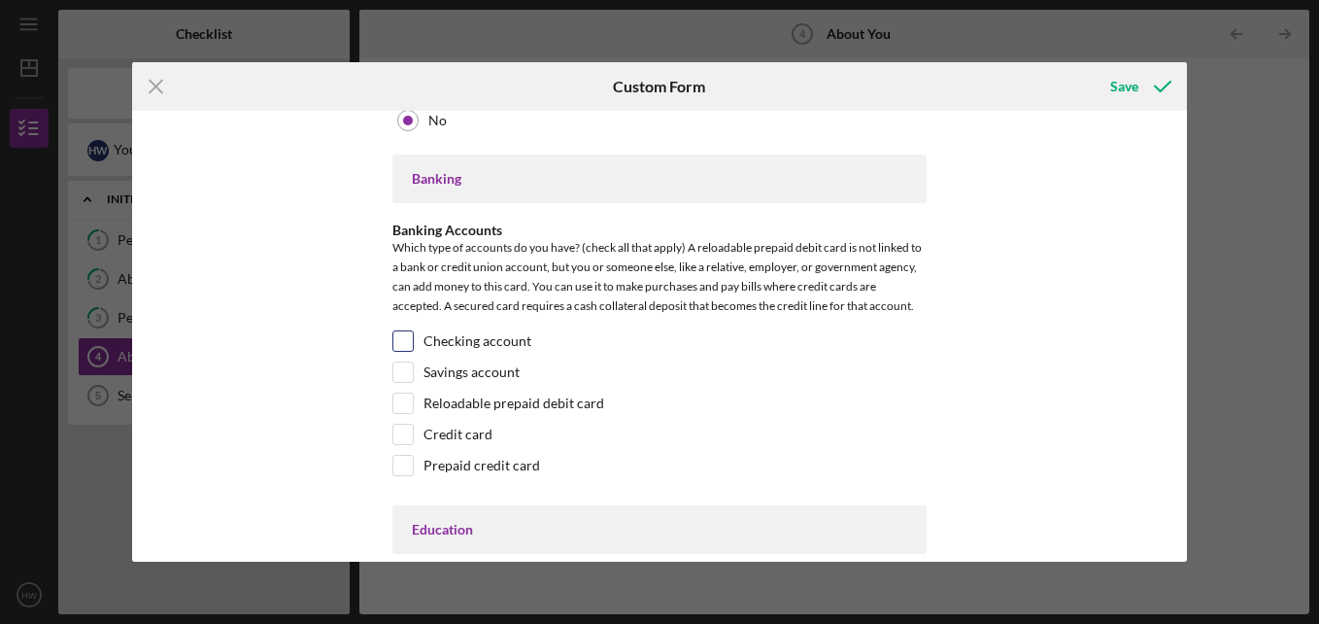
click at [397, 349] on input "Checking account" at bounding box center [402, 340] width 19 height 19
checkbox input "true"
click at [398, 378] on input "Savings account" at bounding box center [402, 371] width 19 height 19
checkbox input "true"
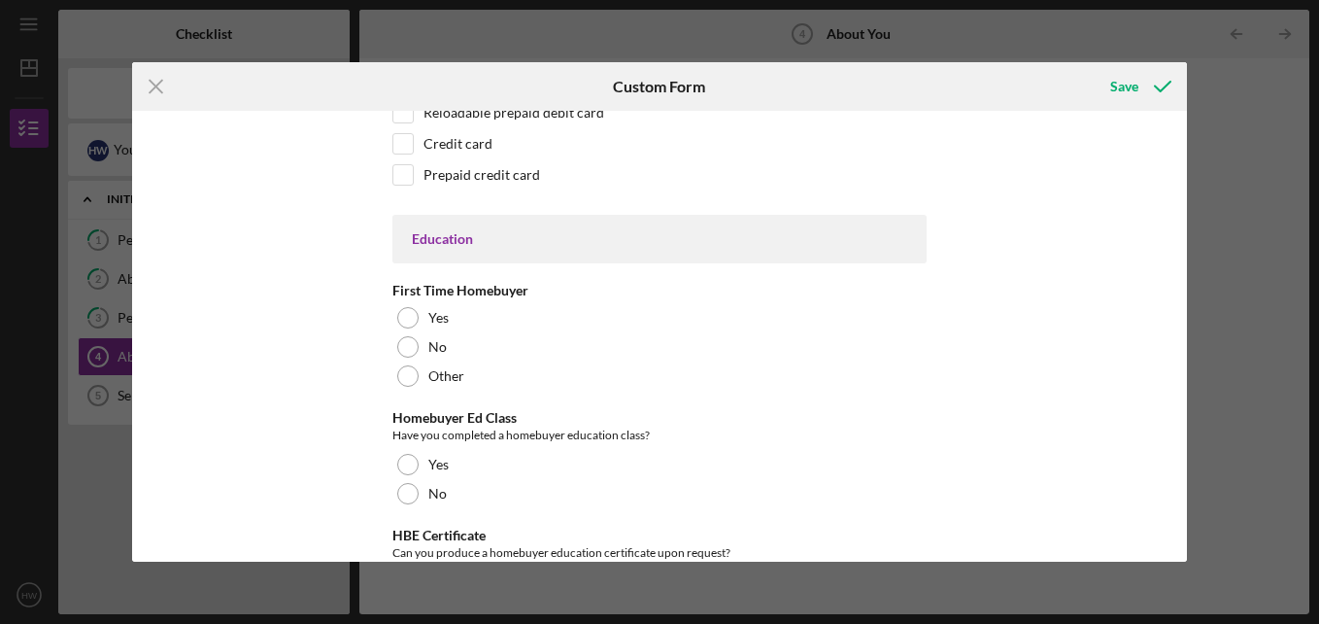
scroll to position [3920, 0]
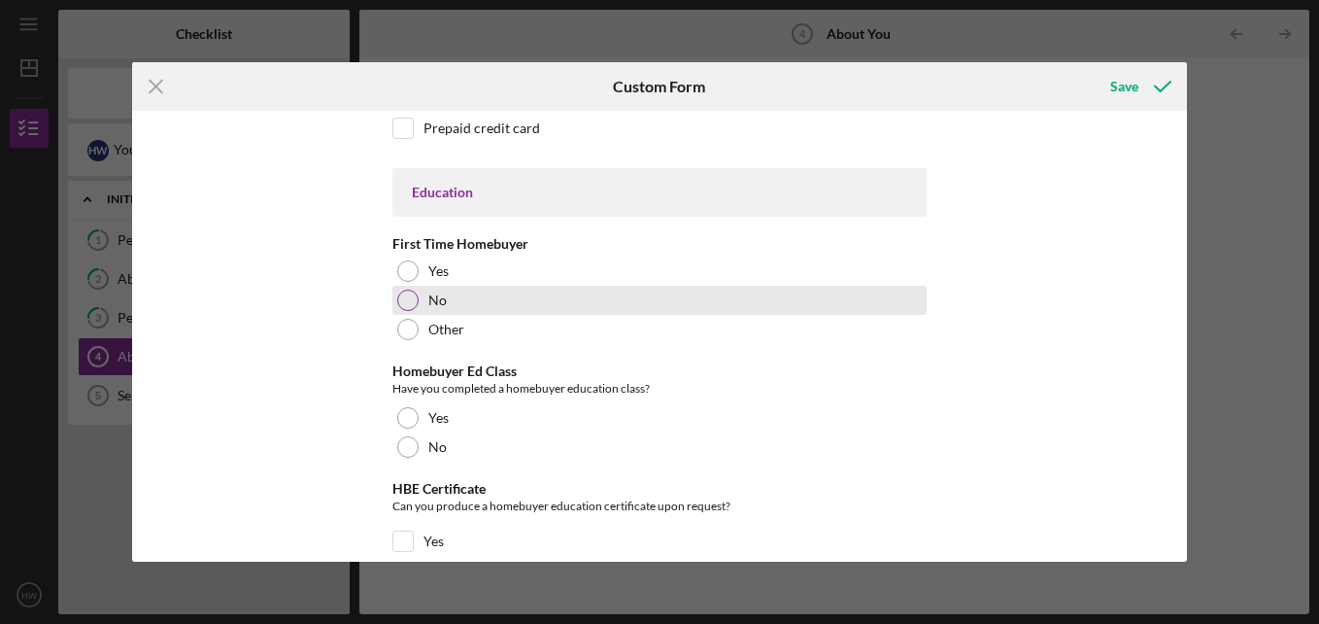
click at [402, 302] on div at bounding box center [407, 300] width 21 height 21
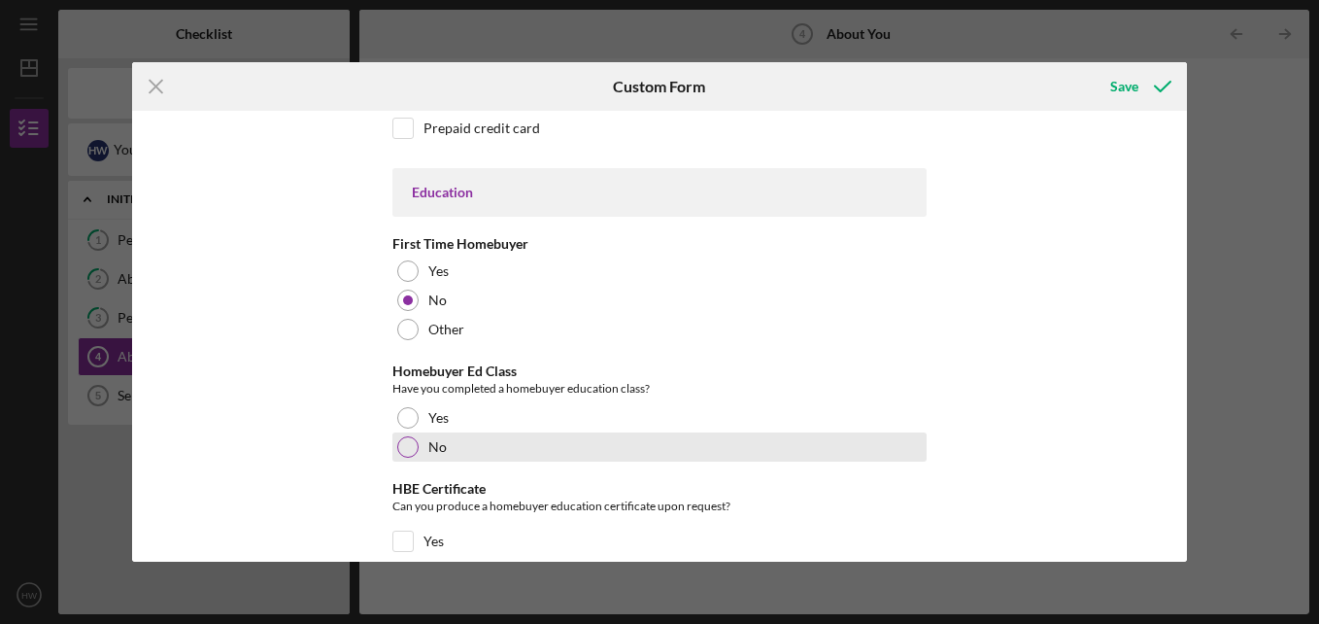
click at [410, 452] on div at bounding box center [407, 446] width 21 height 21
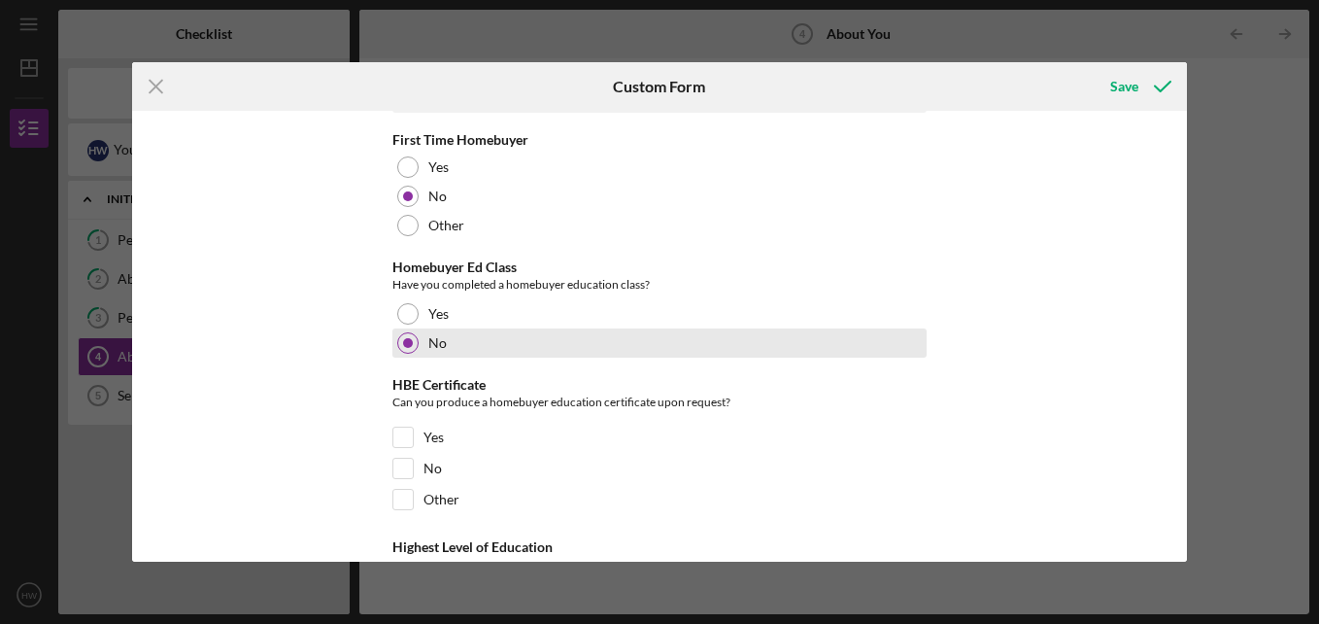
scroll to position [4032, 0]
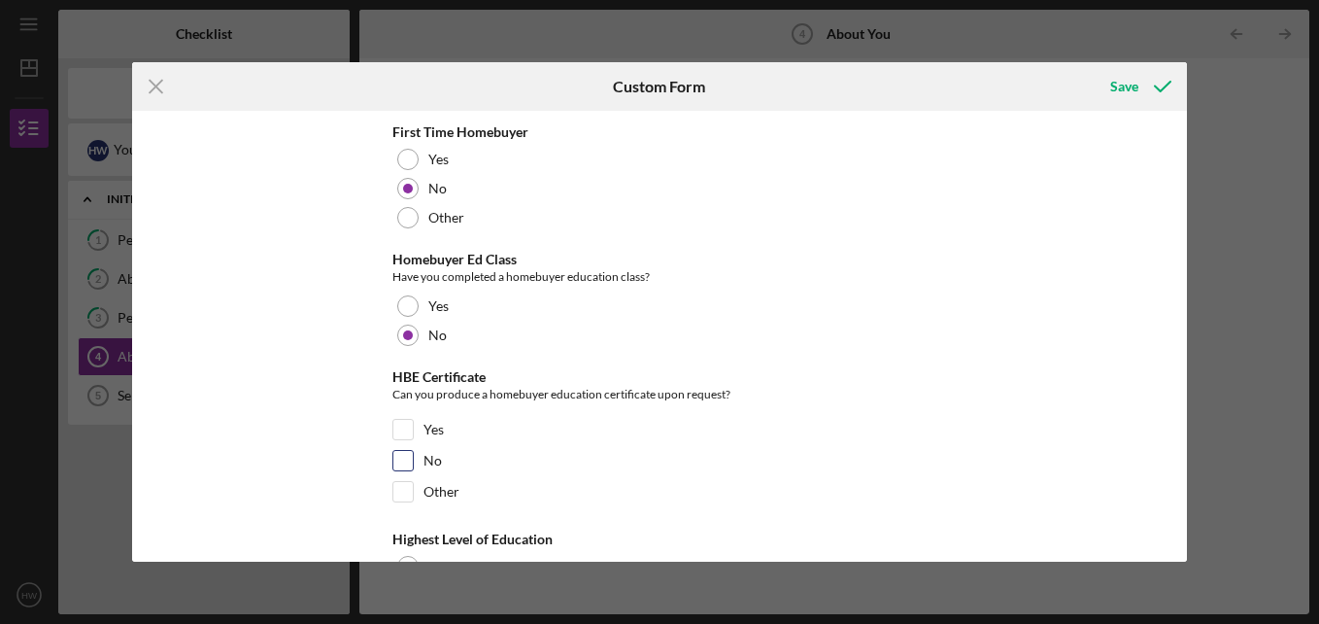
click at [400, 467] on input "No" at bounding box center [402, 460] width 19 height 19
checkbox input "true"
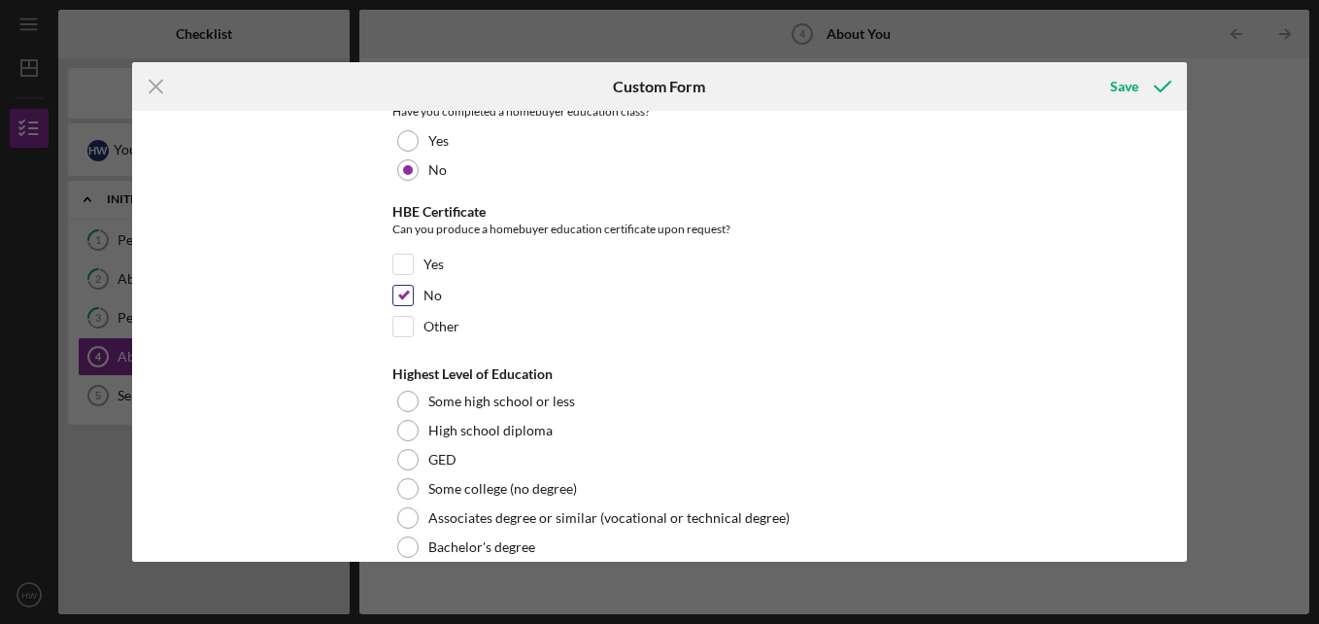
scroll to position [4203, 0]
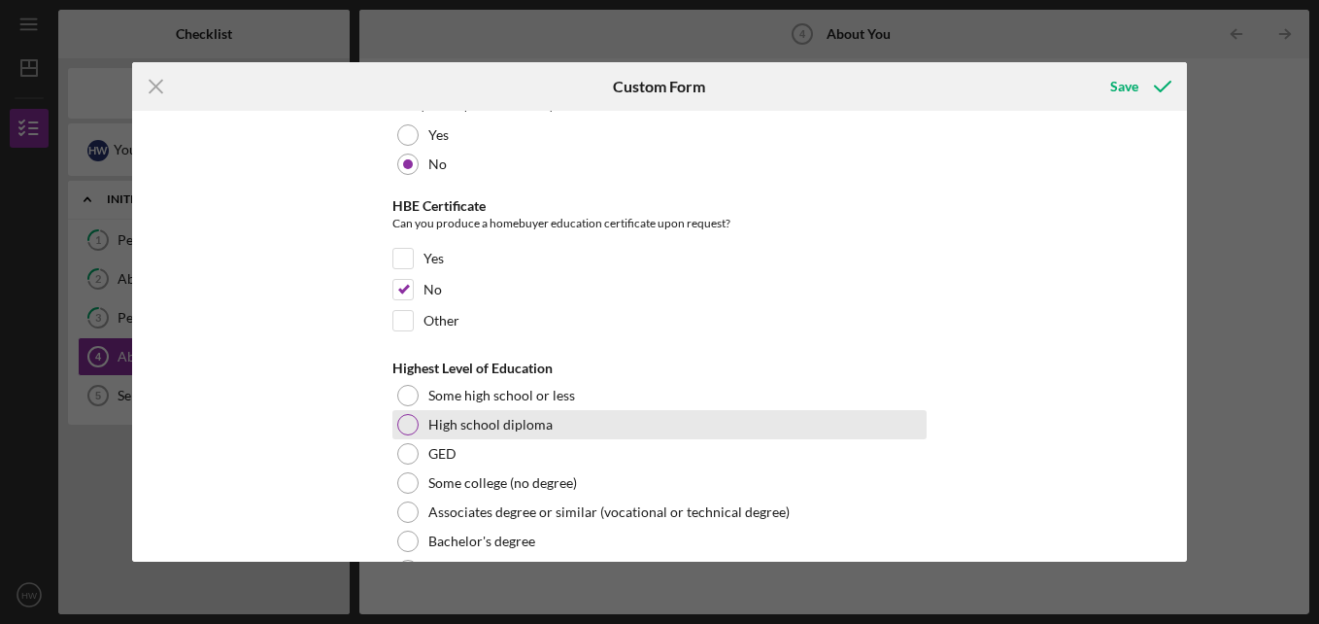
click at [405, 430] on div at bounding box center [407, 424] width 21 height 21
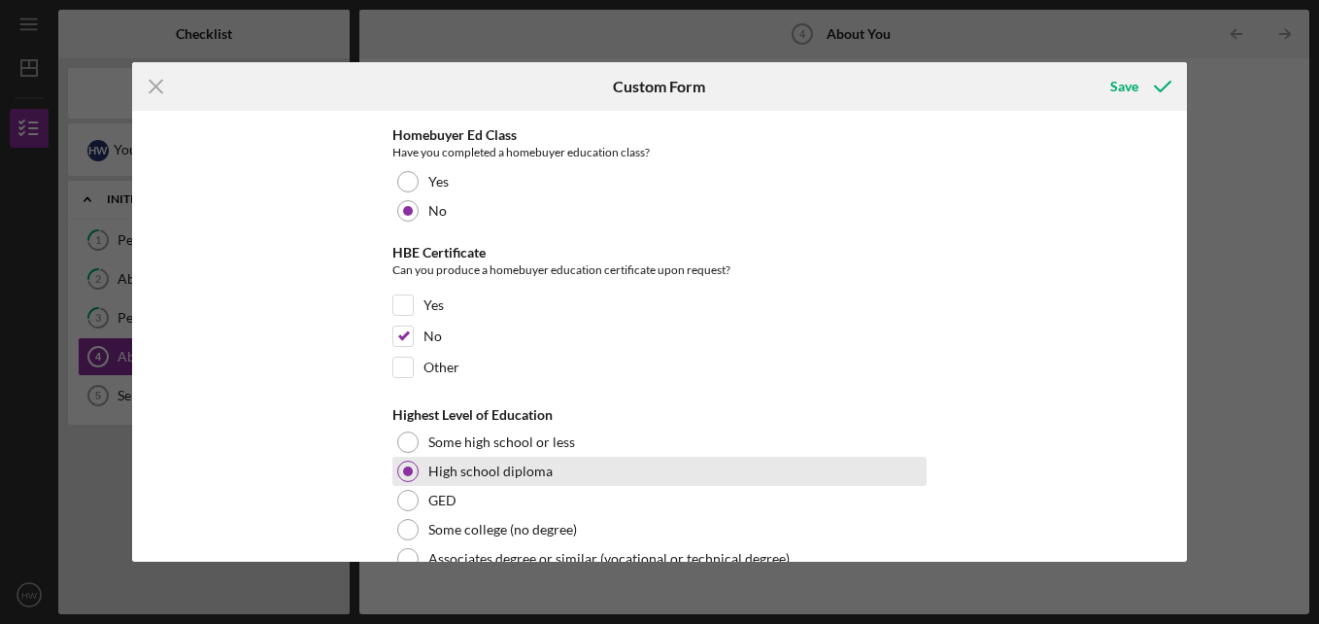
scroll to position [4152, 0]
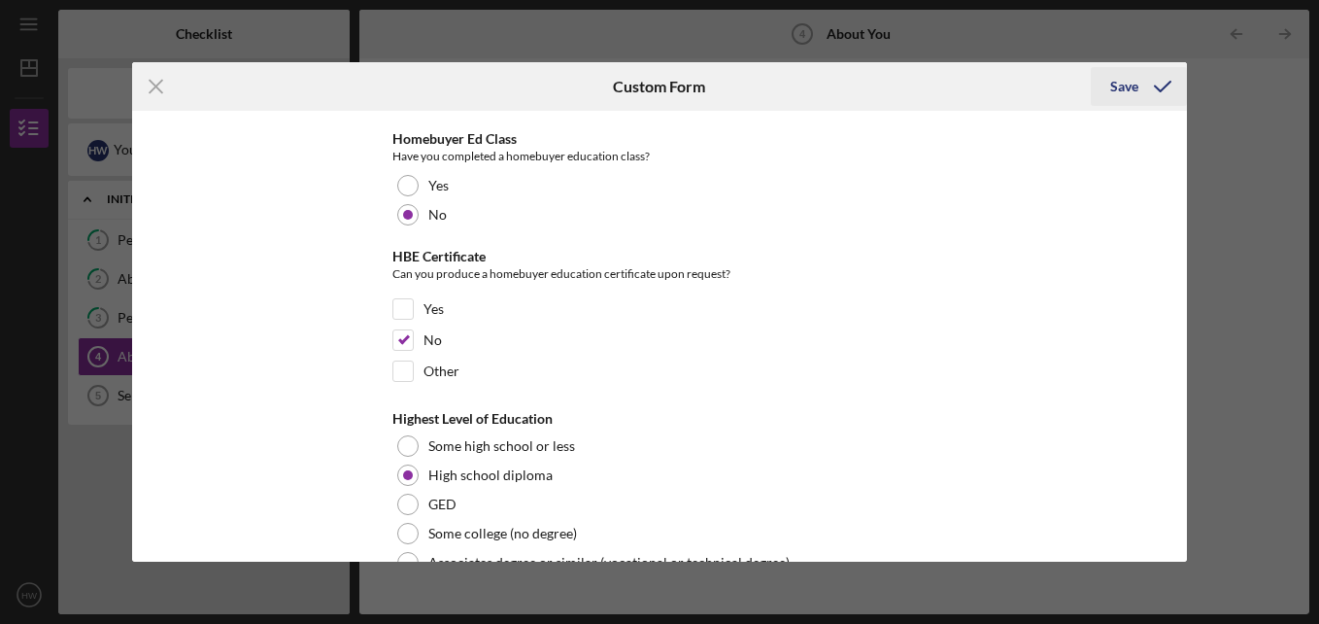
click at [1135, 79] on div "Save" at bounding box center [1124, 86] width 28 height 39
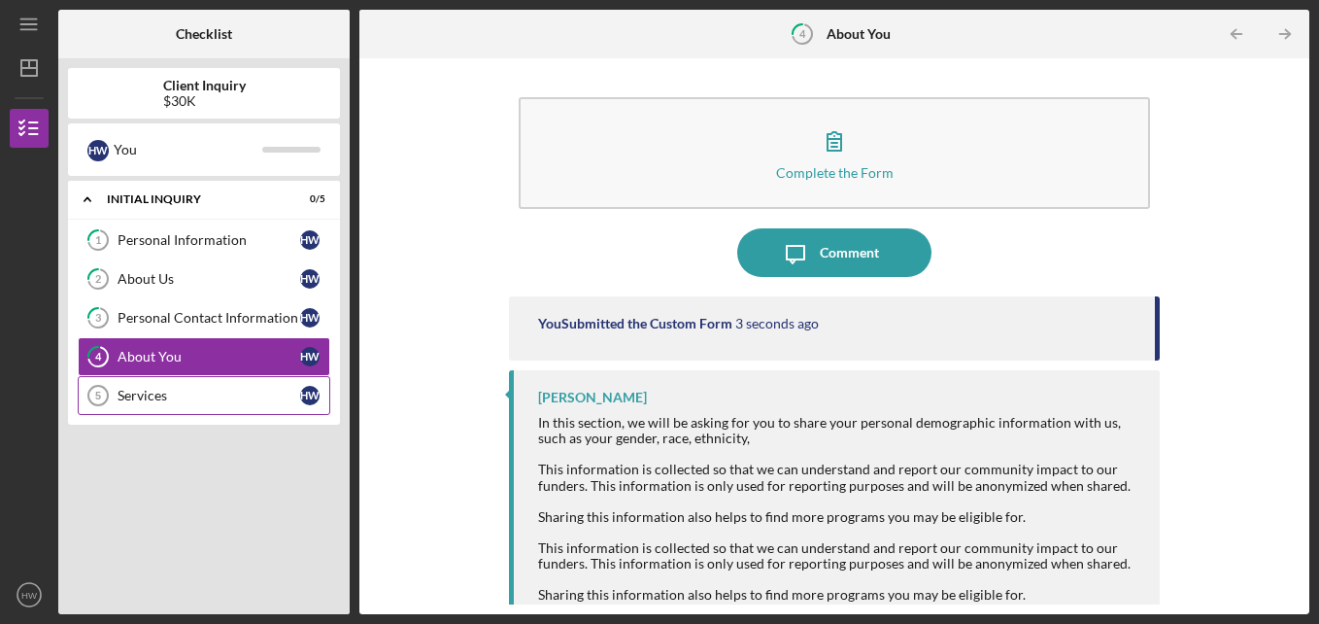
click at [165, 397] on div "Services" at bounding box center [209, 396] width 183 height 16
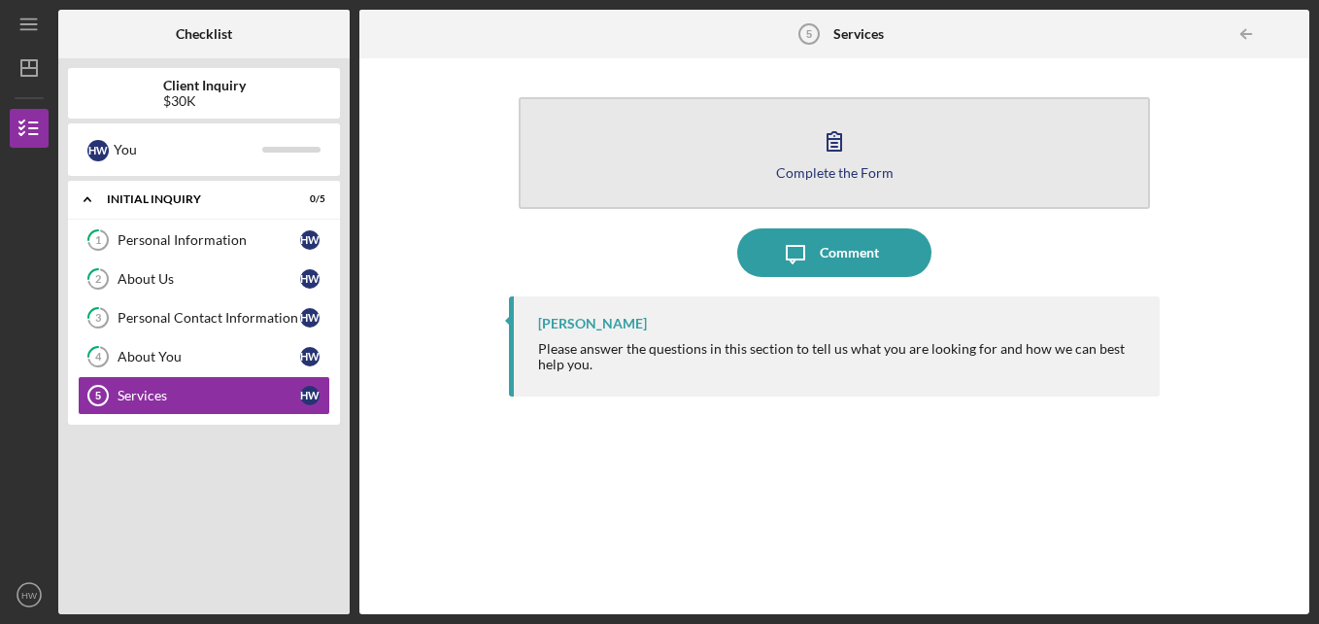
click at [865, 163] on button "Complete the Form Form" at bounding box center [835, 153] width 632 height 112
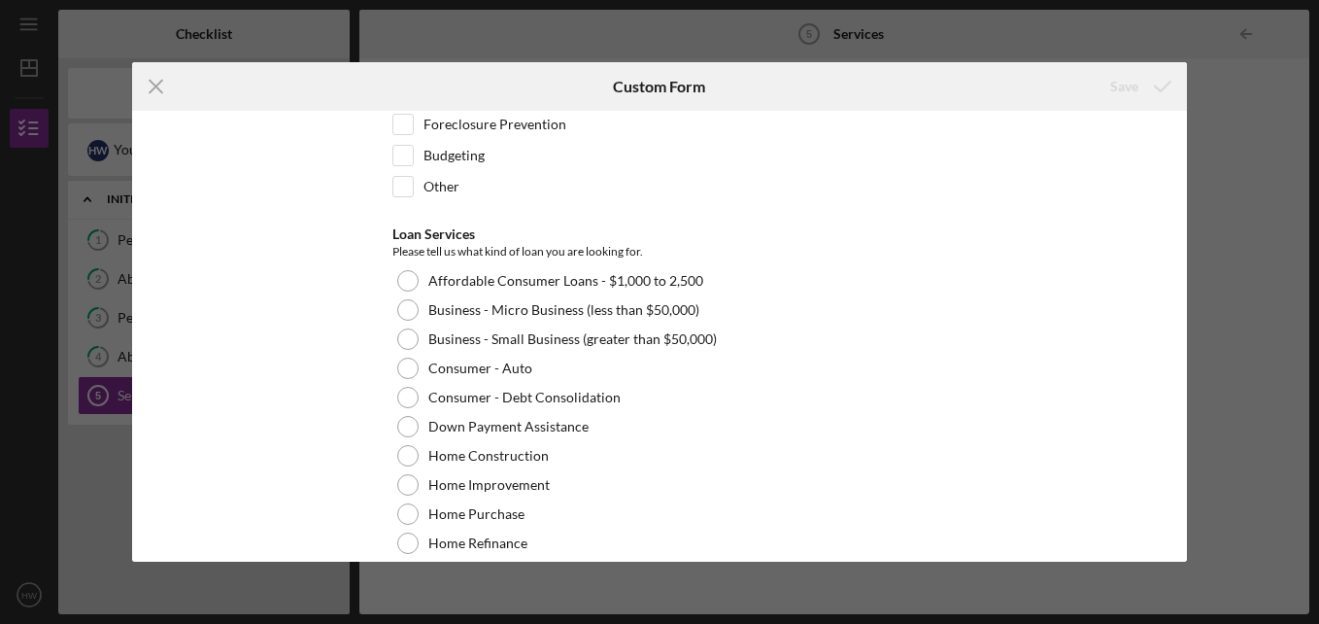
scroll to position [159, 0]
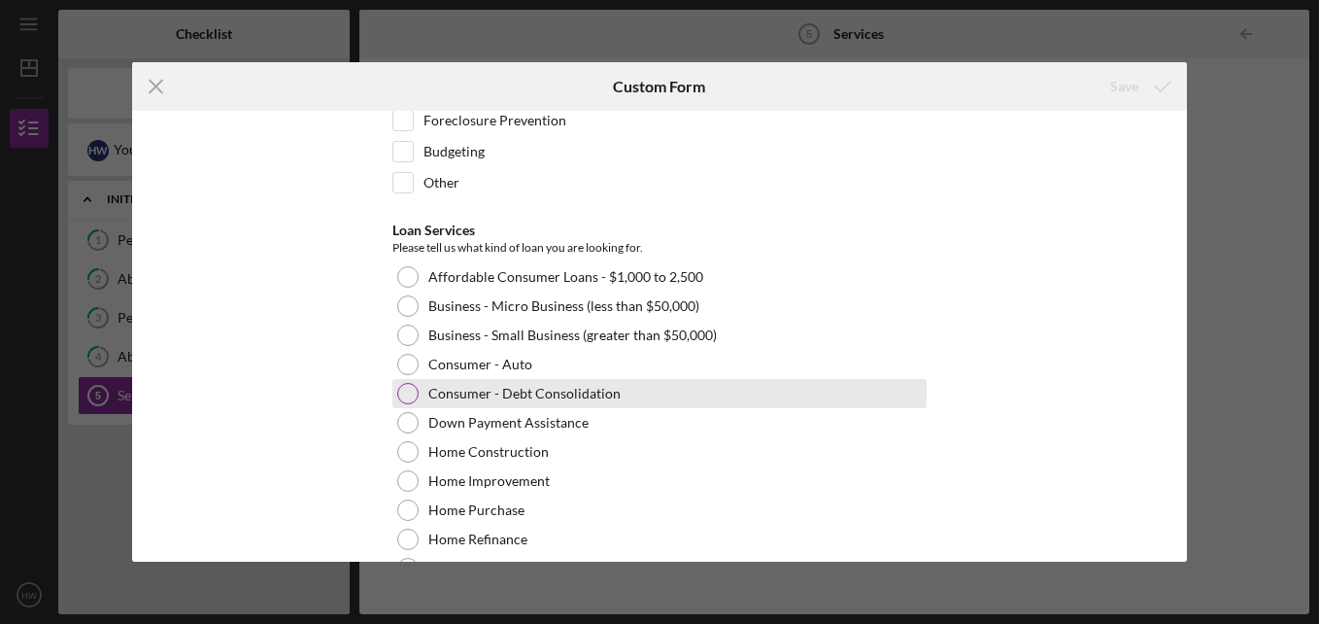
click at [408, 395] on div at bounding box center [407, 393] width 21 height 21
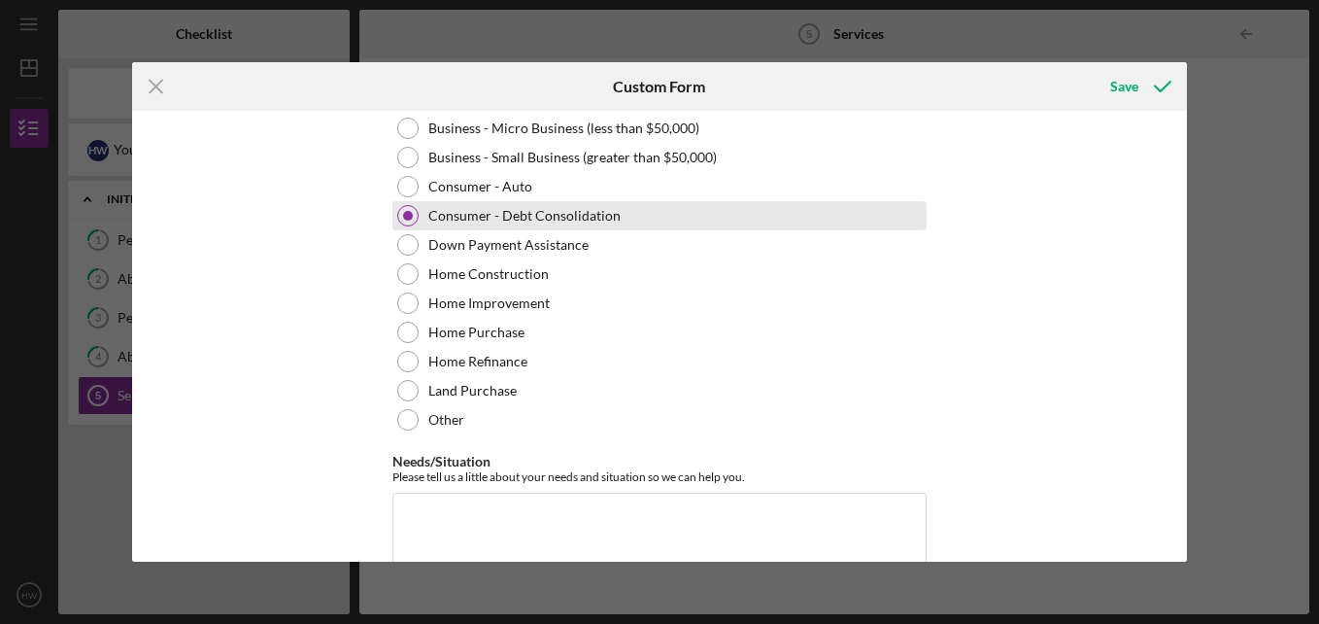
scroll to position [394, 0]
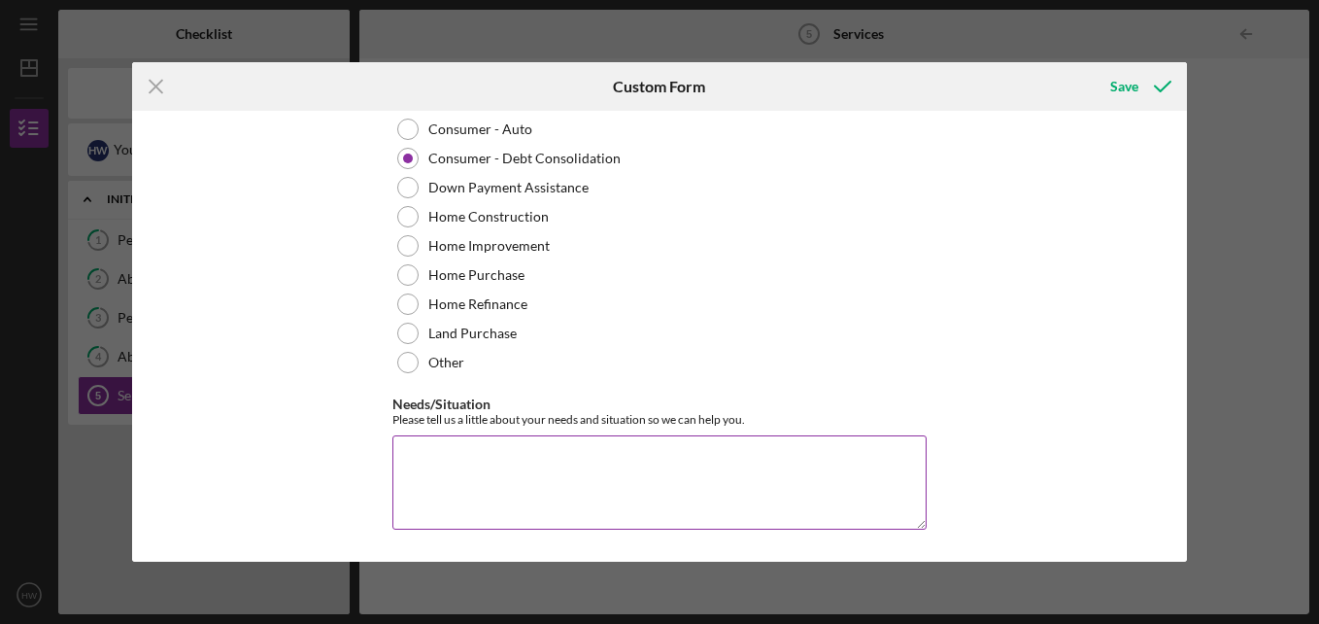
click at [446, 451] on textarea "Needs/Situation" at bounding box center [660, 481] width 534 height 93
click at [835, 465] on textarea "I'm interested in paying off my debt, so I am able to start a savings for" at bounding box center [660, 481] width 534 height 93
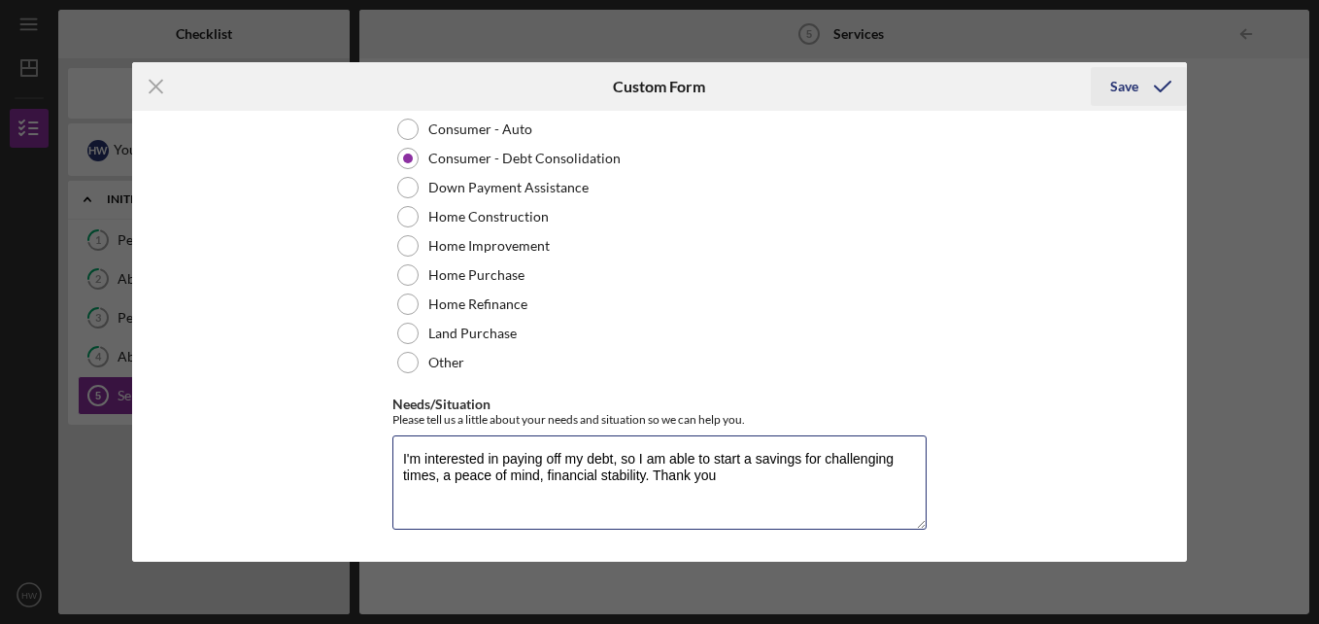
type textarea "I'm interested in paying off my debt, so I am able to start a savings for chall…"
click at [1130, 90] on div "Save" at bounding box center [1124, 86] width 28 height 39
